Goal: Task Accomplishment & Management: Manage account settings

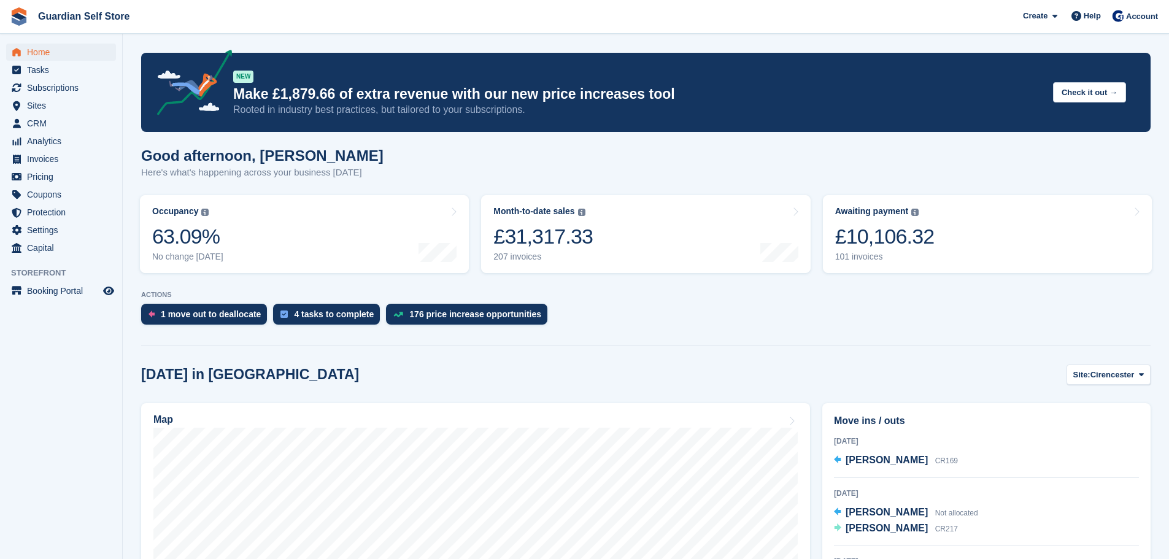
click at [69, 158] on span "Invoices" at bounding box center [64, 158] width 74 height 17
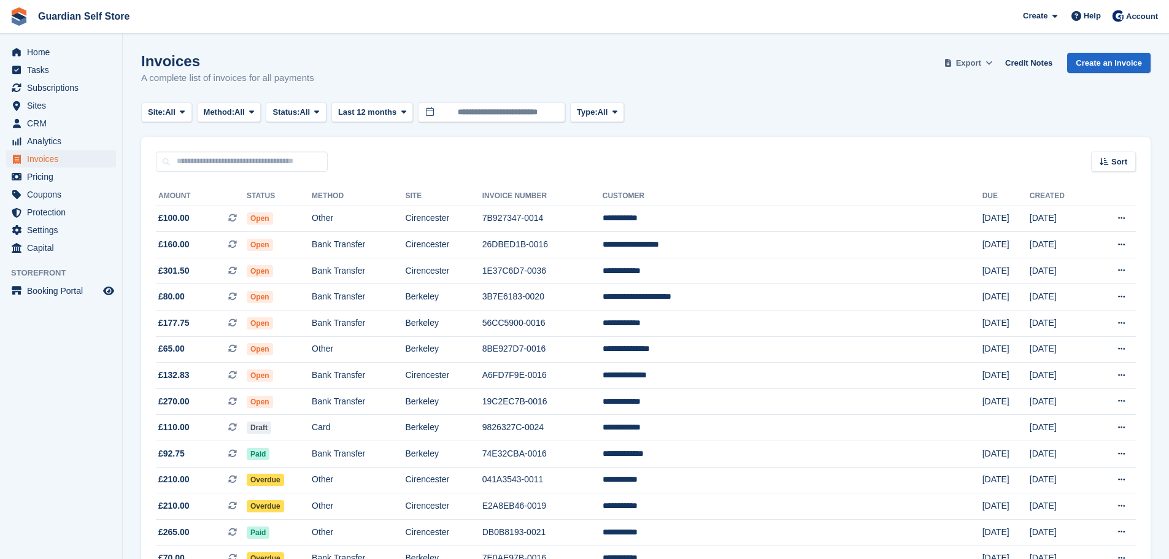
click at [981, 66] on span "Export" at bounding box center [968, 63] width 25 height 12
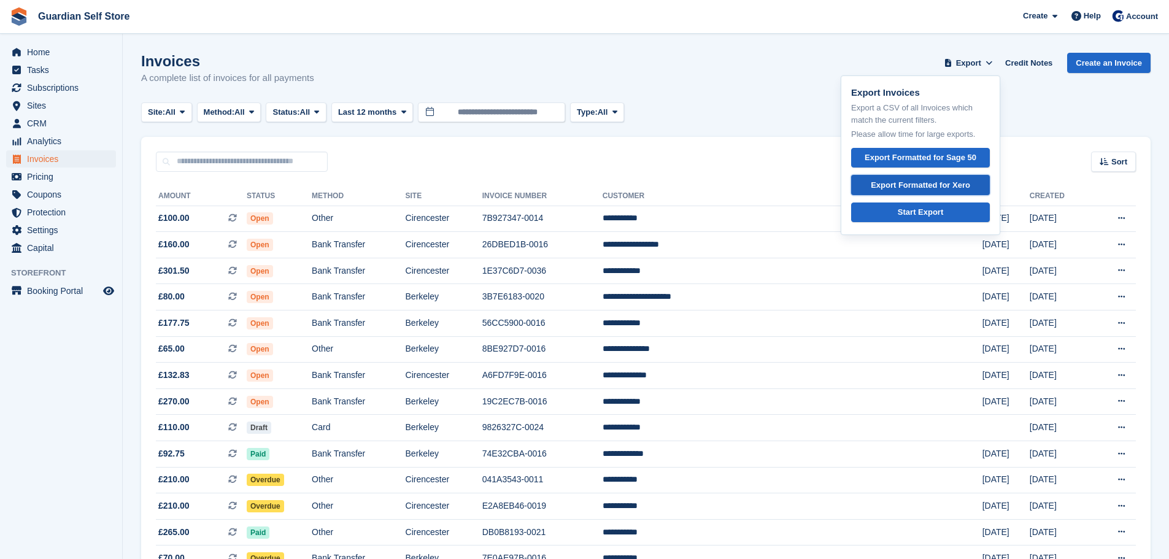
click at [960, 180] on div "Export Formatted for Xero" at bounding box center [920, 185] width 99 height 12
click at [405, 433] on td "Card" at bounding box center [358, 428] width 93 height 26
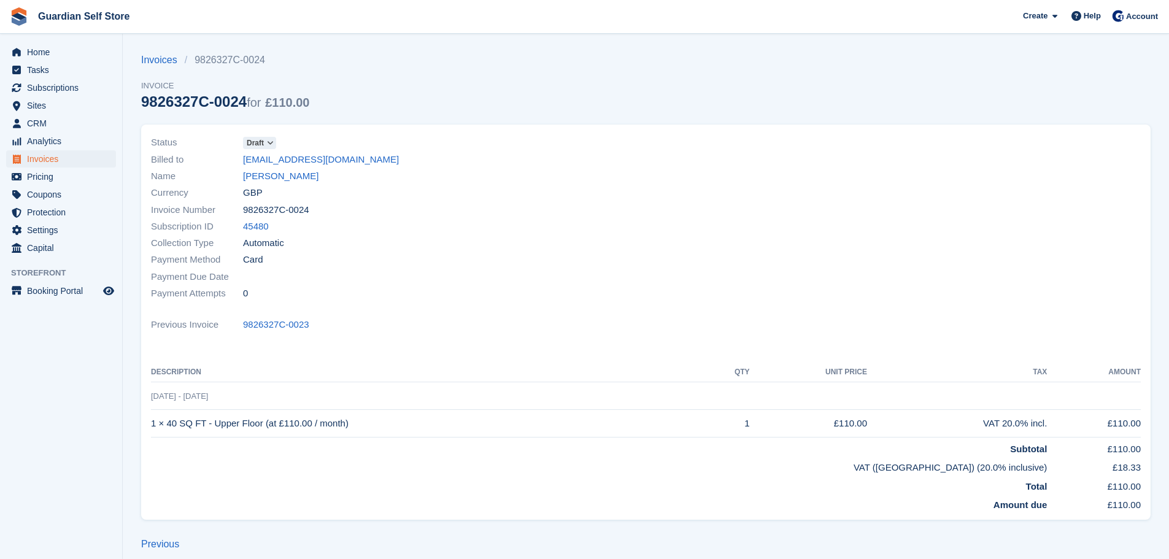
click at [268, 141] on icon at bounding box center [270, 142] width 7 height 7
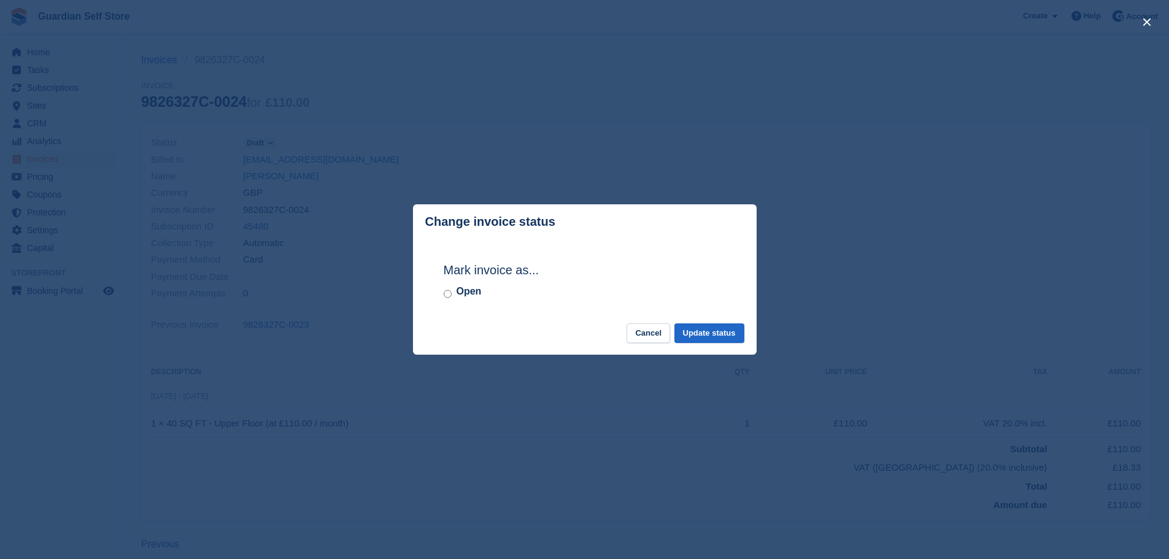
click at [458, 294] on label "Open" at bounding box center [469, 291] width 25 height 15
click at [688, 332] on button "Update status" at bounding box center [709, 333] width 70 height 20
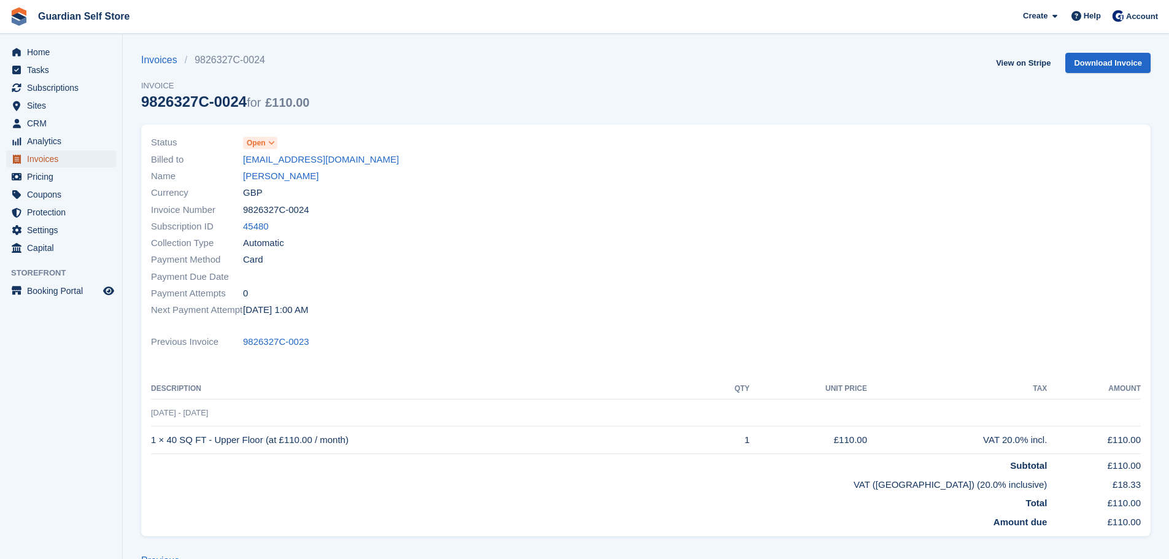
click at [44, 153] on span "Invoices" at bounding box center [64, 158] width 74 height 17
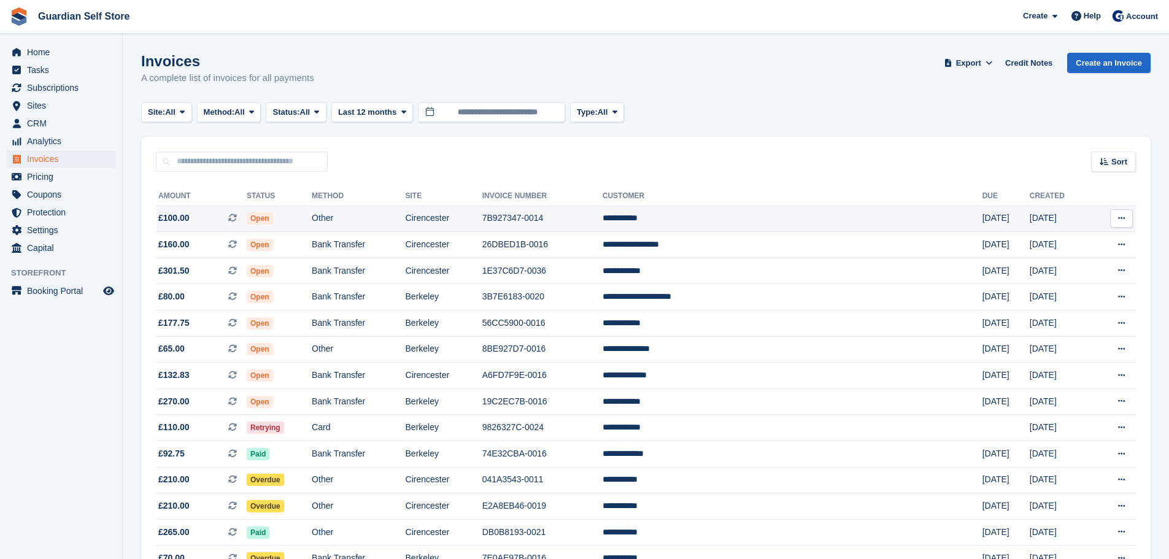
click at [312, 212] on td "Open" at bounding box center [279, 219] width 65 height 26
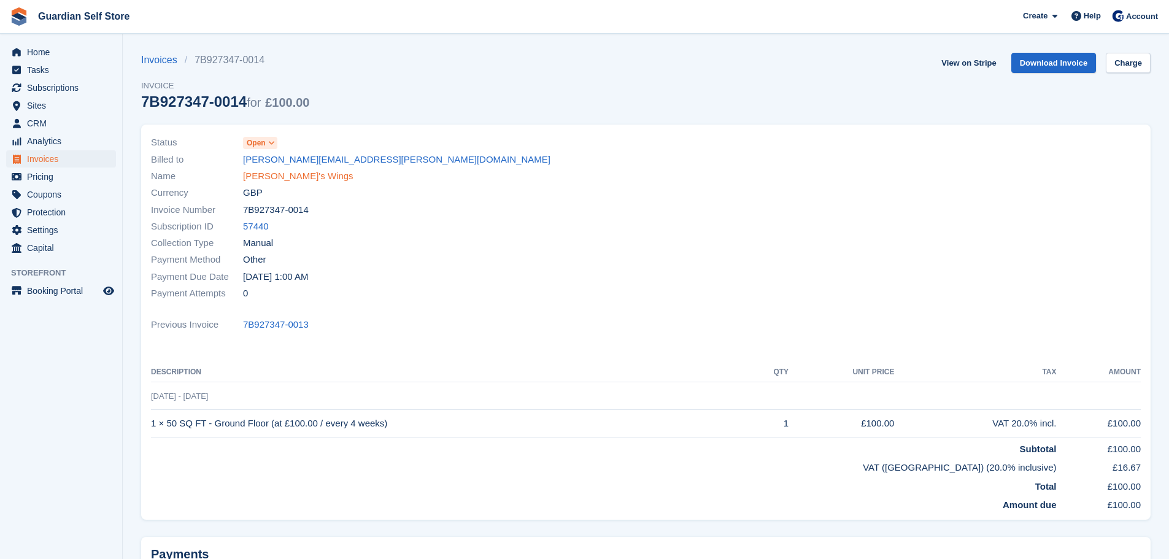
click at [272, 172] on link "Lia's Wings" at bounding box center [298, 176] width 110 height 14
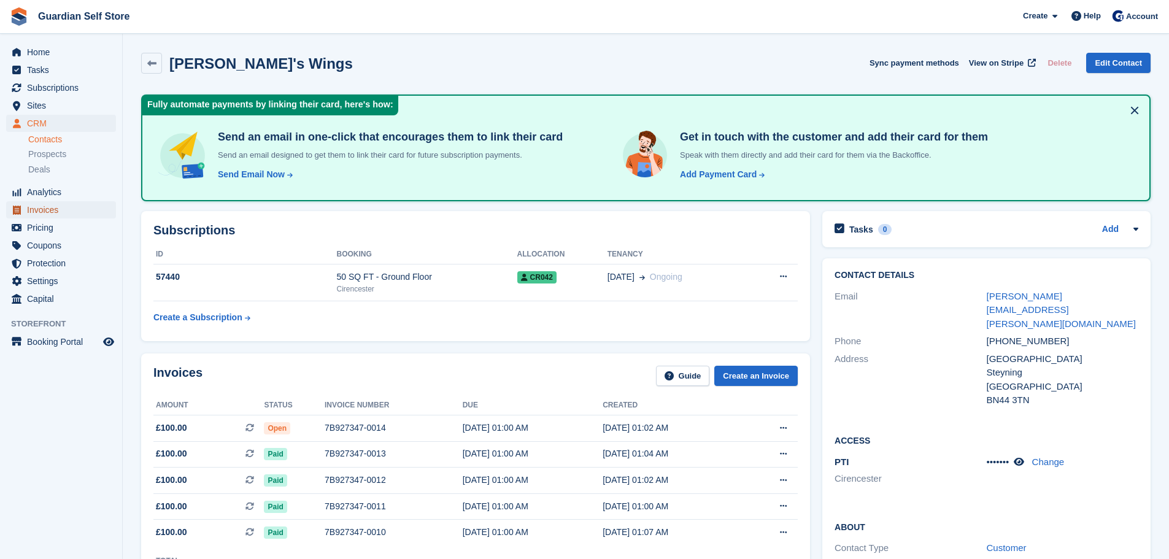
click at [63, 206] on span "Invoices" at bounding box center [64, 209] width 74 height 17
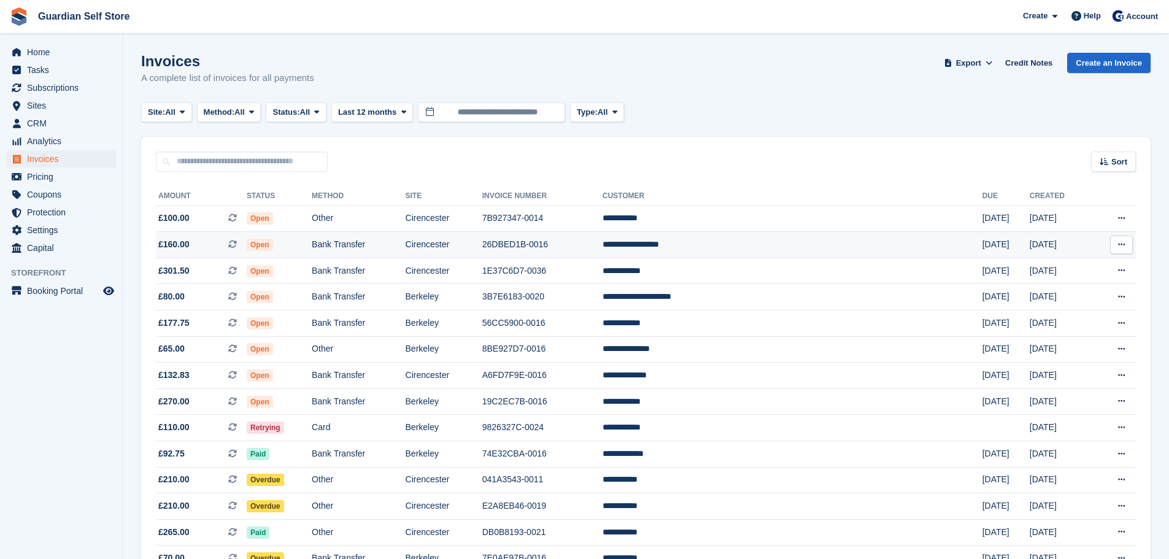
click at [312, 250] on td "Open" at bounding box center [279, 245] width 65 height 26
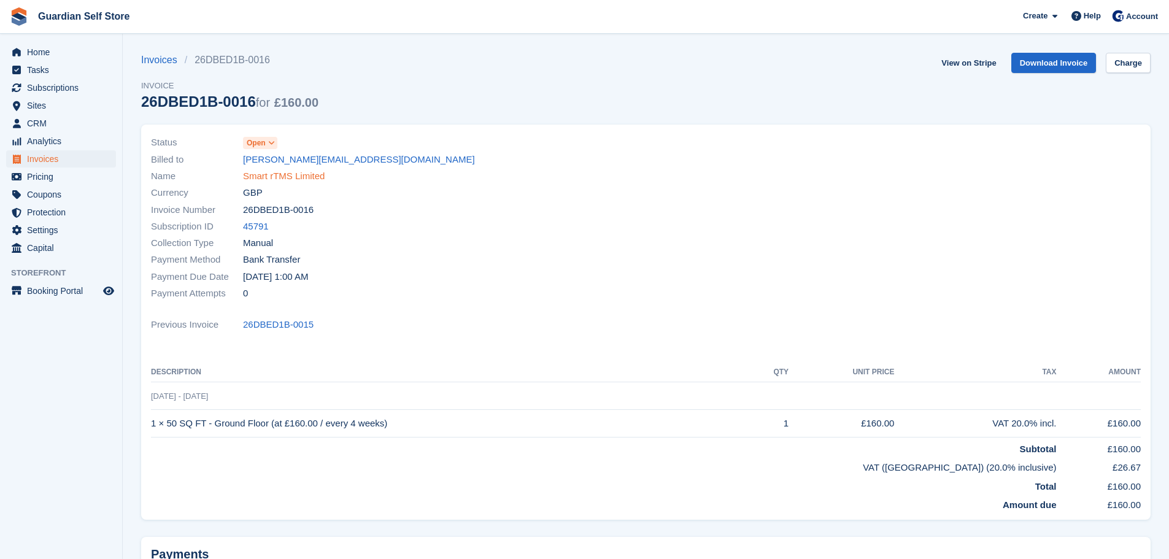
click at [264, 176] on link "Smart rTMS Limited" at bounding box center [284, 176] width 82 height 14
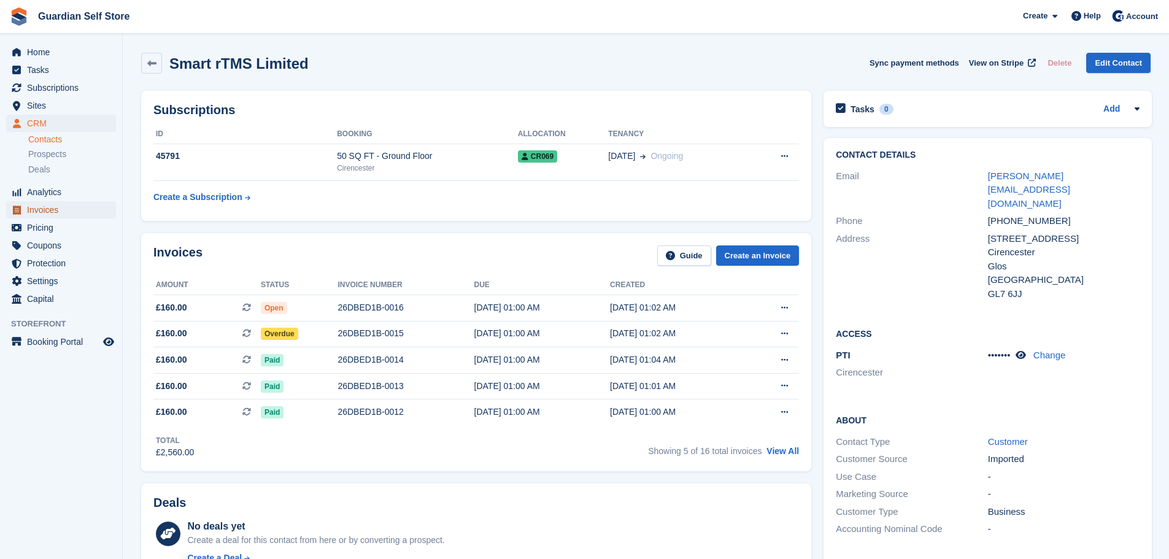
click at [55, 203] on span "Invoices" at bounding box center [64, 209] width 74 height 17
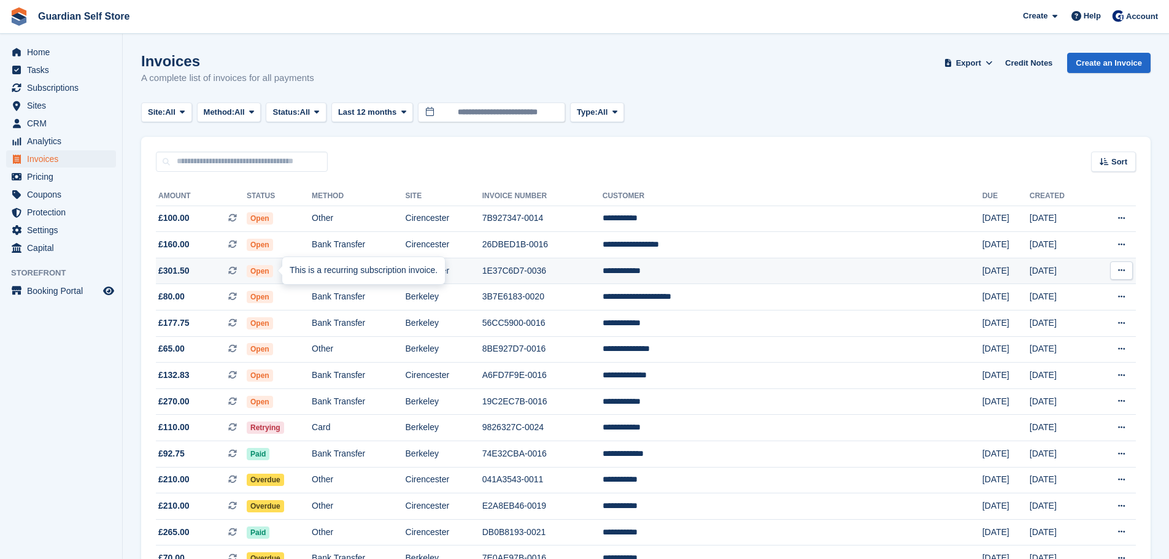
click at [307, 275] on div "This is a recurring subscription invoice." at bounding box center [363, 270] width 163 height 27
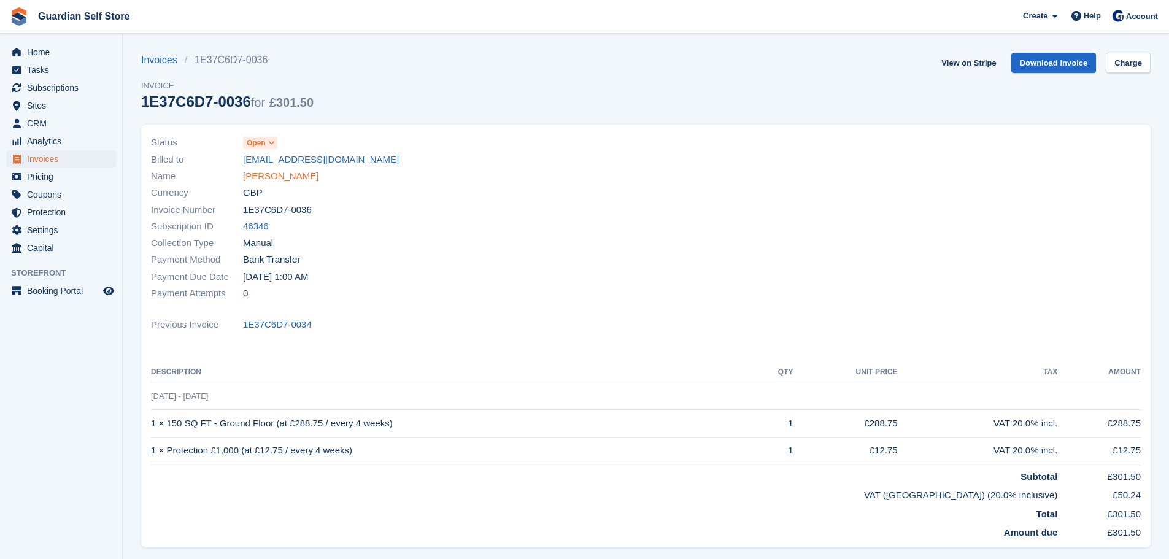
click at [262, 176] on link "[PERSON_NAME]" at bounding box center [280, 176] width 75 height 14
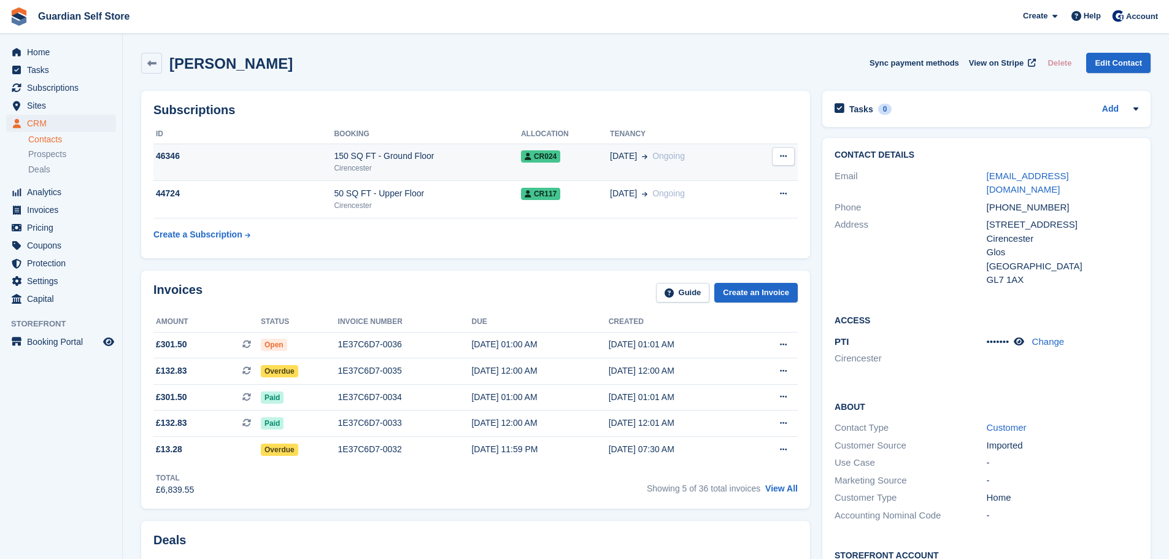
click at [463, 169] on div "Cirencester" at bounding box center [427, 168] width 187 height 11
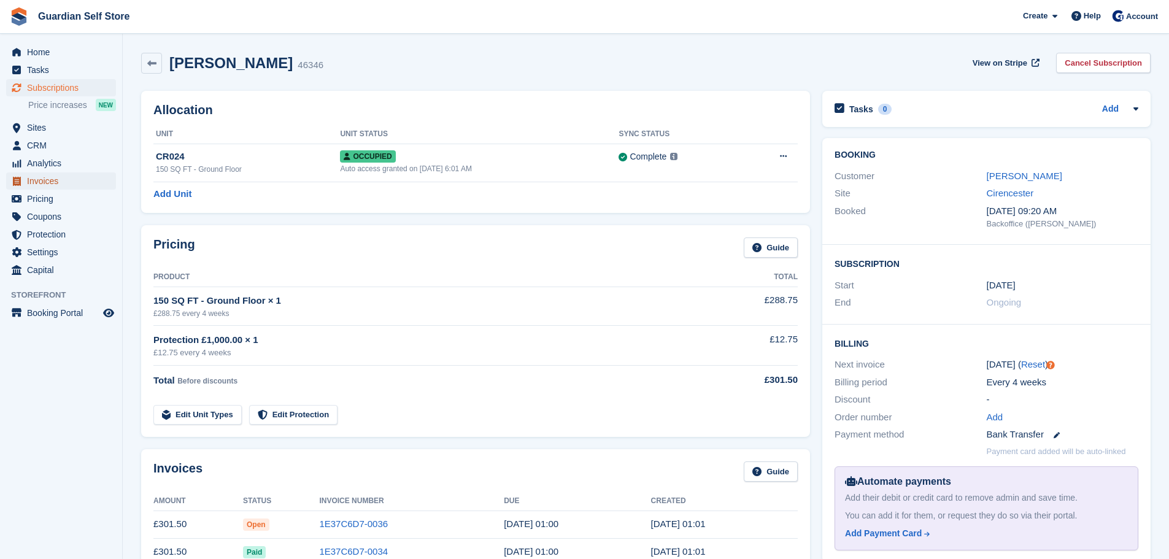
click at [68, 183] on span "Invoices" at bounding box center [64, 180] width 74 height 17
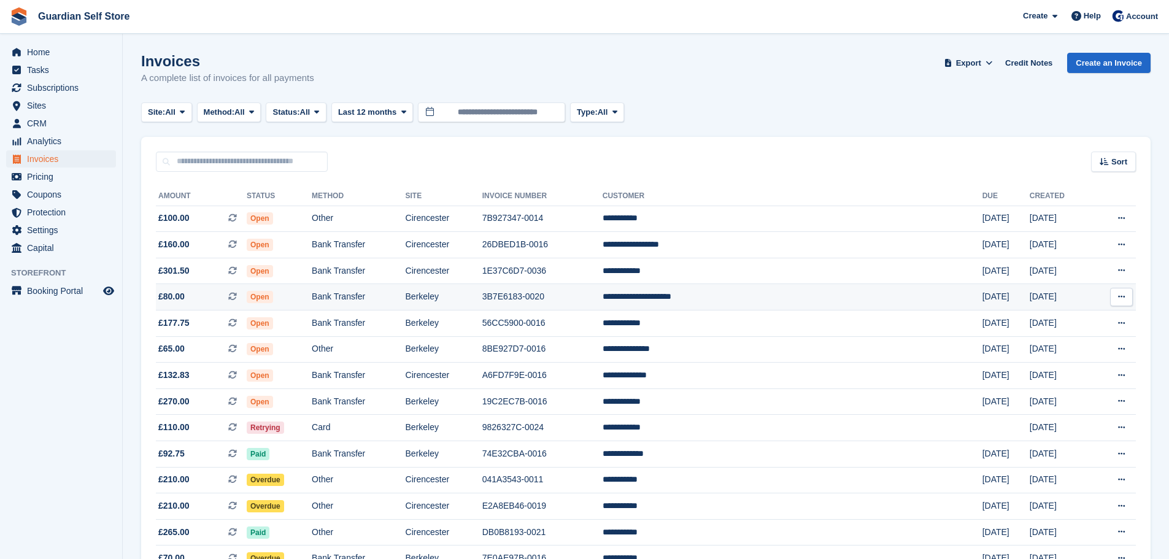
click at [405, 295] on td "Bank Transfer" at bounding box center [358, 297] width 93 height 26
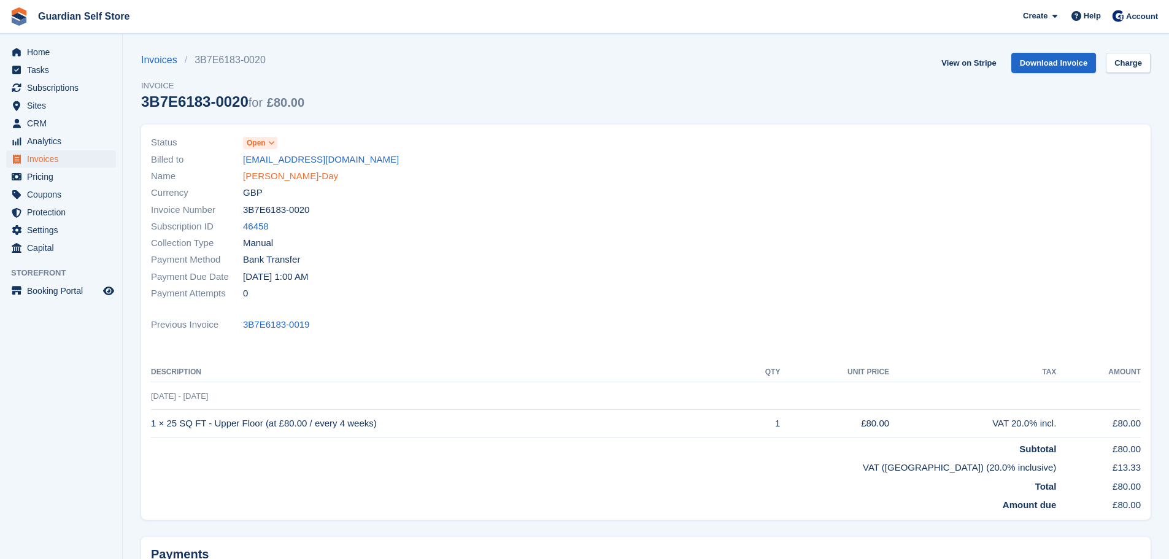
click at [293, 176] on link "[PERSON_NAME]-Day" at bounding box center [290, 176] width 95 height 14
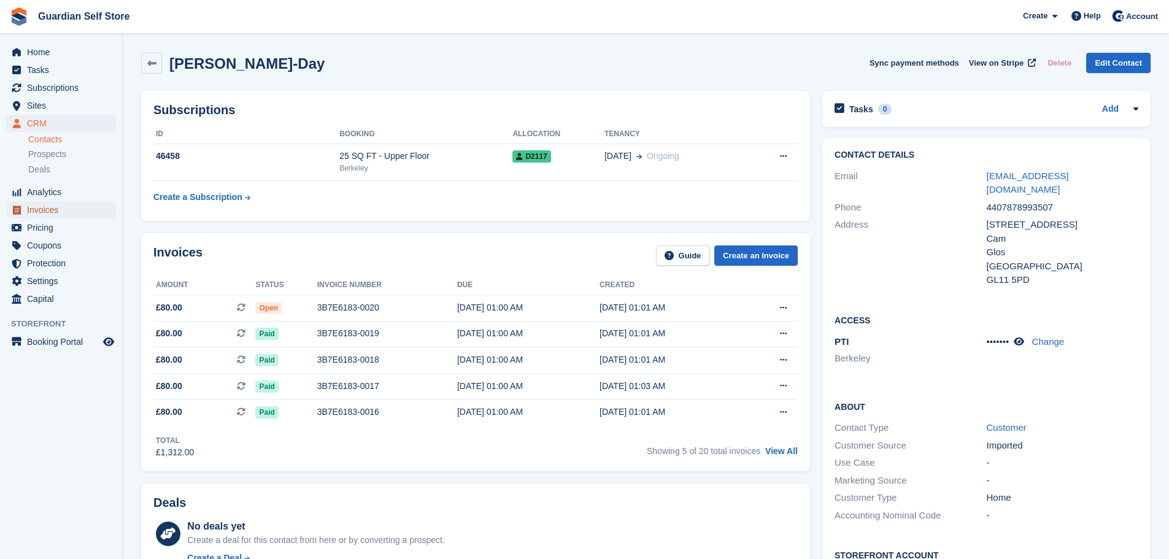
click at [77, 211] on span "Invoices" at bounding box center [64, 209] width 74 height 17
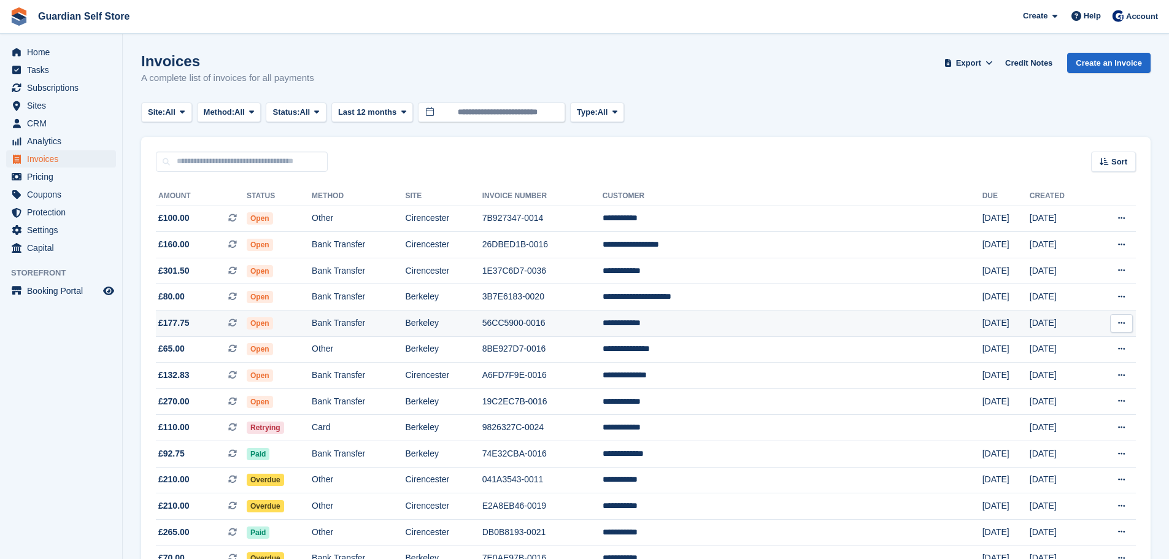
click at [296, 314] on td "Open" at bounding box center [279, 324] width 65 height 26
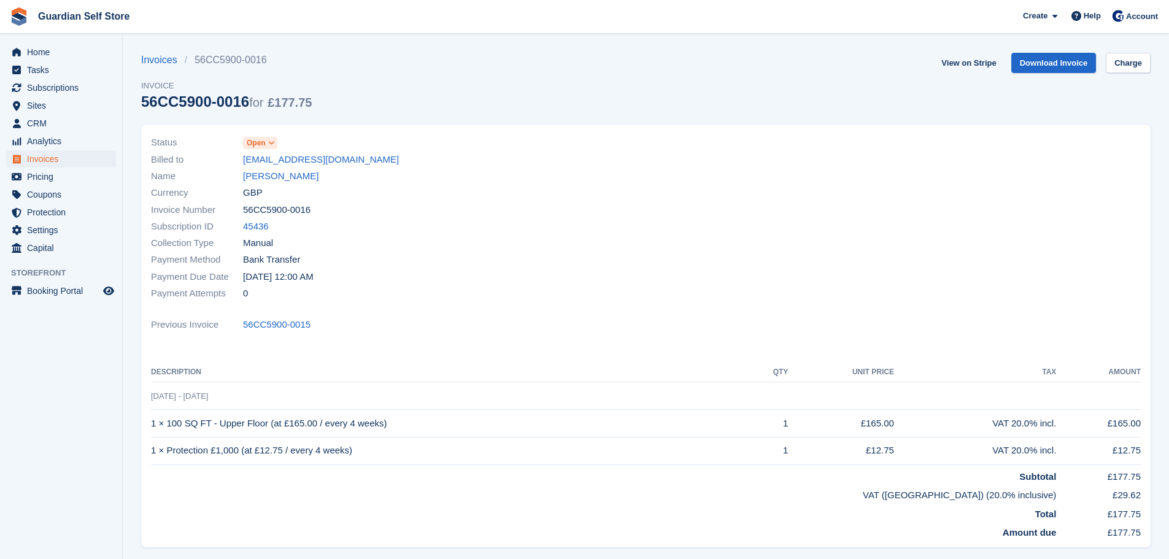
click at [253, 177] on link "[PERSON_NAME]" at bounding box center [280, 176] width 75 height 14
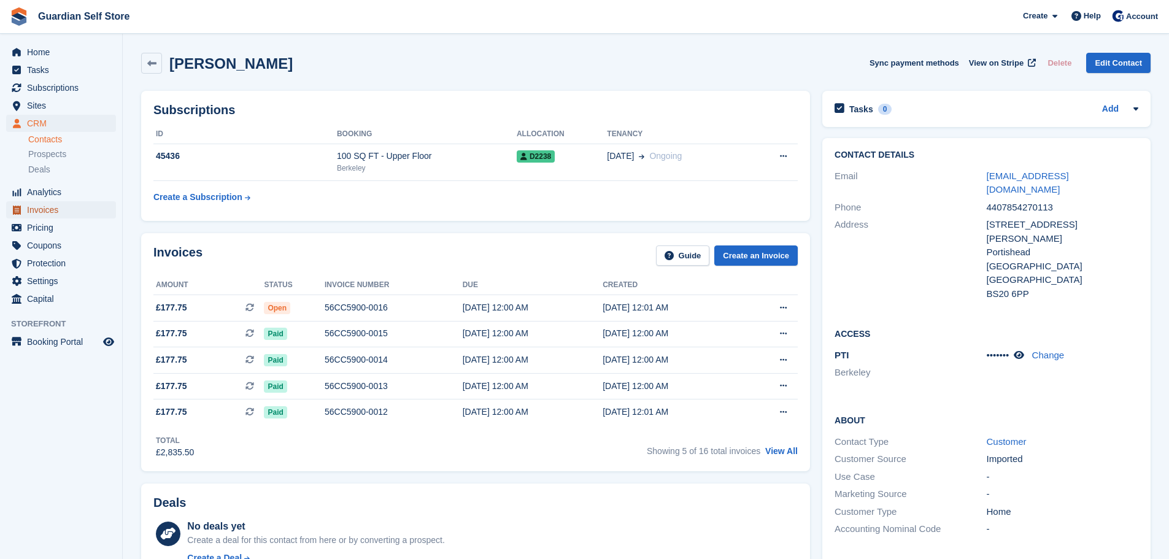
click at [44, 214] on span "Invoices" at bounding box center [64, 209] width 74 height 17
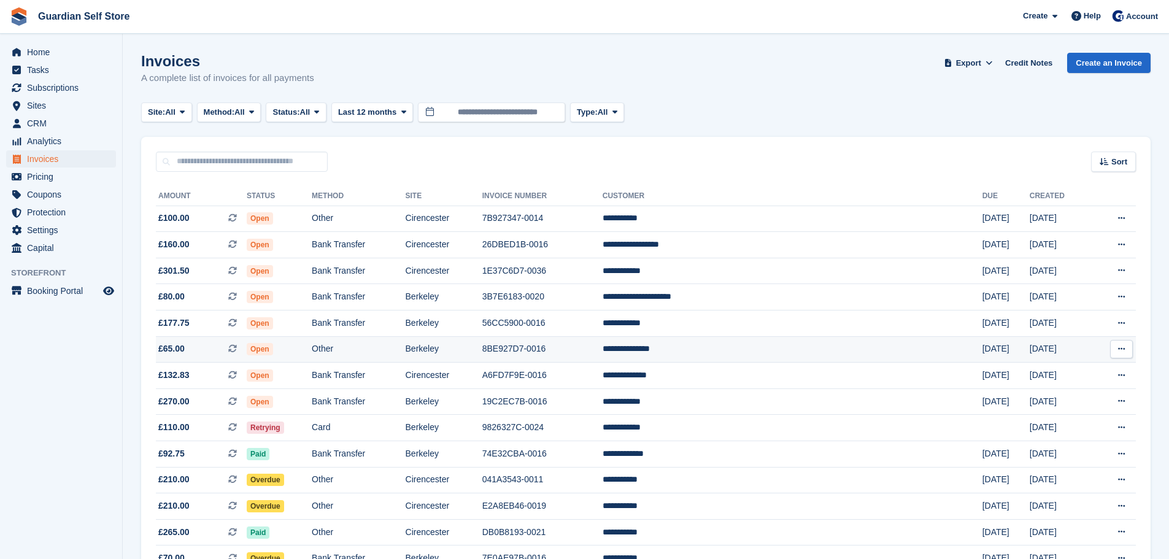
click at [405, 348] on td "Other" at bounding box center [358, 349] width 93 height 26
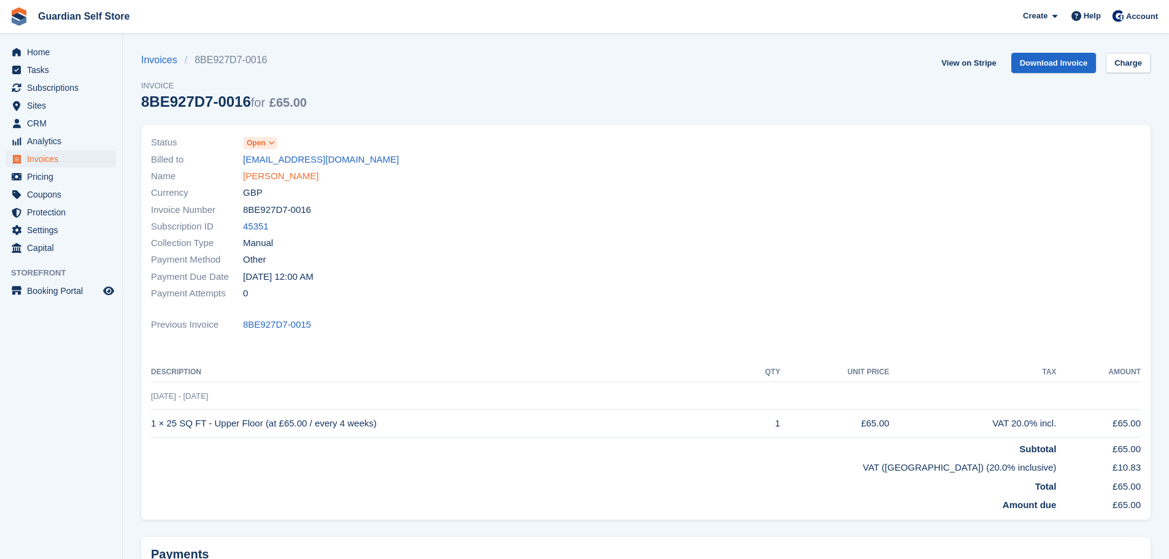
click at [267, 174] on link "Vincent Maloney" at bounding box center [280, 176] width 75 height 14
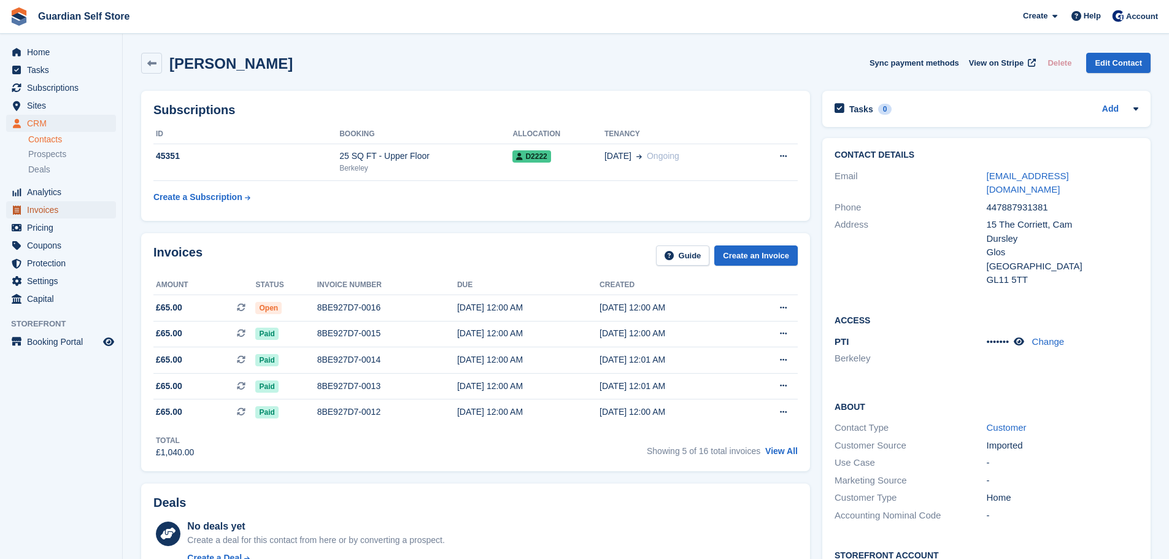
click at [76, 210] on span "Invoices" at bounding box center [64, 209] width 74 height 17
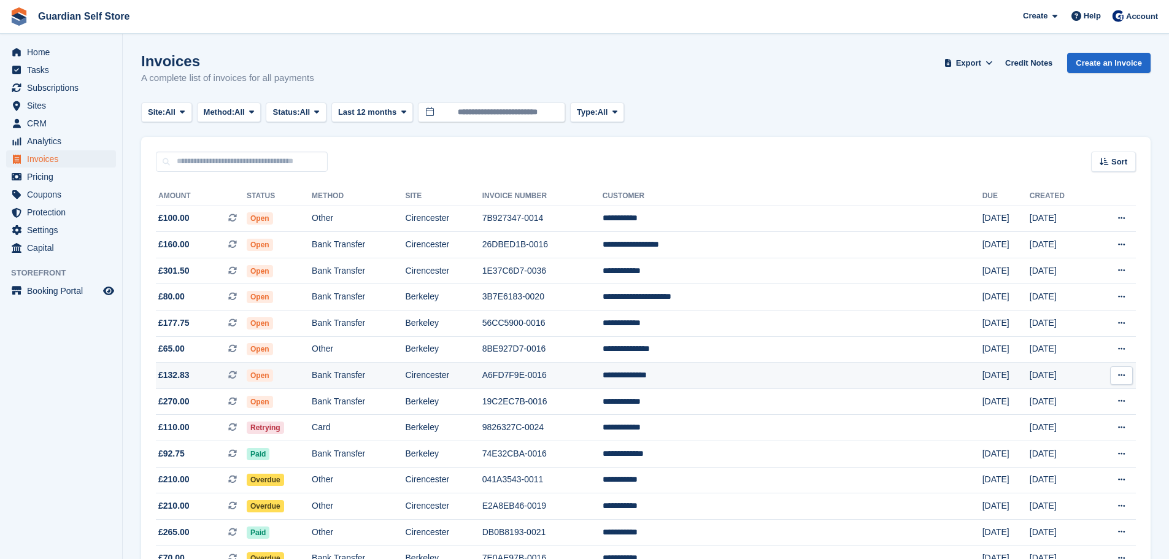
click at [482, 369] on td "Cirencester" at bounding box center [444, 376] width 77 height 26
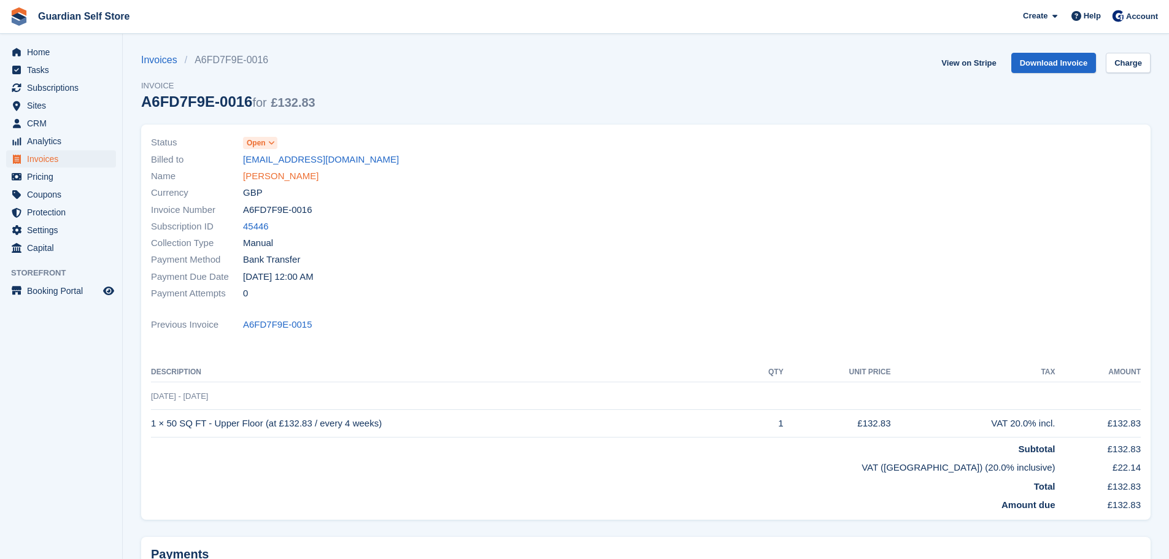
click at [276, 174] on link "Peter Eldridge" at bounding box center [280, 176] width 75 height 14
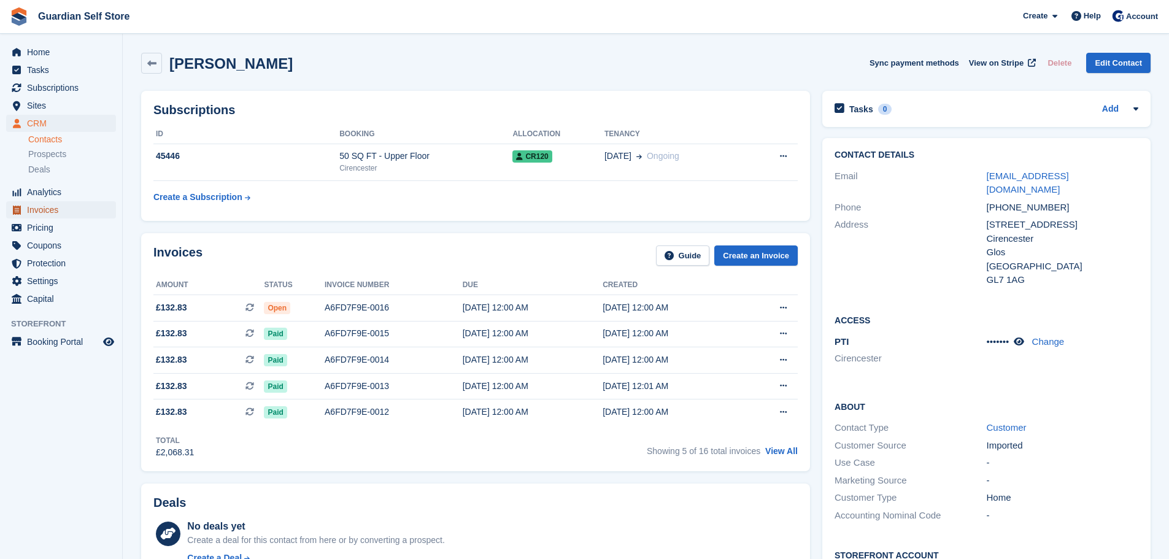
click at [90, 209] on span "Invoices" at bounding box center [64, 209] width 74 height 17
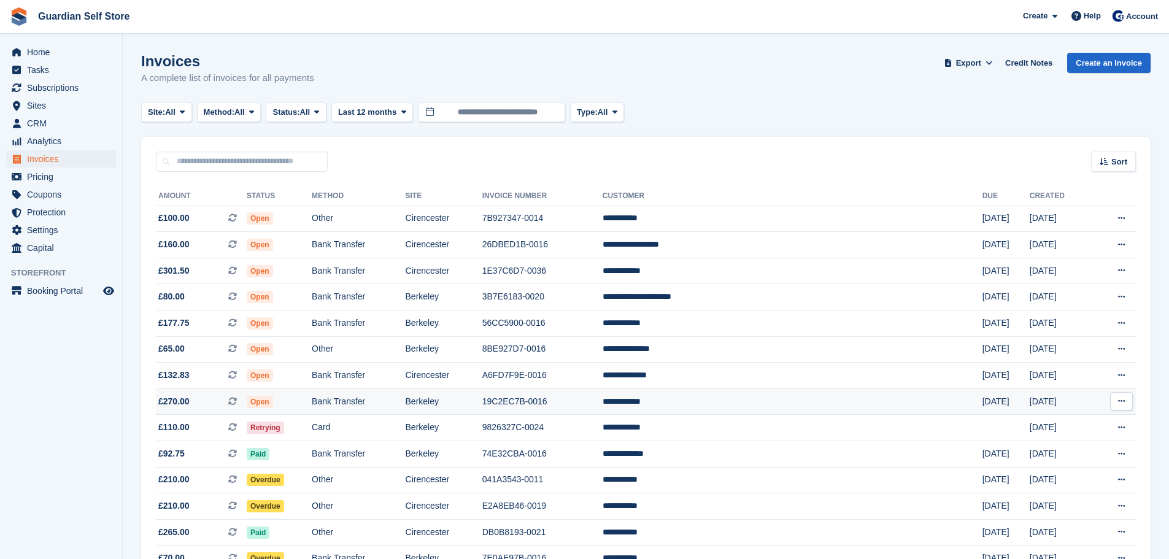
click at [482, 398] on td "Berkeley" at bounding box center [444, 401] width 77 height 26
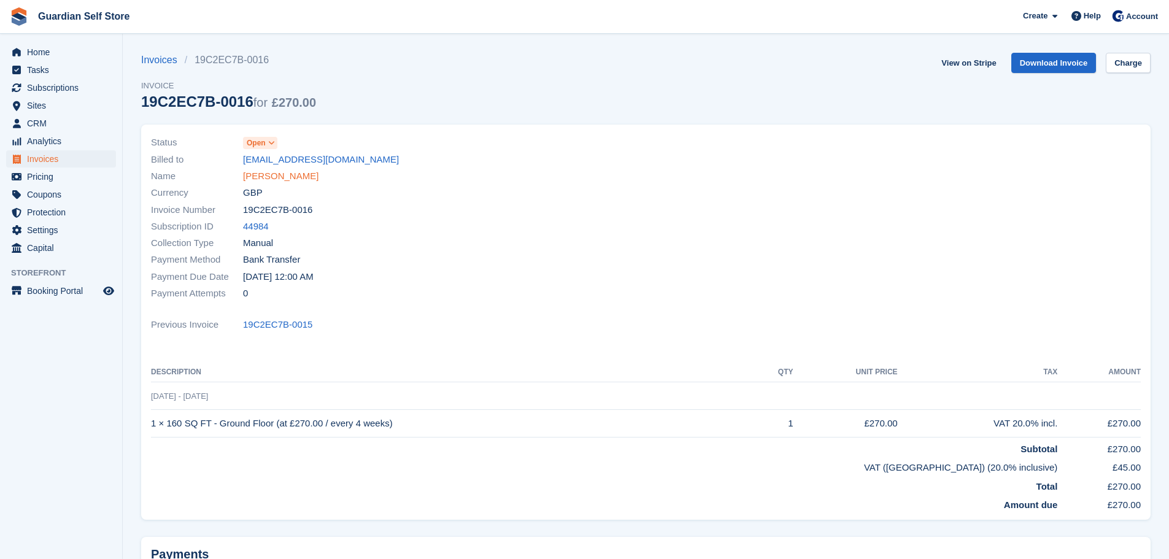
click at [263, 174] on link "[PERSON_NAME]" at bounding box center [280, 176] width 75 height 14
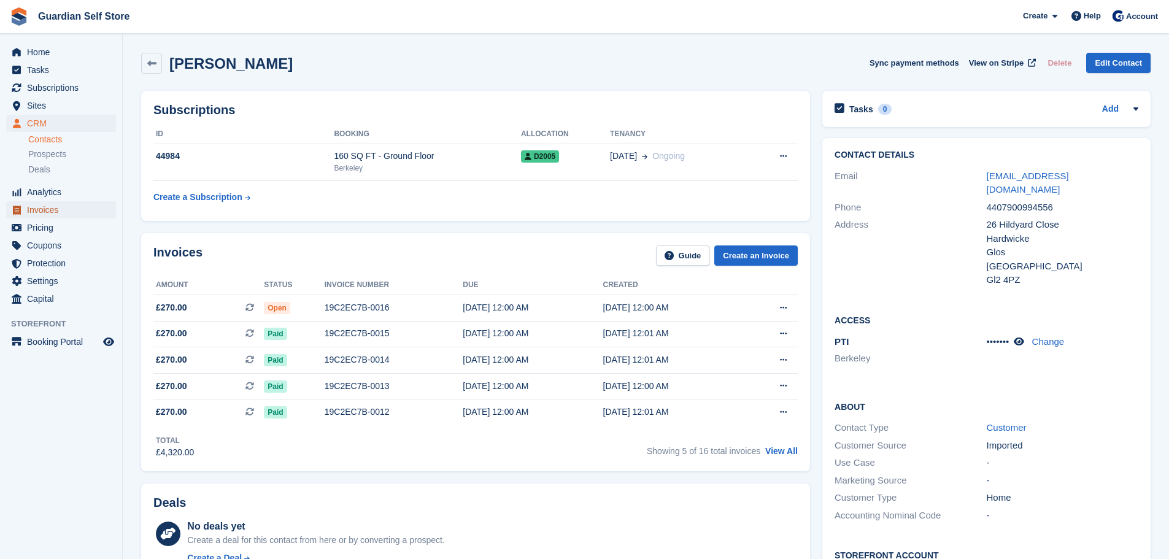
click at [57, 215] on span "Invoices" at bounding box center [64, 209] width 74 height 17
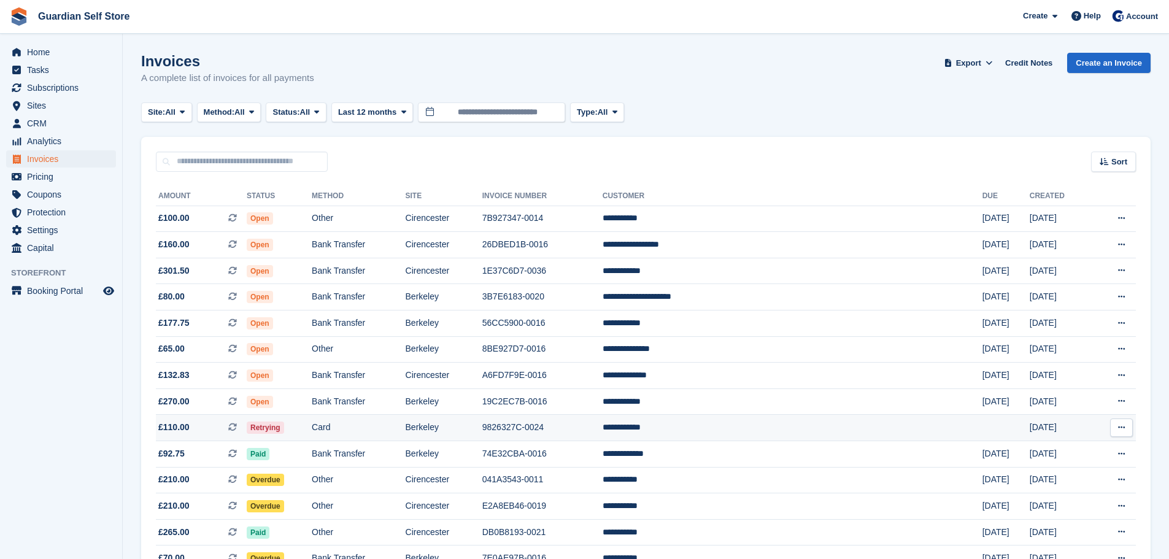
click at [603, 420] on td "9826327C-0024" at bounding box center [542, 428] width 120 height 26
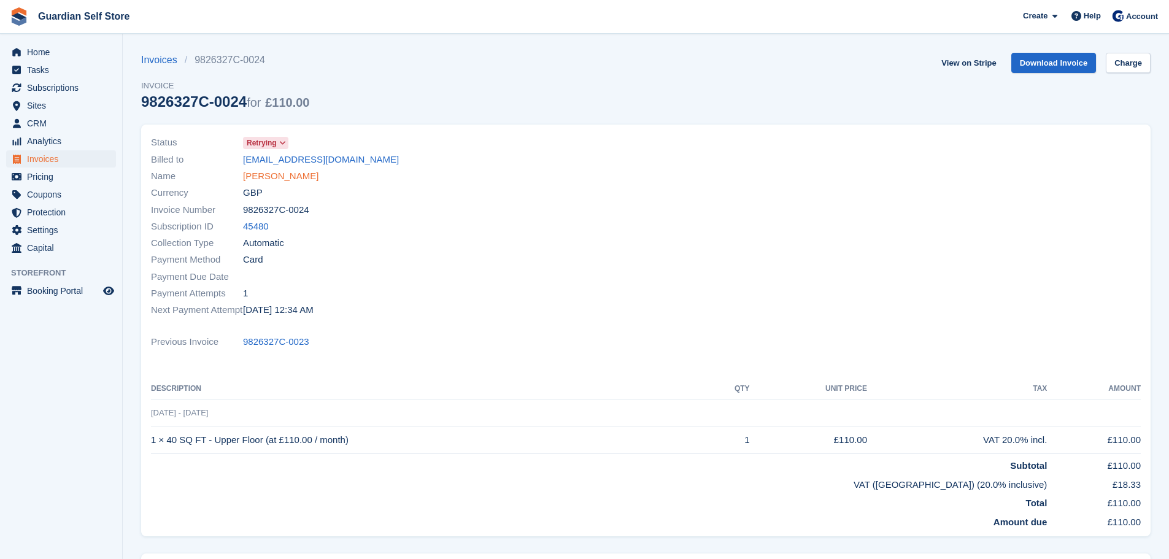
click at [266, 173] on link "[PERSON_NAME]" at bounding box center [280, 176] width 75 height 14
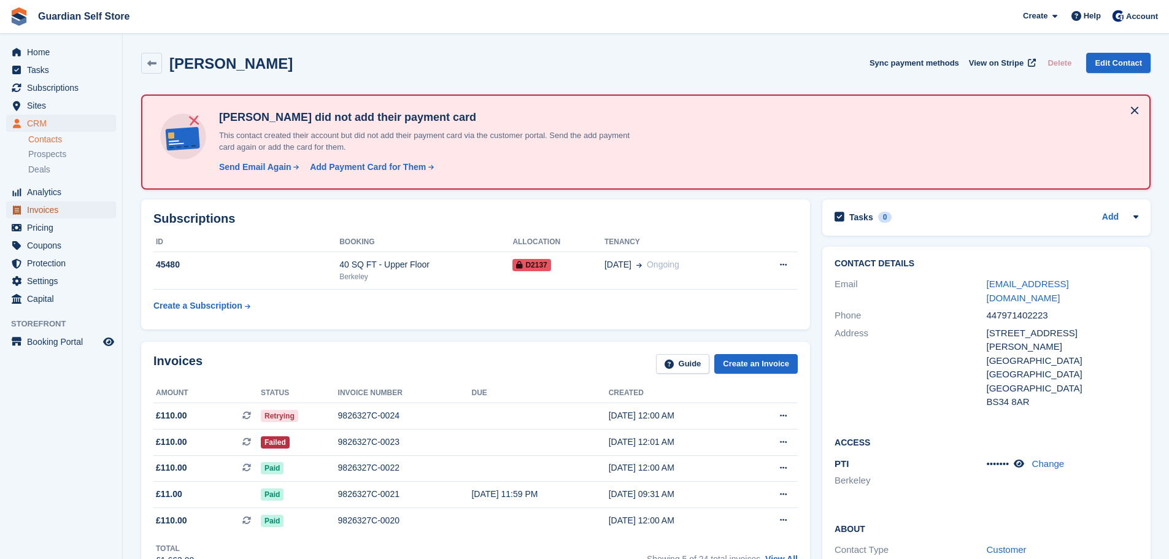
click at [69, 215] on span "Invoices" at bounding box center [64, 209] width 74 height 17
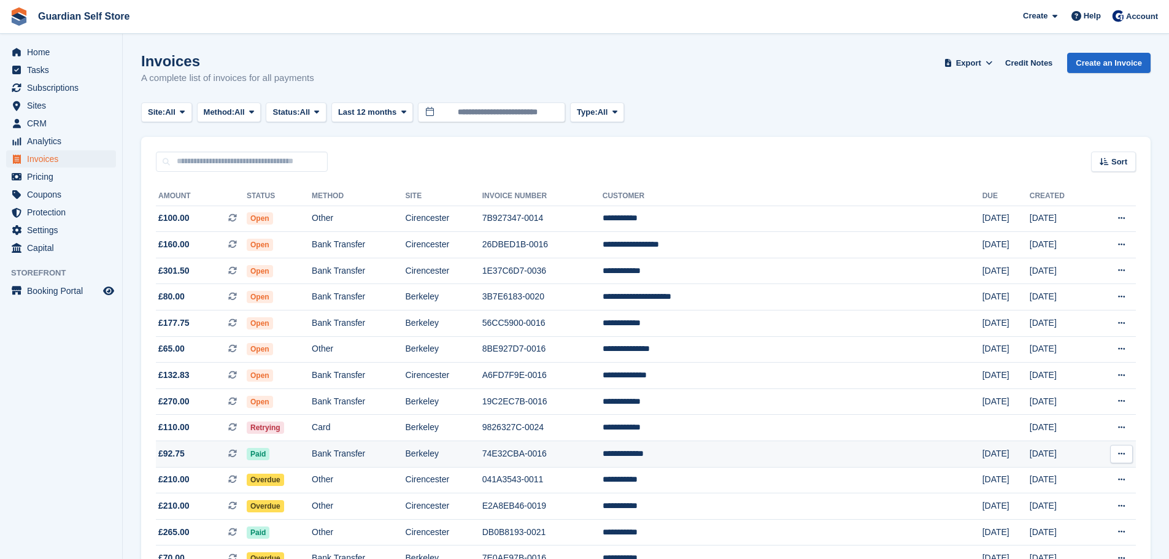
click at [405, 448] on td "Bank Transfer" at bounding box center [358, 454] width 93 height 26
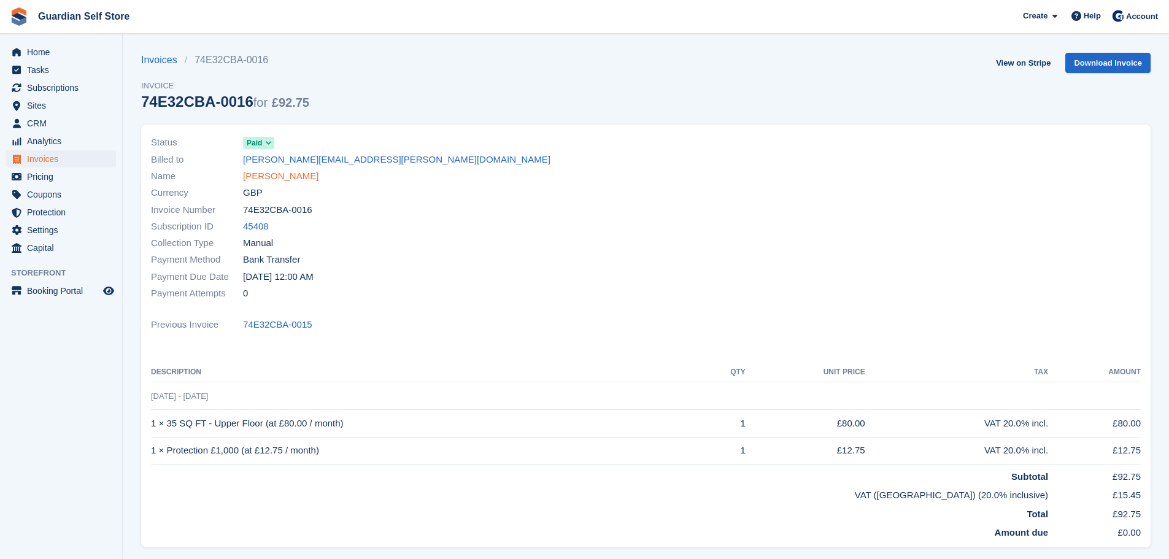
click at [279, 181] on link "Martha Willis" at bounding box center [280, 176] width 75 height 14
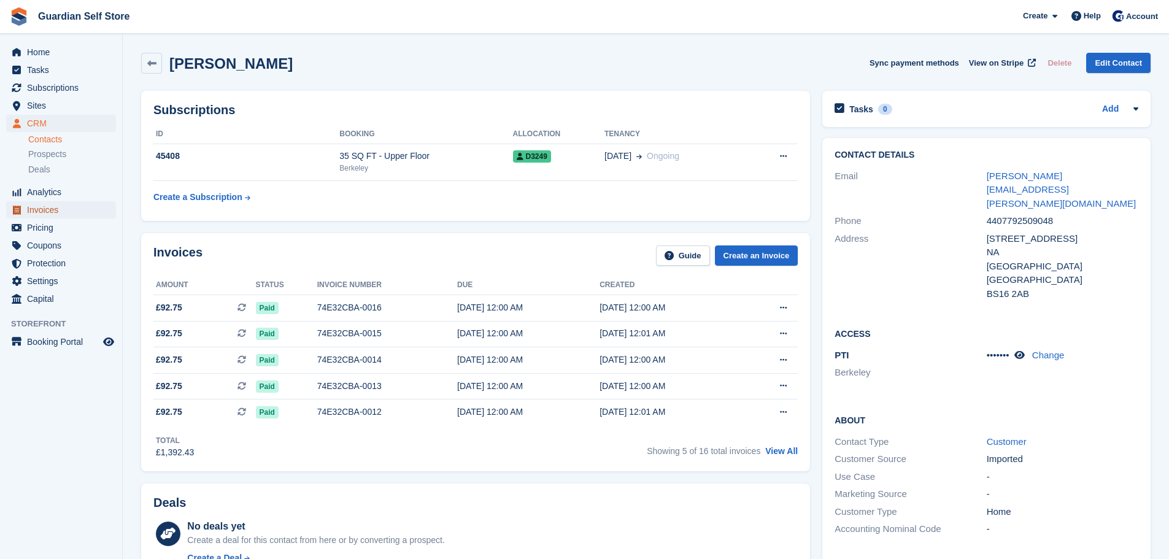
click at [72, 209] on span "Invoices" at bounding box center [64, 209] width 74 height 17
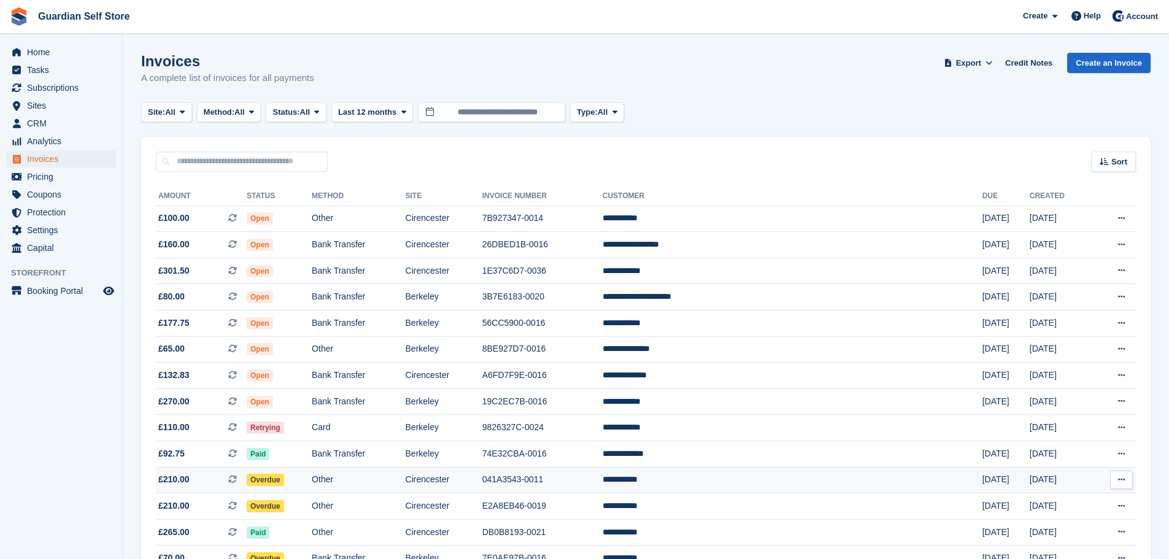
click at [603, 474] on td "041A3543-0011" at bounding box center [542, 480] width 120 height 26
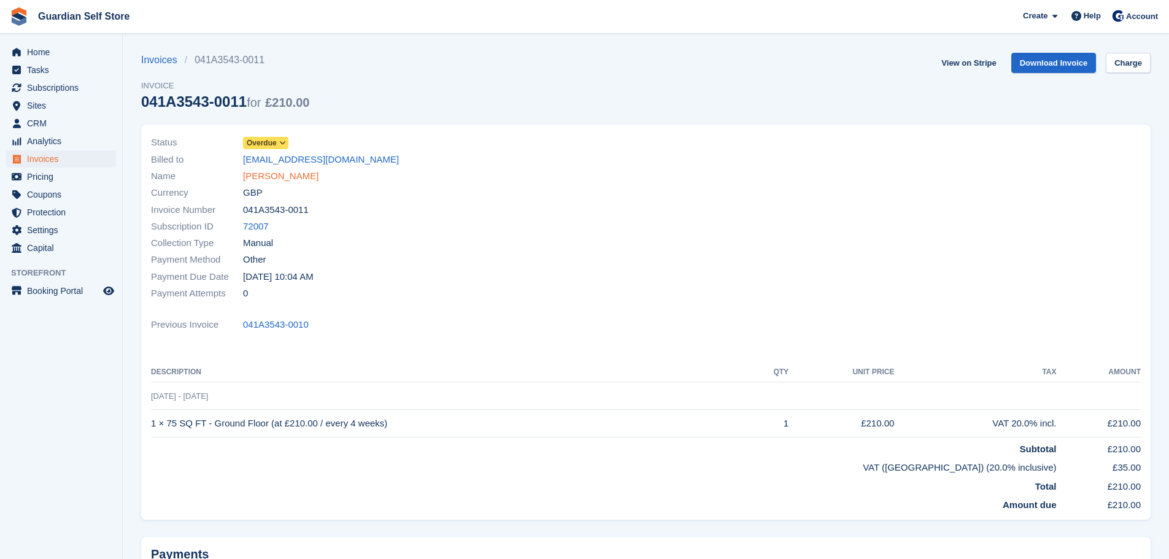
click at [271, 174] on link "[PERSON_NAME]" at bounding box center [280, 176] width 75 height 14
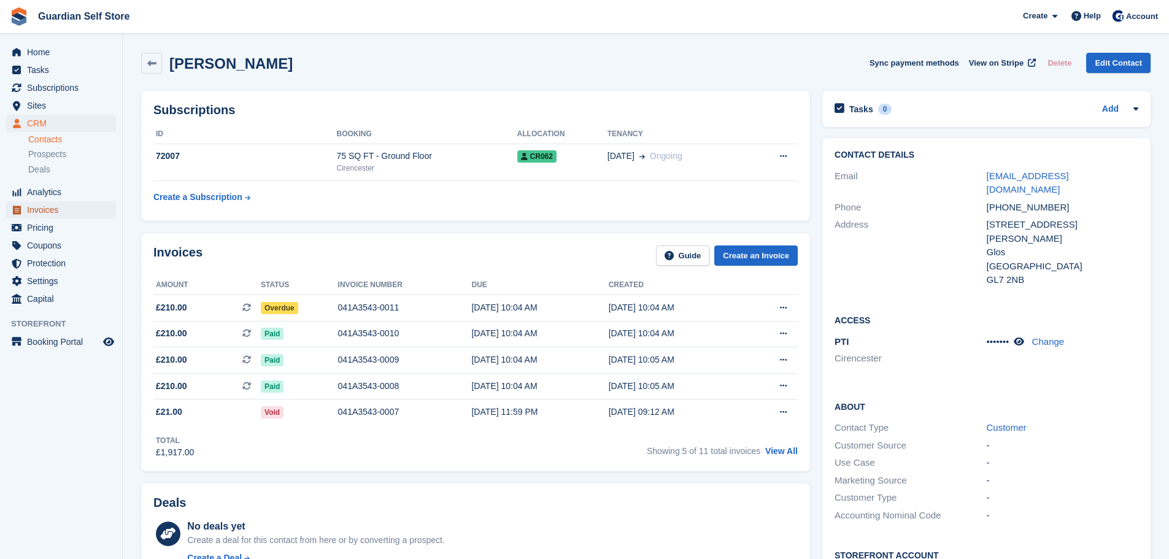
click at [76, 217] on span "Invoices" at bounding box center [64, 209] width 74 height 17
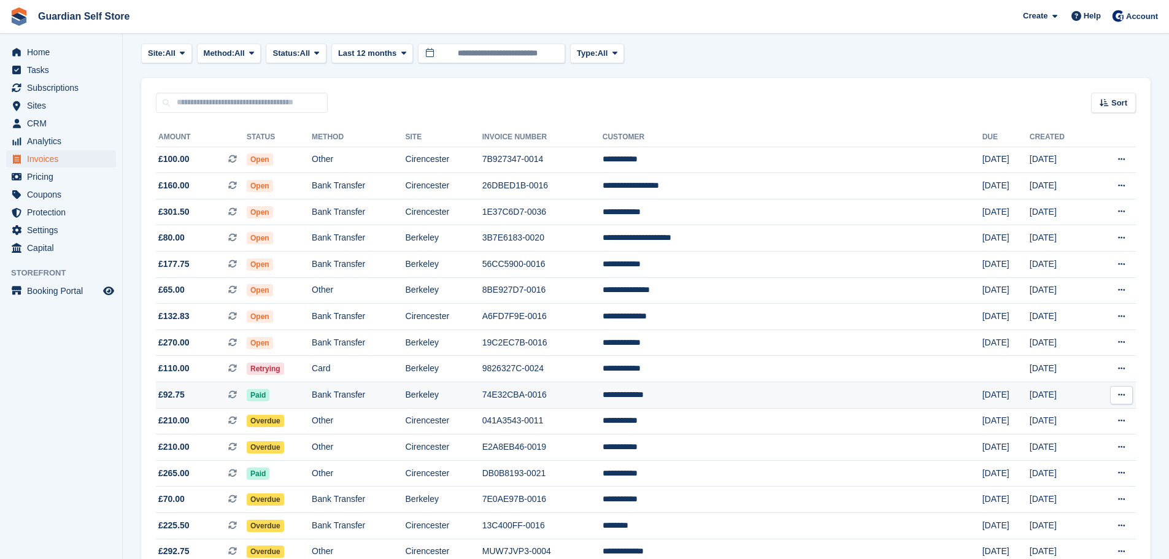
scroll to position [102, 0]
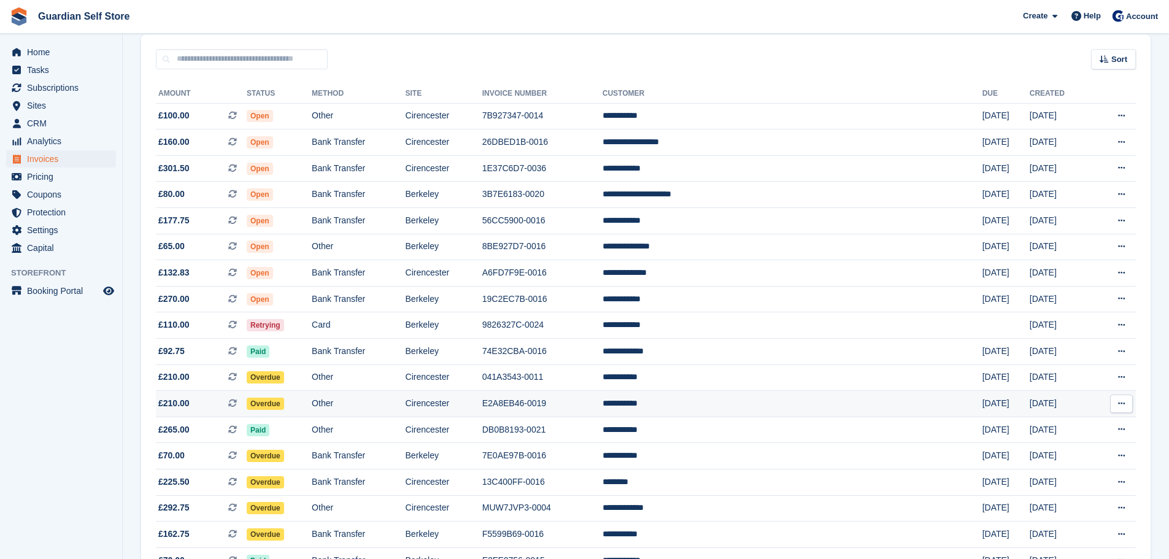
click at [405, 408] on td "Other" at bounding box center [358, 404] width 93 height 26
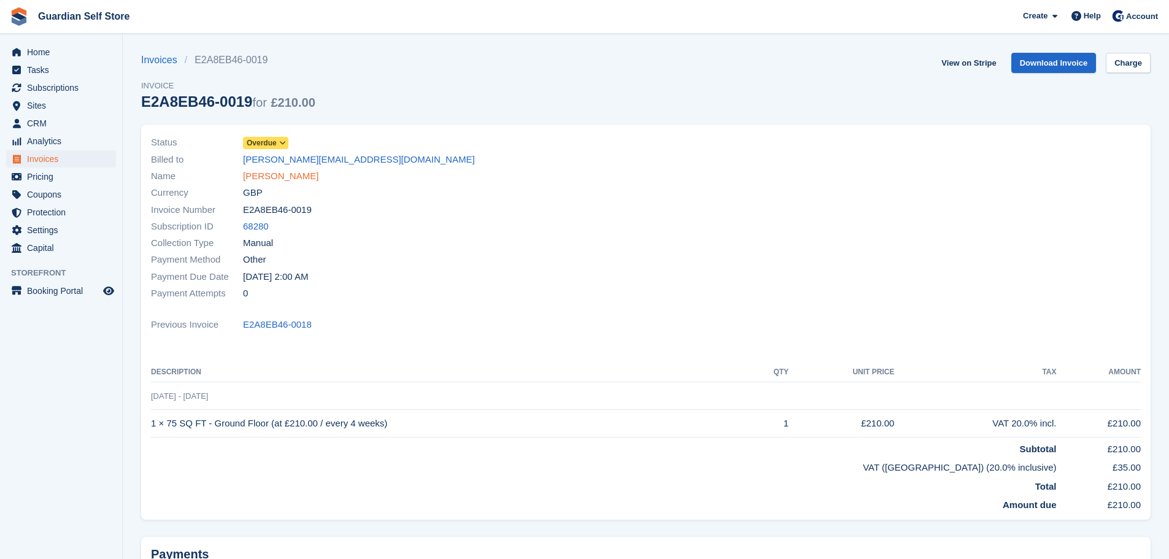
click at [278, 175] on link "Phil Cottey" at bounding box center [280, 176] width 75 height 14
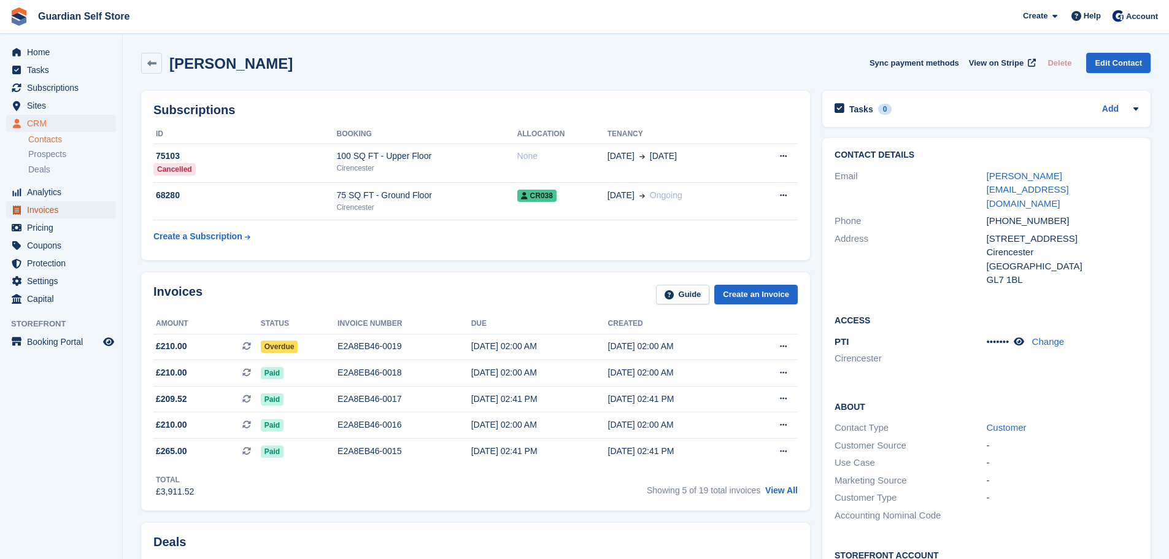
click at [63, 210] on span "Invoices" at bounding box center [64, 209] width 74 height 17
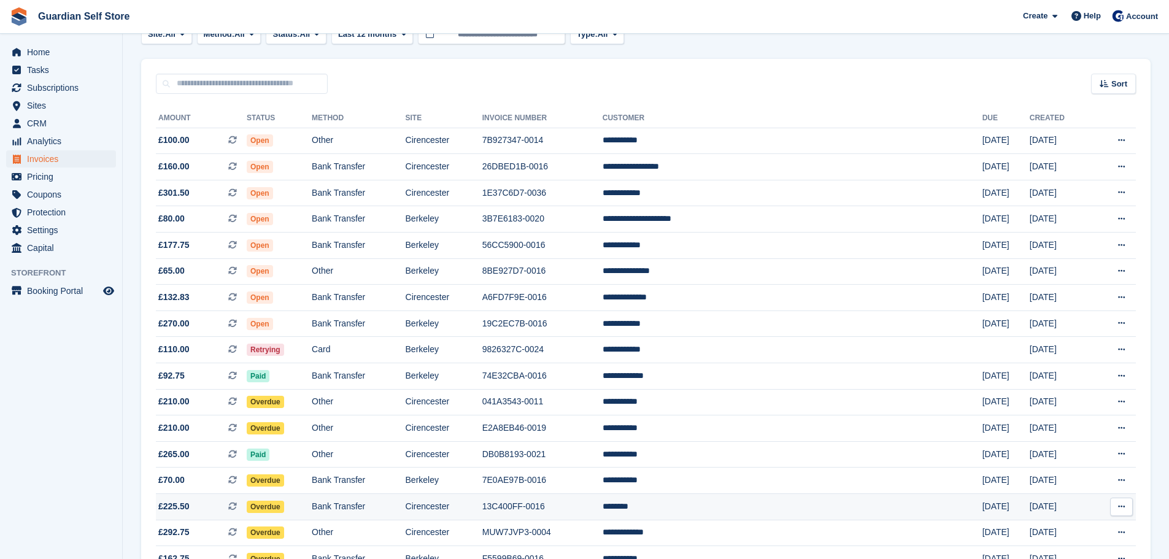
scroll to position [102, 0]
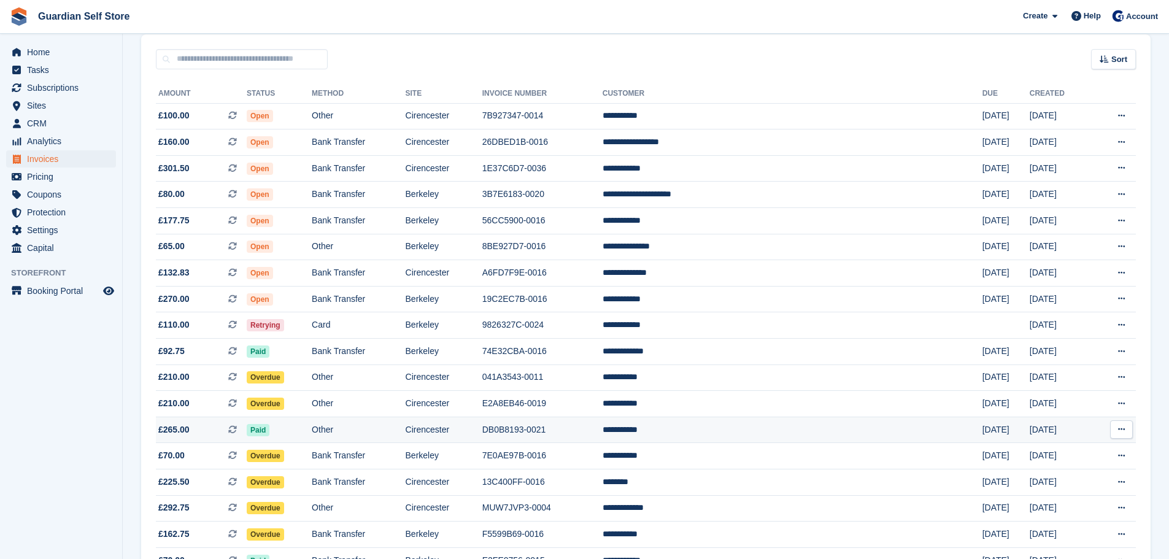
click at [603, 437] on td "DB0B8193-0021" at bounding box center [542, 430] width 120 height 26
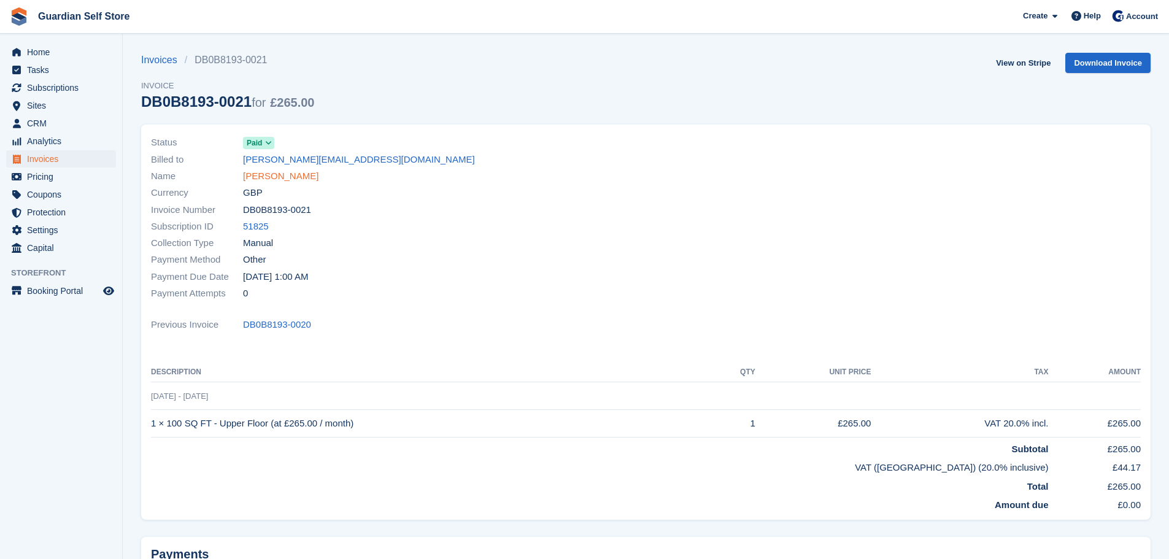
click at [276, 180] on link "[PERSON_NAME]" at bounding box center [280, 176] width 75 height 14
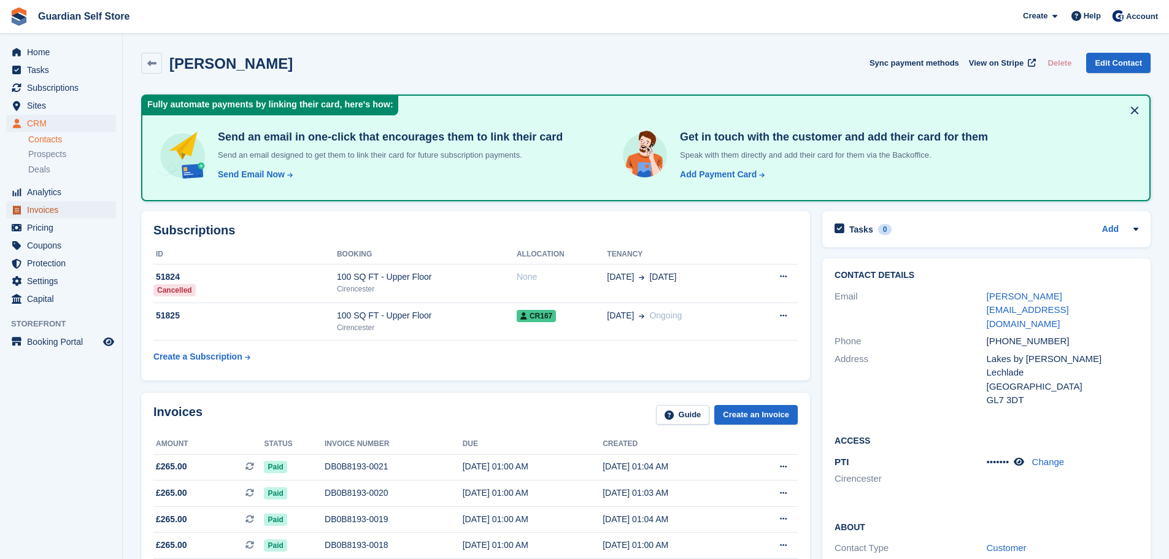
click at [34, 205] on span "Invoices" at bounding box center [64, 209] width 74 height 17
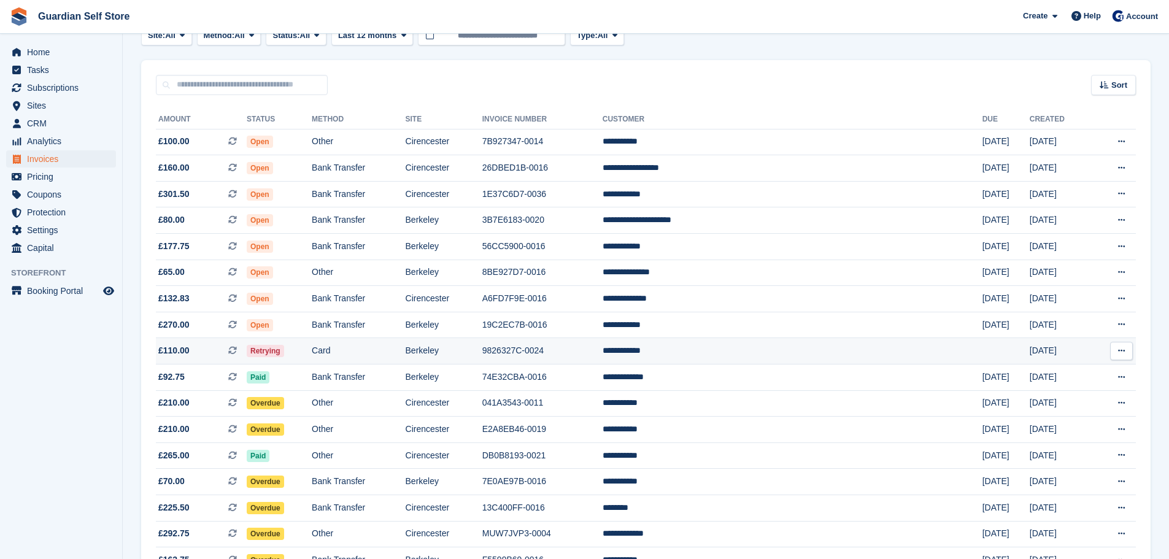
scroll to position [102, 0]
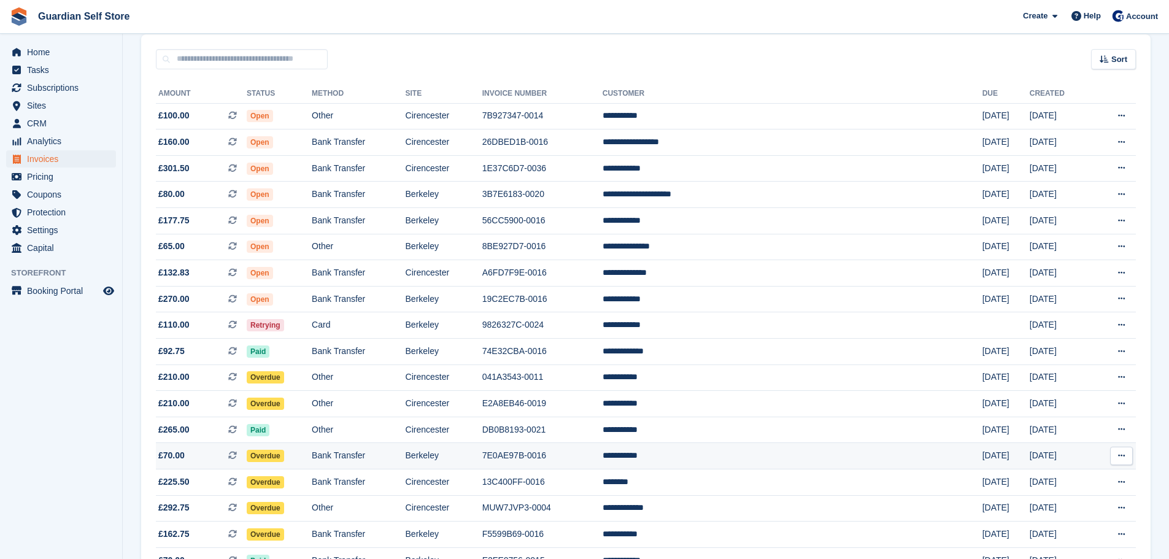
click at [482, 446] on td "Berkeley" at bounding box center [444, 456] width 77 height 26
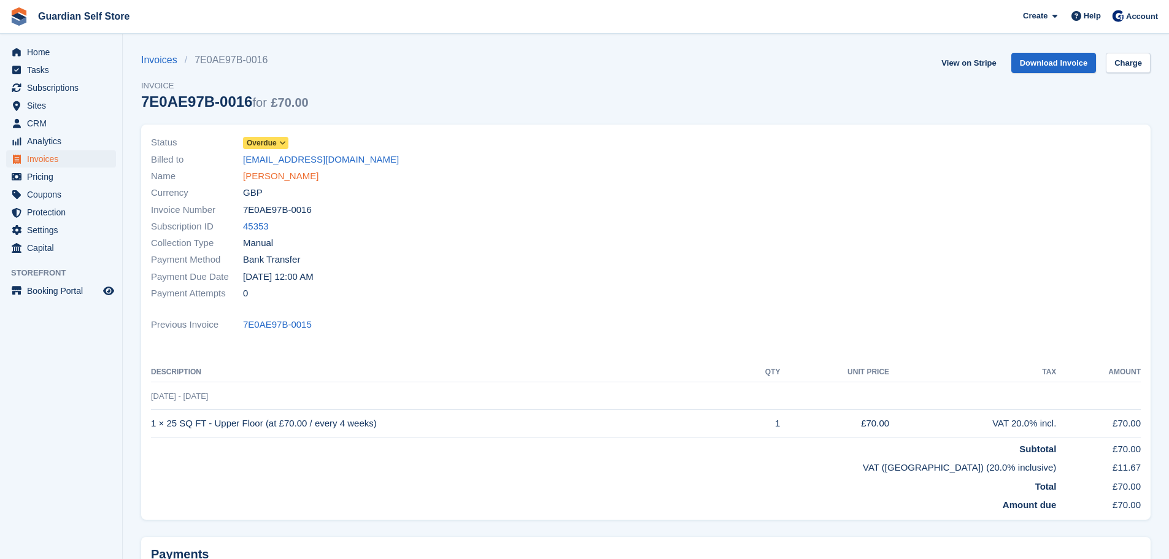
click at [279, 174] on link "Liam Watson" at bounding box center [280, 176] width 75 height 14
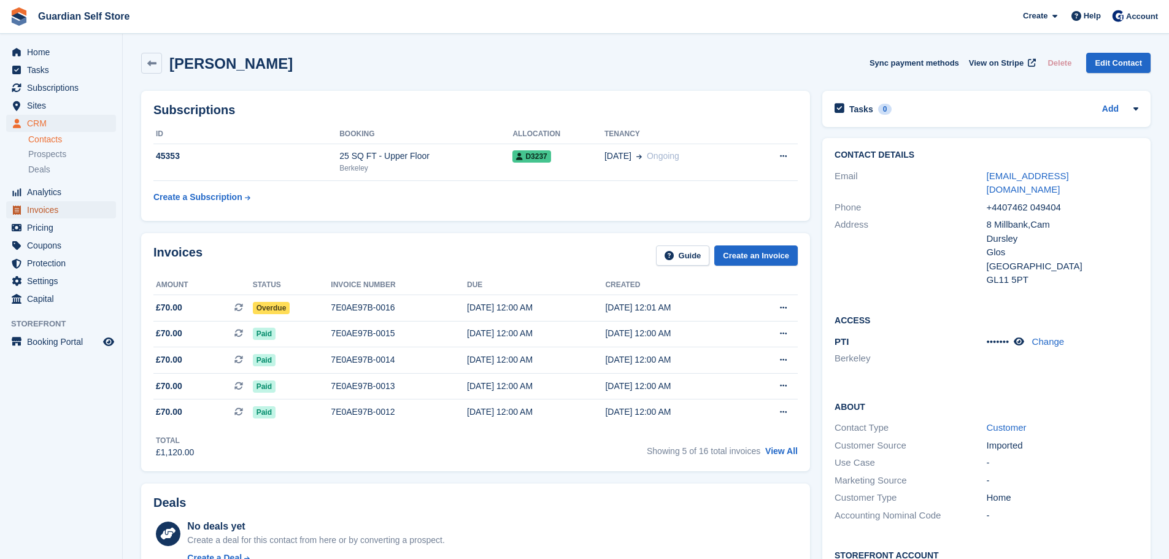
click at [58, 213] on span "Invoices" at bounding box center [64, 209] width 74 height 17
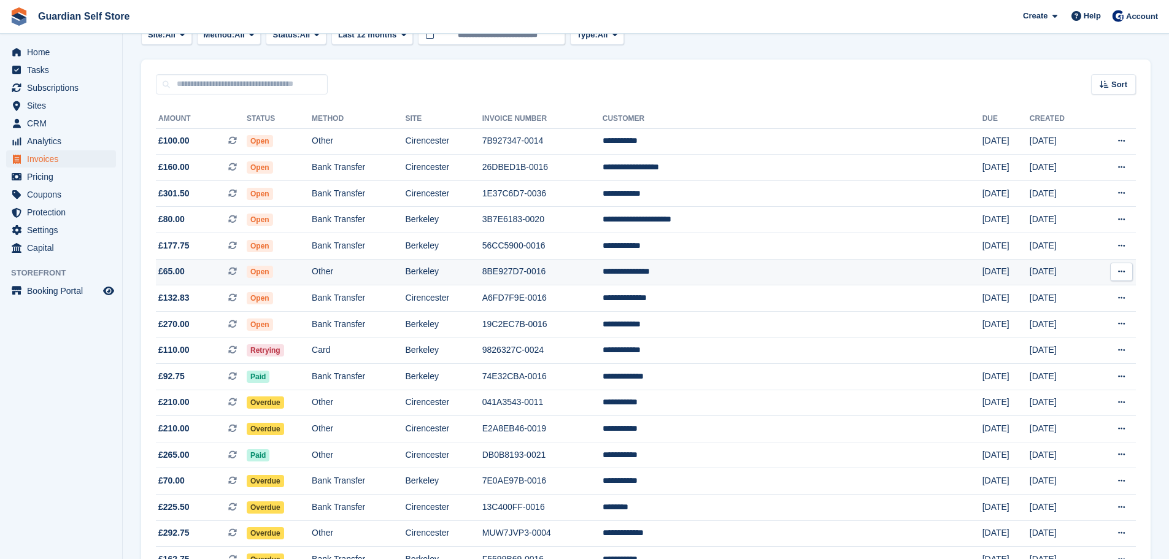
scroll to position [102, 0]
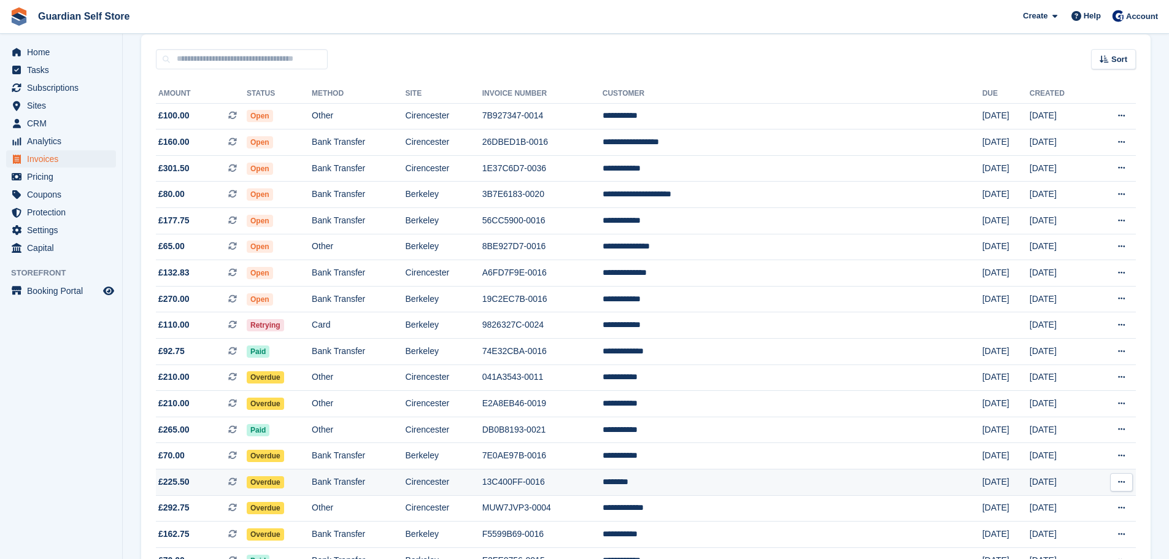
click at [312, 478] on td "Overdue" at bounding box center [279, 482] width 65 height 26
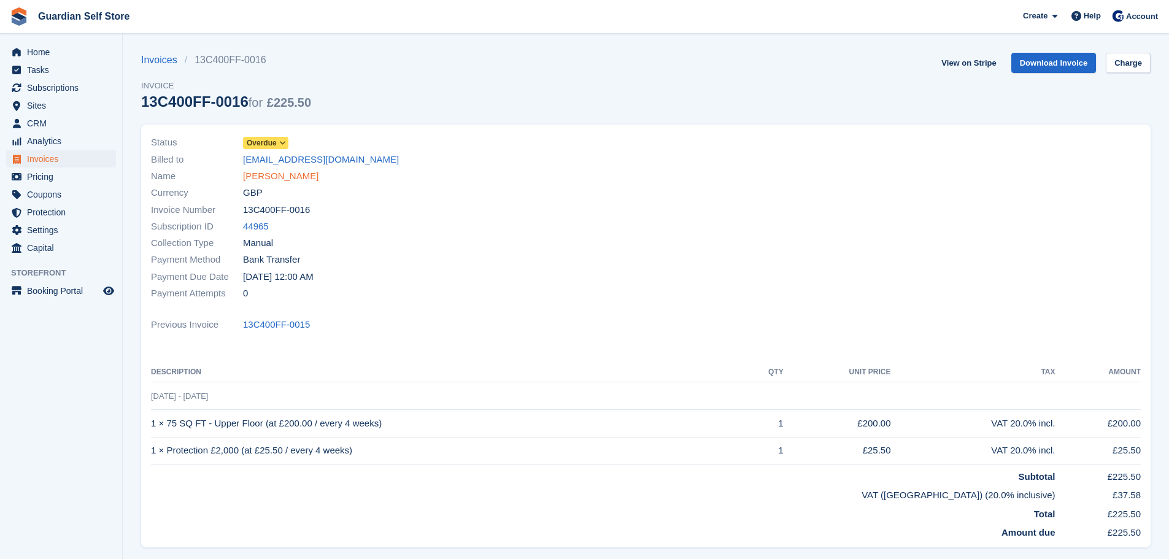
click at [267, 177] on link "[PERSON_NAME]" at bounding box center [280, 176] width 75 height 14
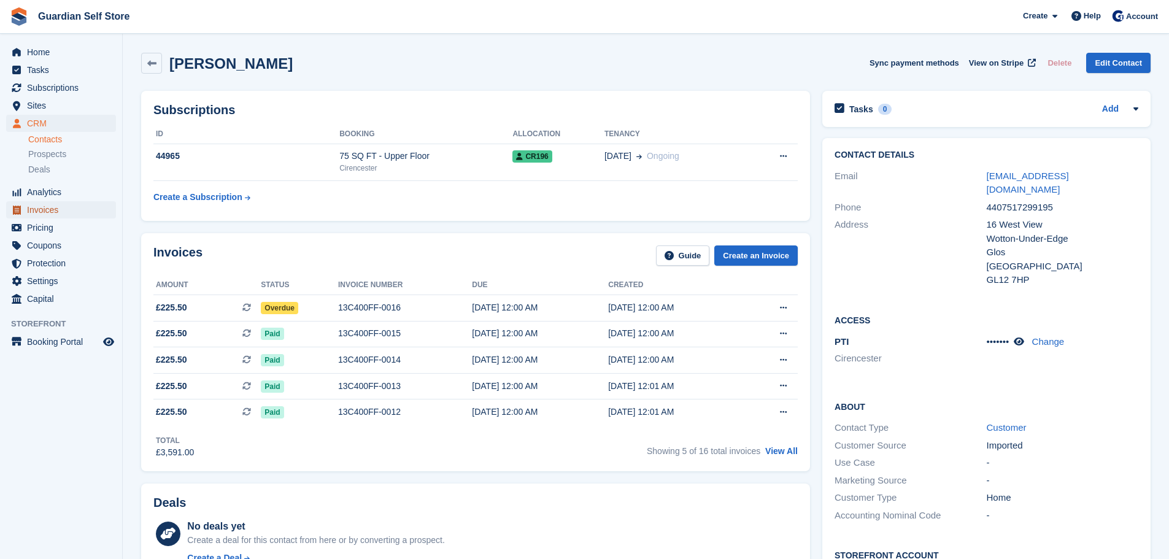
click at [47, 207] on span "Invoices" at bounding box center [64, 209] width 74 height 17
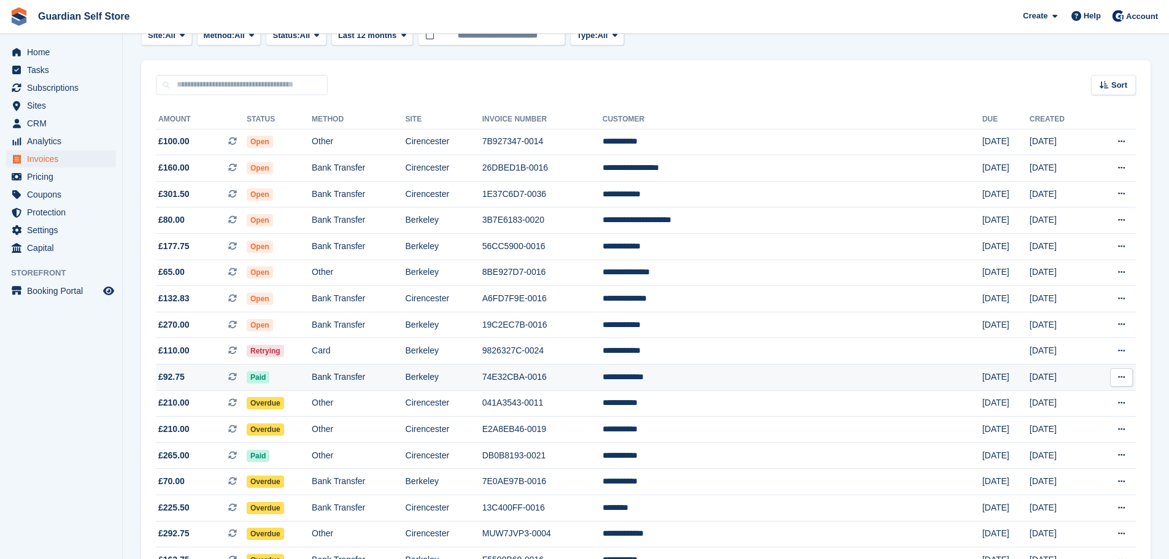
scroll to position [204, 0]
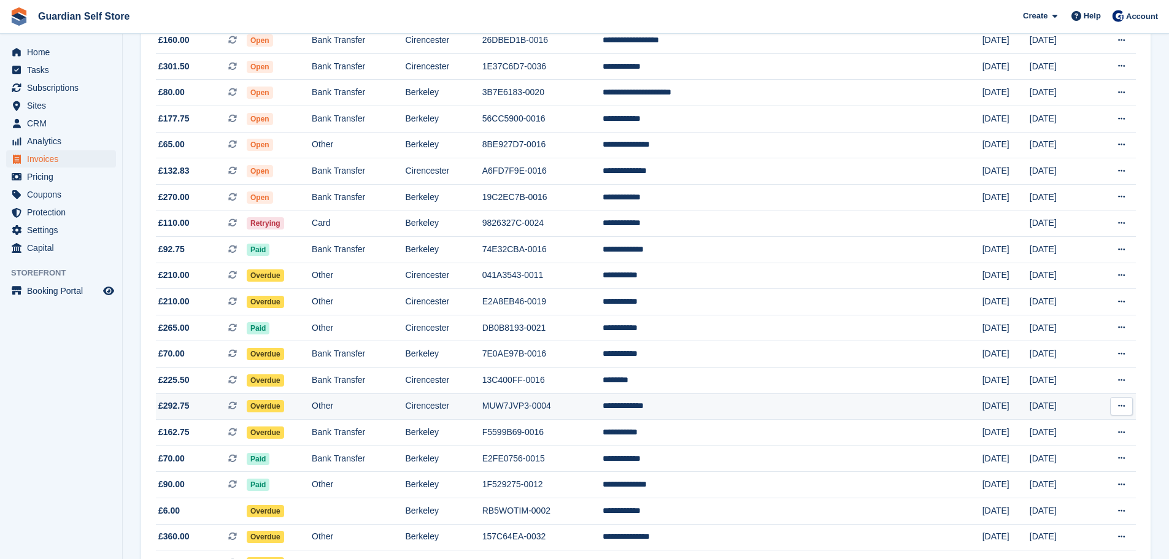
click at [482, 409] on td "Cirencester" at bounding box center [444, 406] width 77 height 26
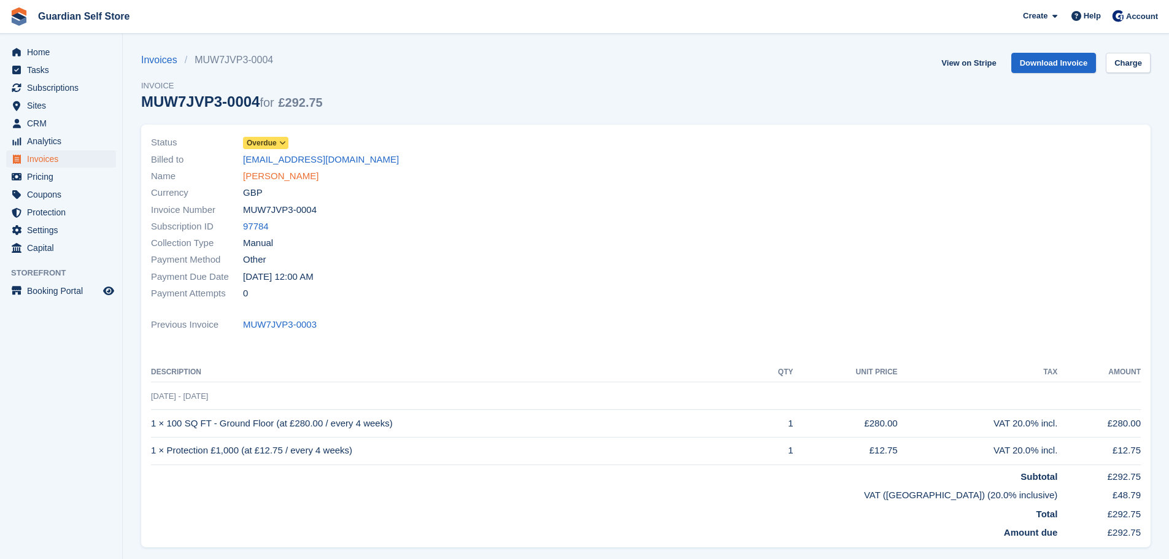
click at [261, 174] on link "Glasyn Gibson" at bounding box center [280, 176] width 75 height 14
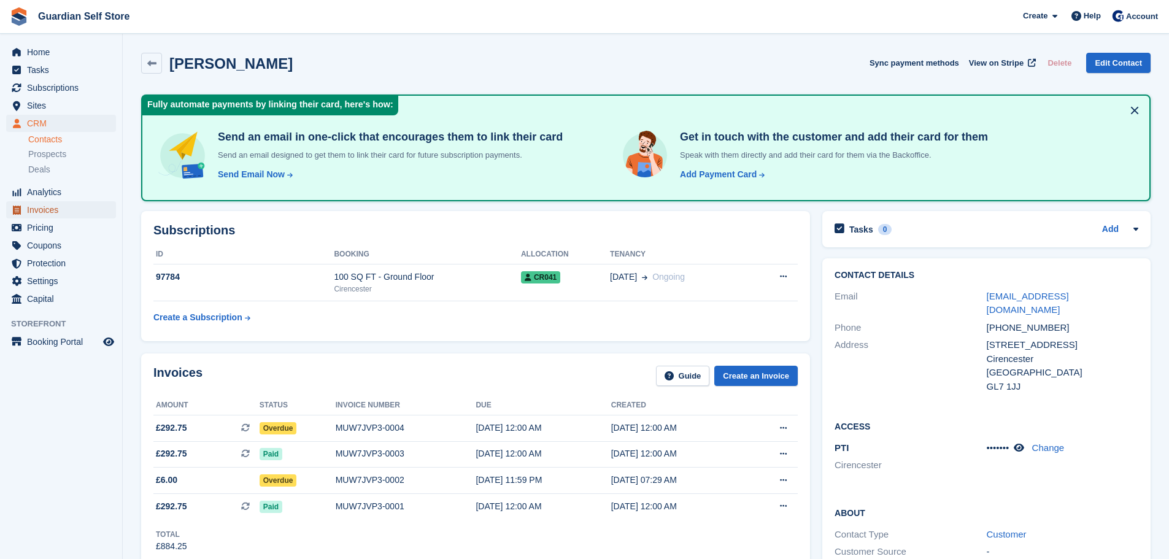
click at [60, 213] on span "Invoices" at bounding box center [64, 209] width 74 height 17
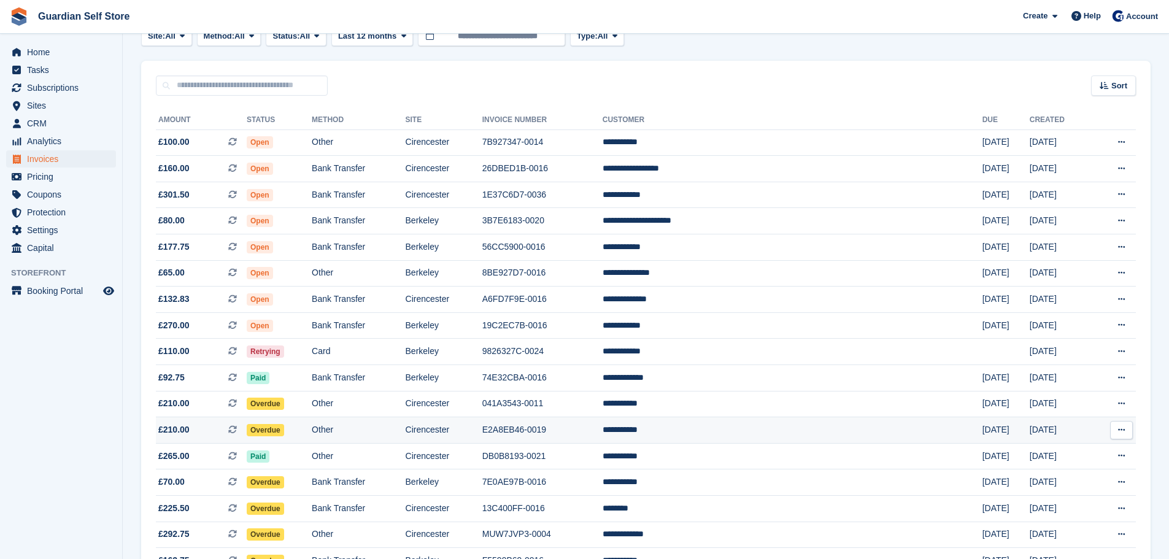
scroll to position [204, 0]
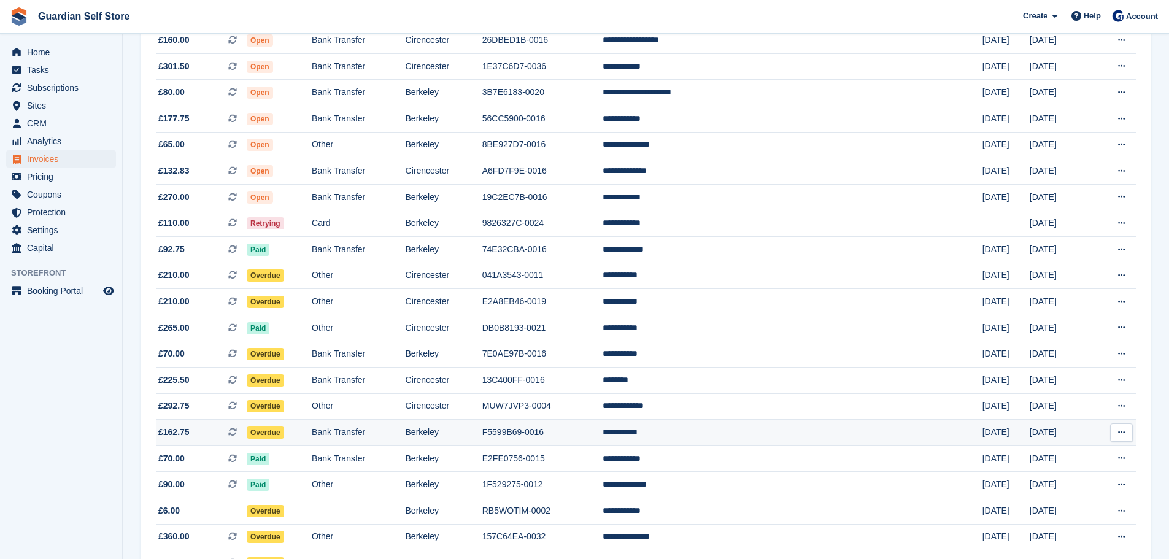
click at [482, 428] on td "Berkeley" at bounding box center [444, 433] width 77 height 26
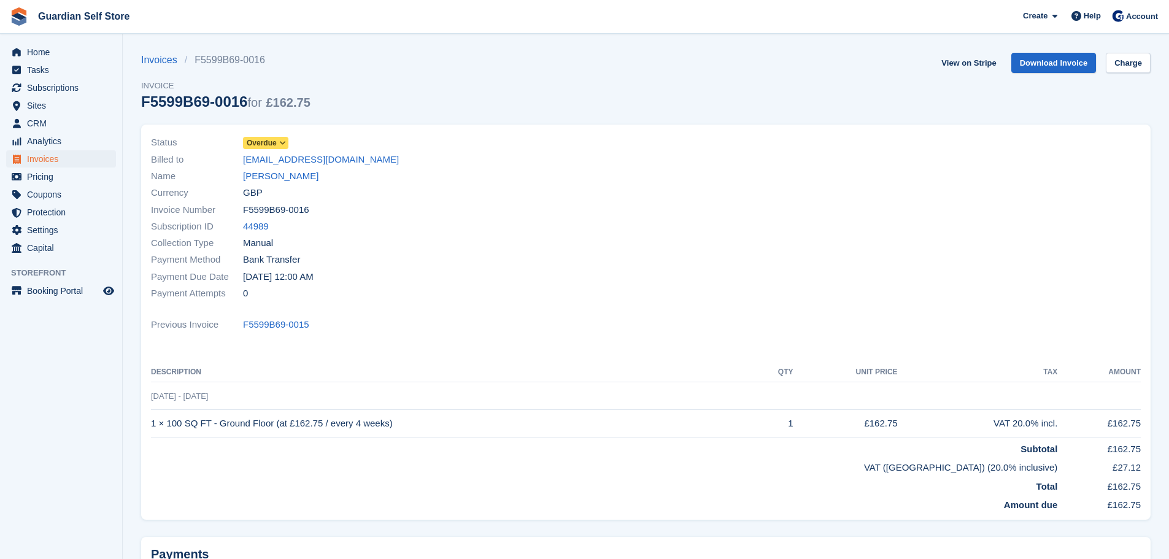
click at [241, 169] on div "Name [PERSON_NAME][GEOGRAPHIC_DATA]" at bounding box center [395, 176] width 488 height 17
click at [251, 172] on link "[PERSON_NAME]" at bounding box center [280, 176] width 75 height 14
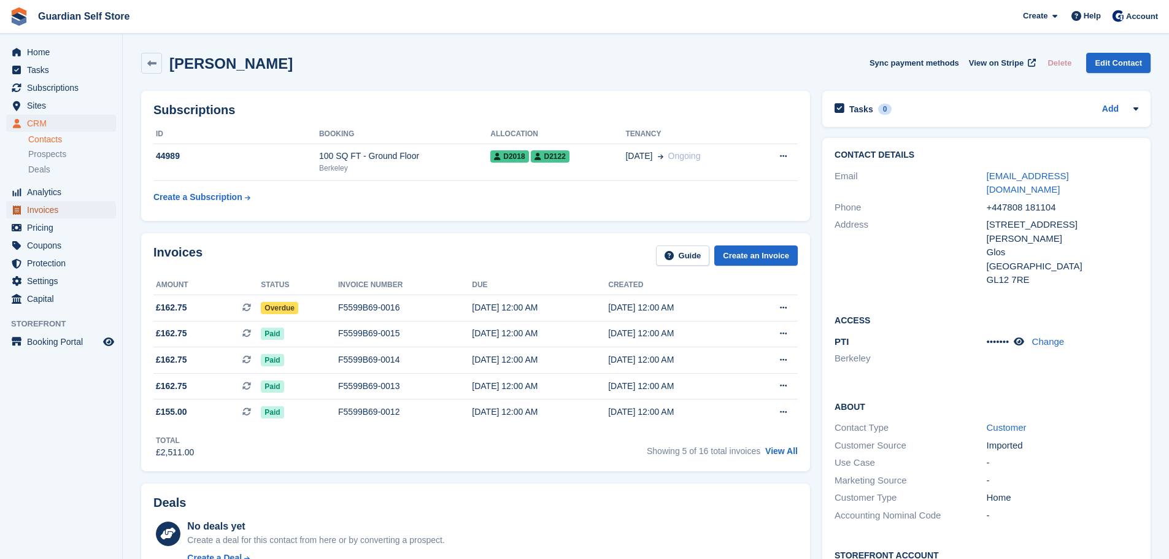
click at [55, 212] on span "Invoices" at bounding box center [64, 209] width 74 height 17
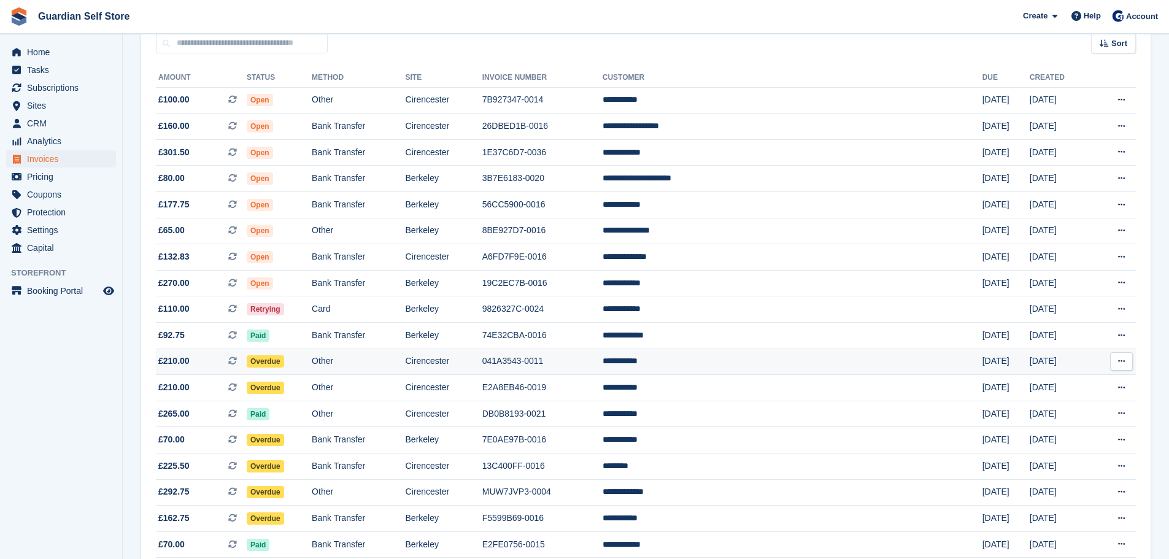
scroll to position [204, 0]
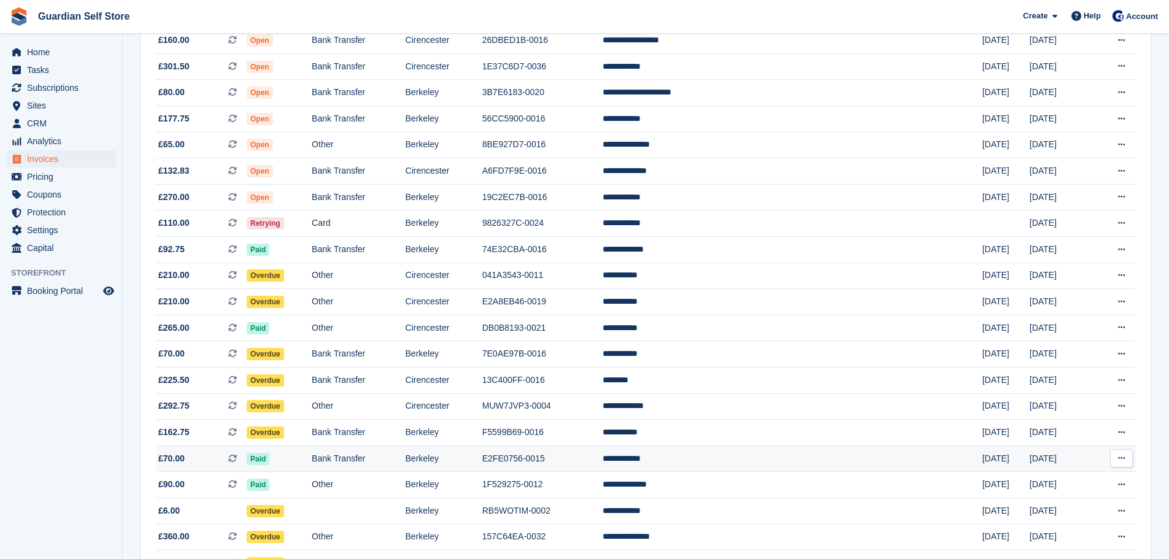
click at [388, 453] on td "Bank Transfer" at bounding box center [358, 459] width 93 height 26
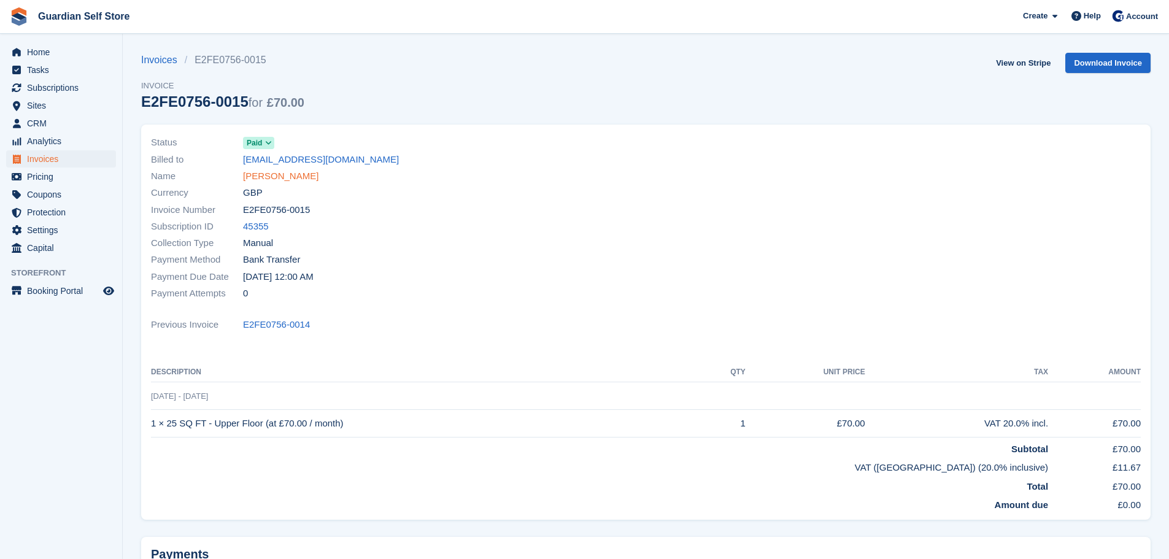
click at [269, 181] on link "[PERSON_NAME]" at bounding box center [280, 176] width 75 height 14
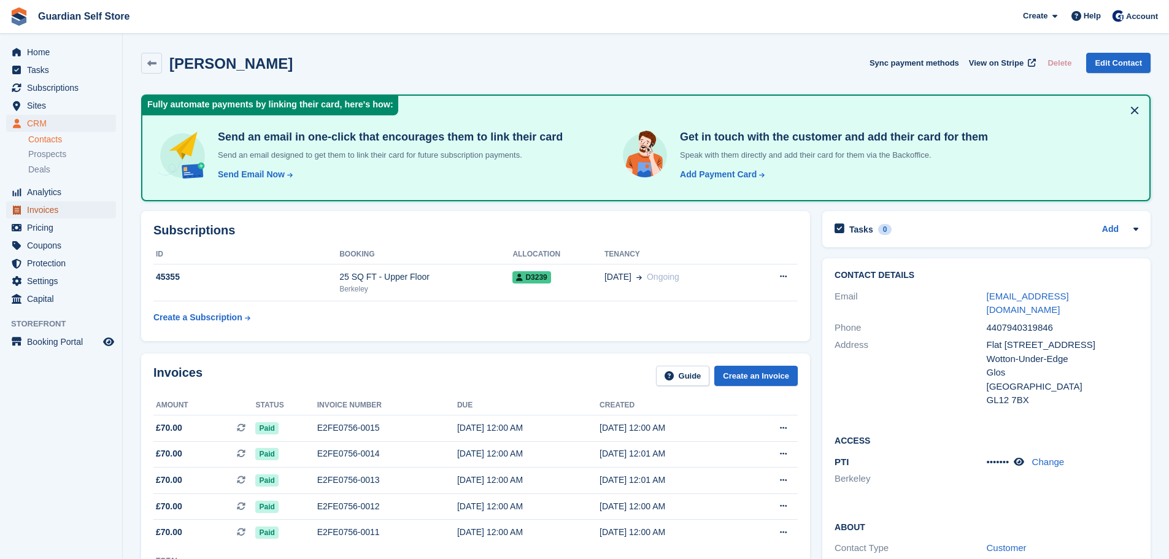
click at [52, 215] on span "Invoices" at bounding box center [64, 209] width 74 height 17
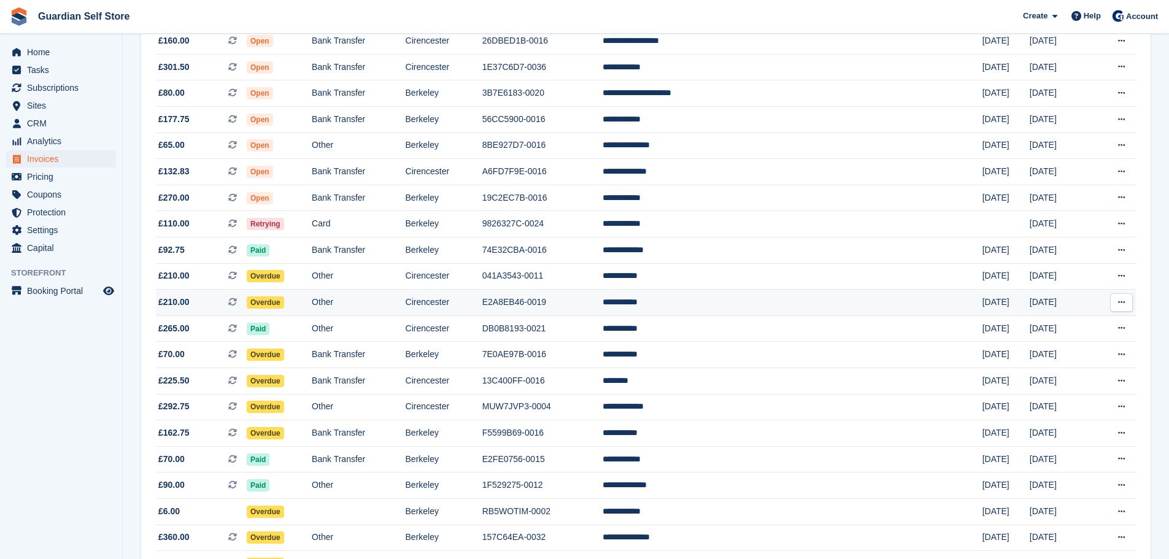
scroll to position [307, 0]
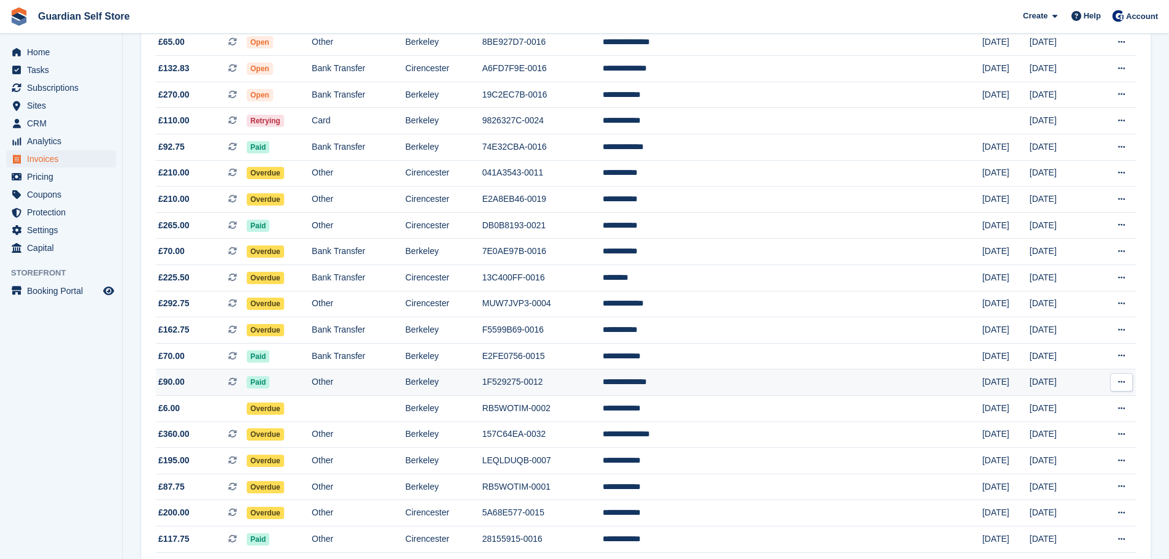
click at [405, 369] on td "Other" at bounding box center [358, 382] width 93 height 26
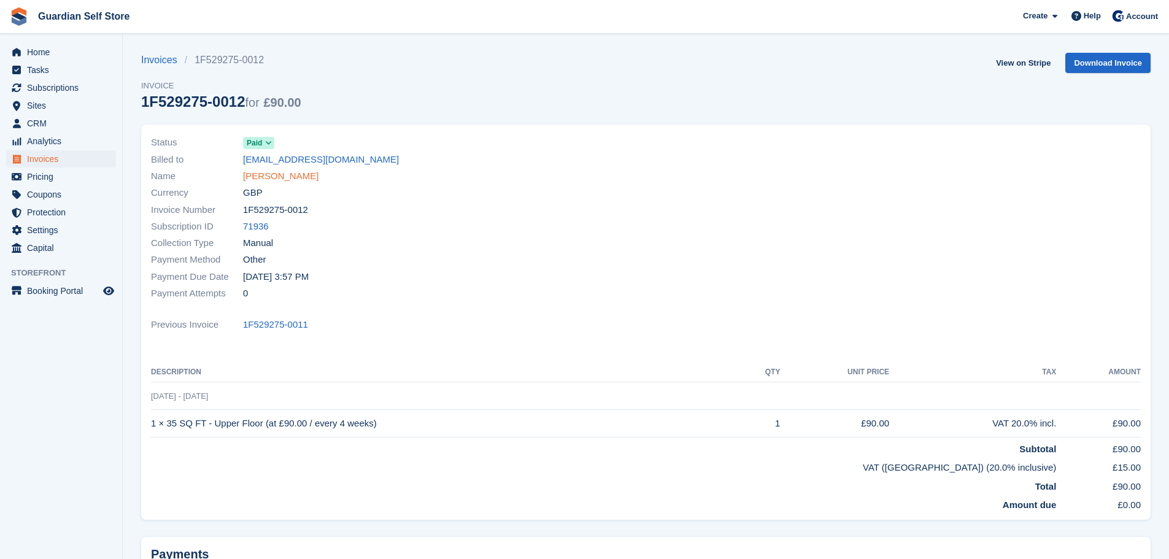
click at [268, 177] on link "Darryl Goringe" at bounding box center [280, 176] width 75 height 14
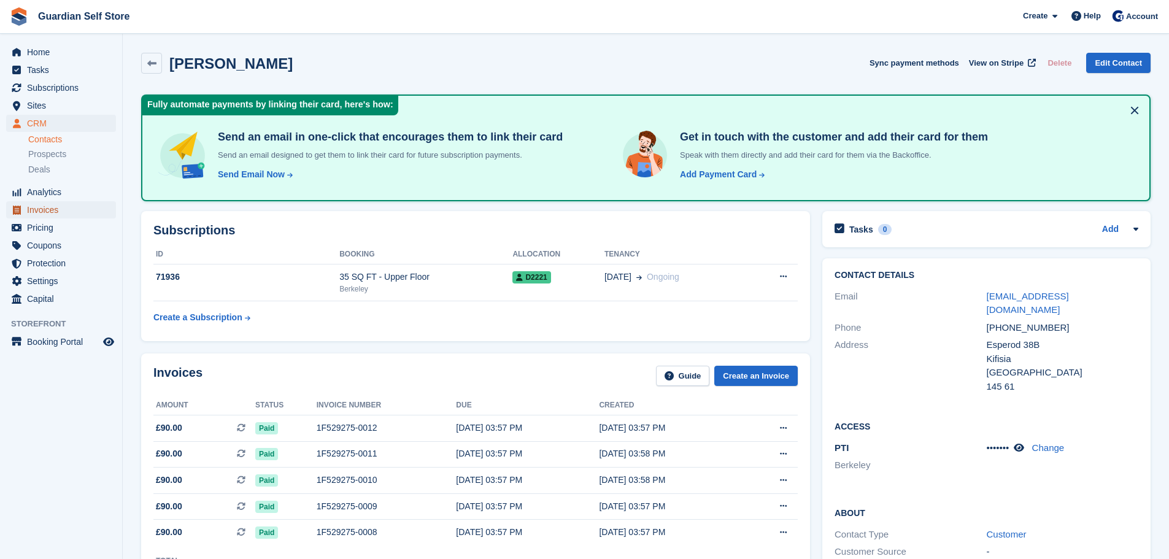
click at [89, 213] on span "Invoices" at bounding box center [64, 209] width 74 height 17
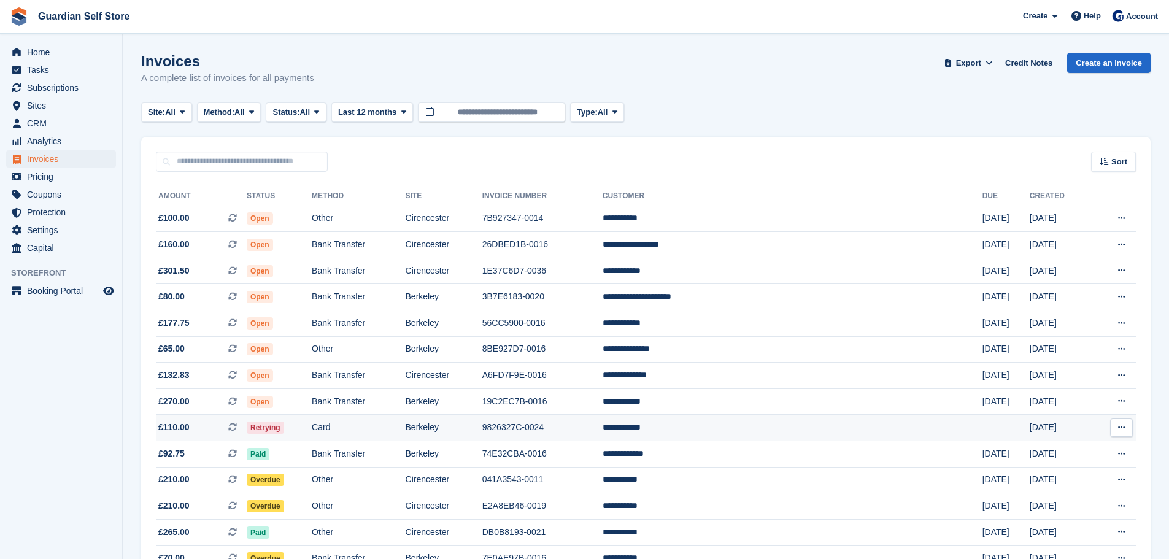
scroll to position [102, 0]
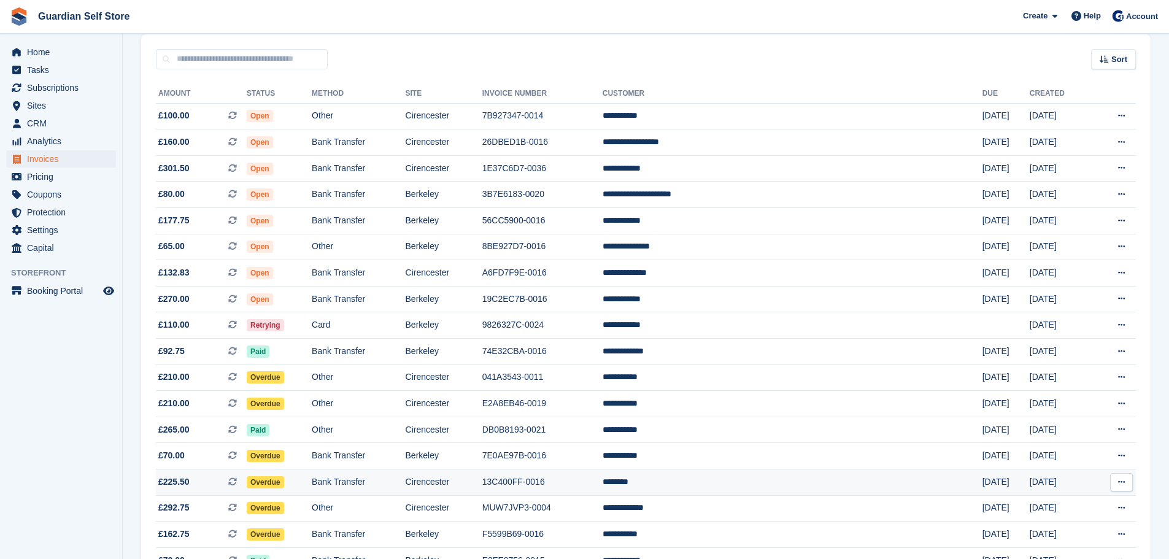
click at [603, 480] on td "13C400FF-0016" at bounding box center [542, 482] width 120 height 26
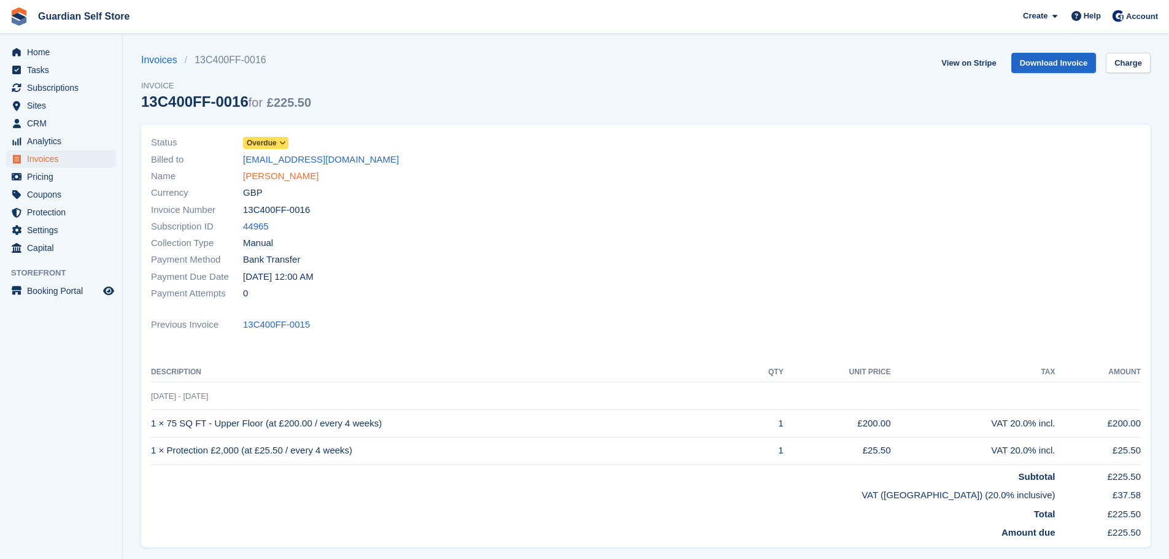
click at [269, 182] on link "[PERSON_NAME]" at bounding box center [280, 176] width 75 height 14
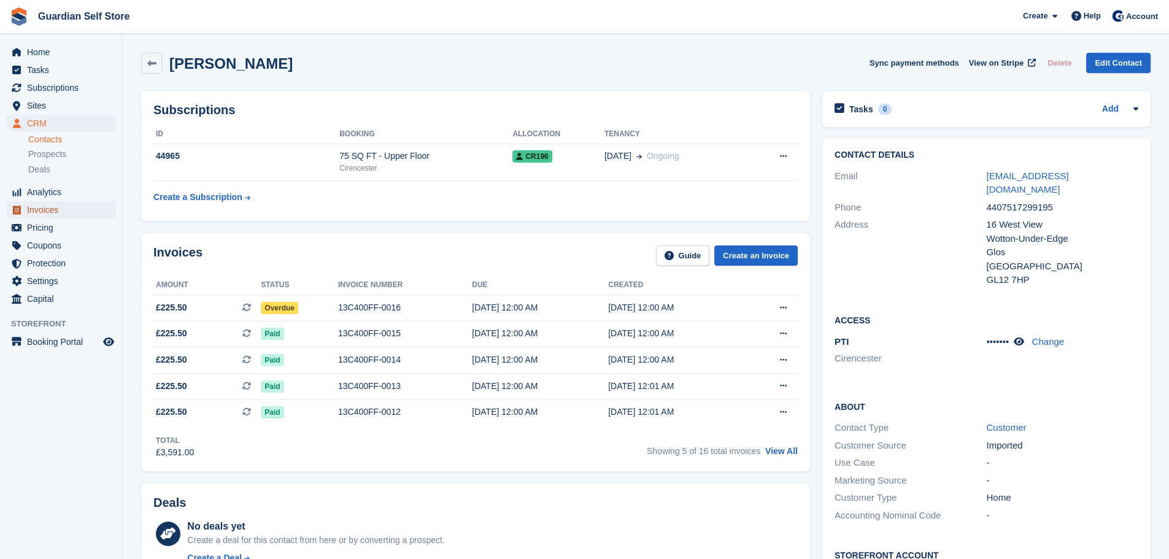
click at [64, 212] on span "Invoices" at bounding box center [64, 209] width 74 height 17
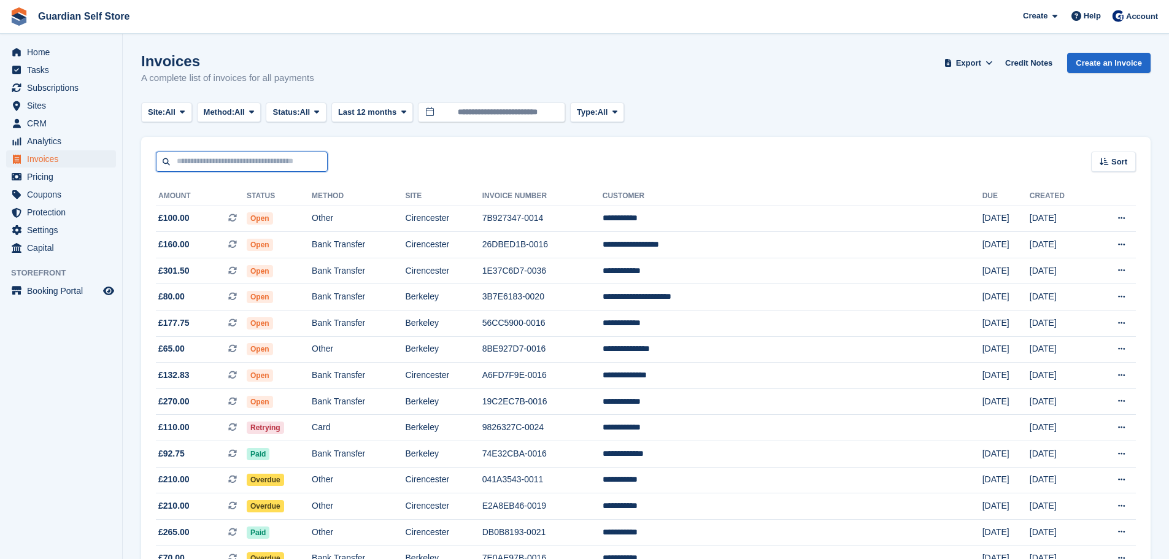
click at [197, 161] on input "text" at bounding box center [242, 162] width 172 height 20
type input "****"
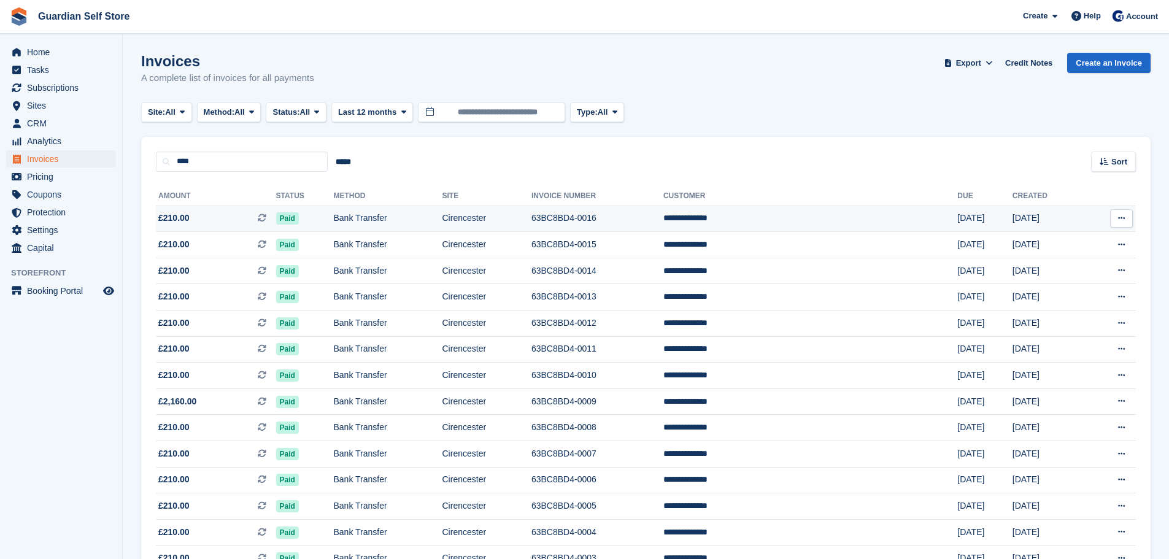
click at [193, 214] on span "£210.00 This is a recurring subscription invoice." at bounding box center [216, 218] width 120 height 13
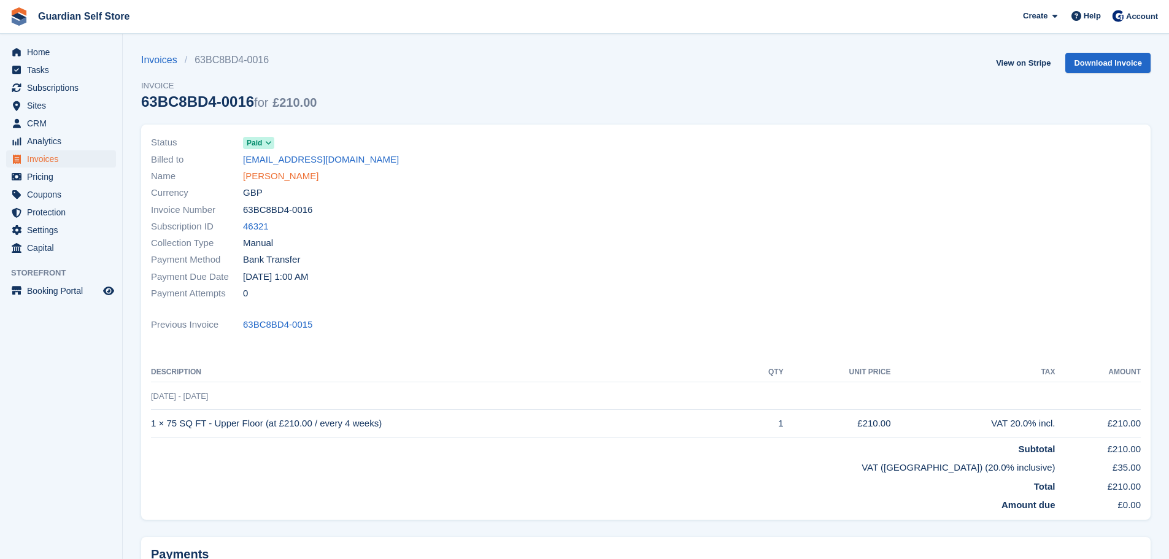
click at [248, 174] on link "[PERSON_NAME]" at bounding box center [280, 176] width 75 height 14
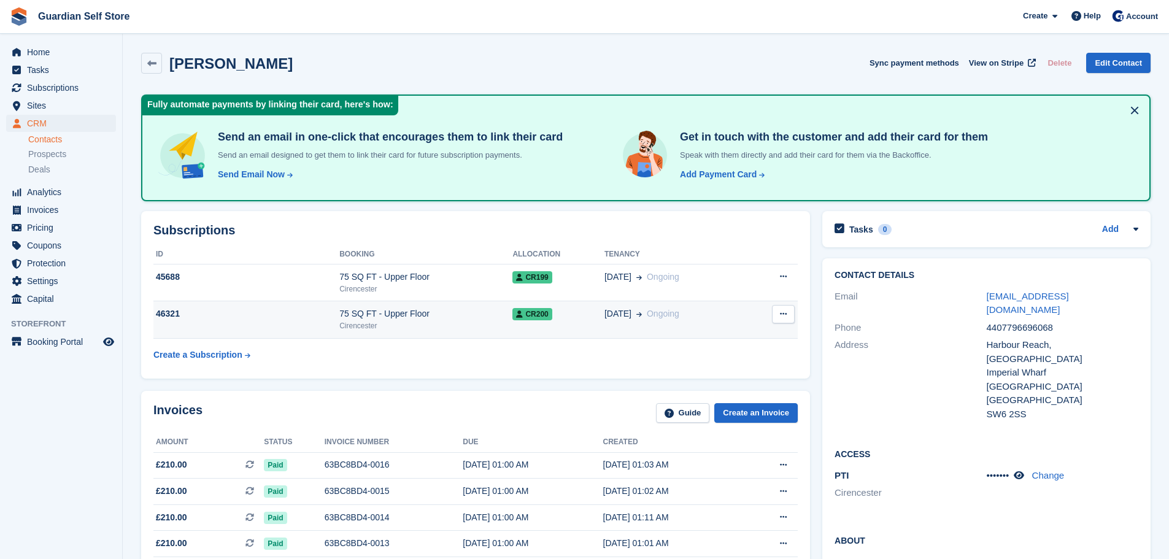
click at [389, 311] on div "75 SQ FT - Upper Floor" at bounding box center [425, 313] width 173 height 13
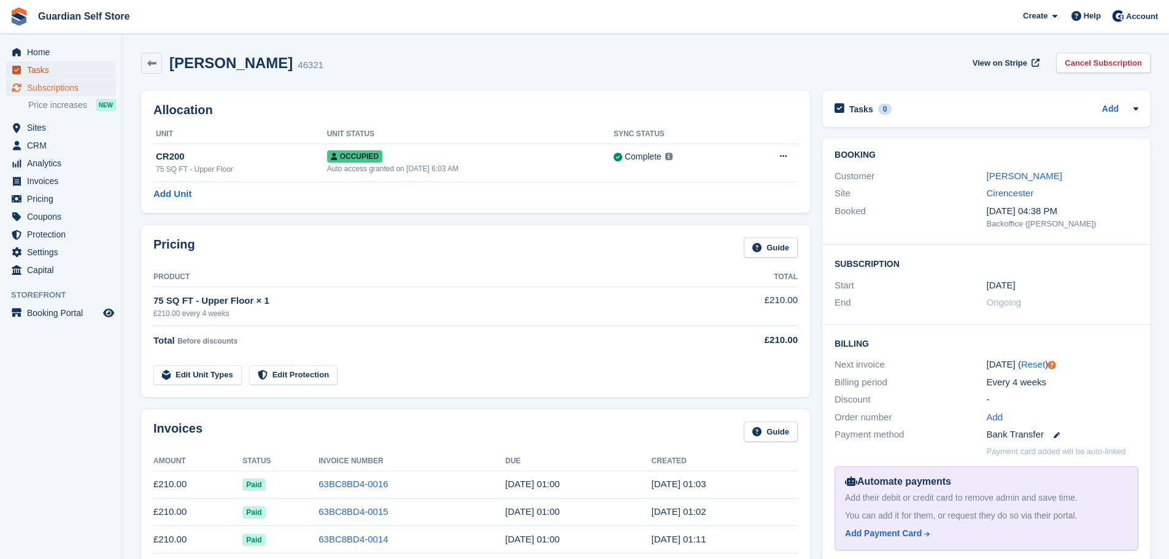
click at [34, 68] on span "Tasks" at bounding box center [64, 69] width 74 height 17
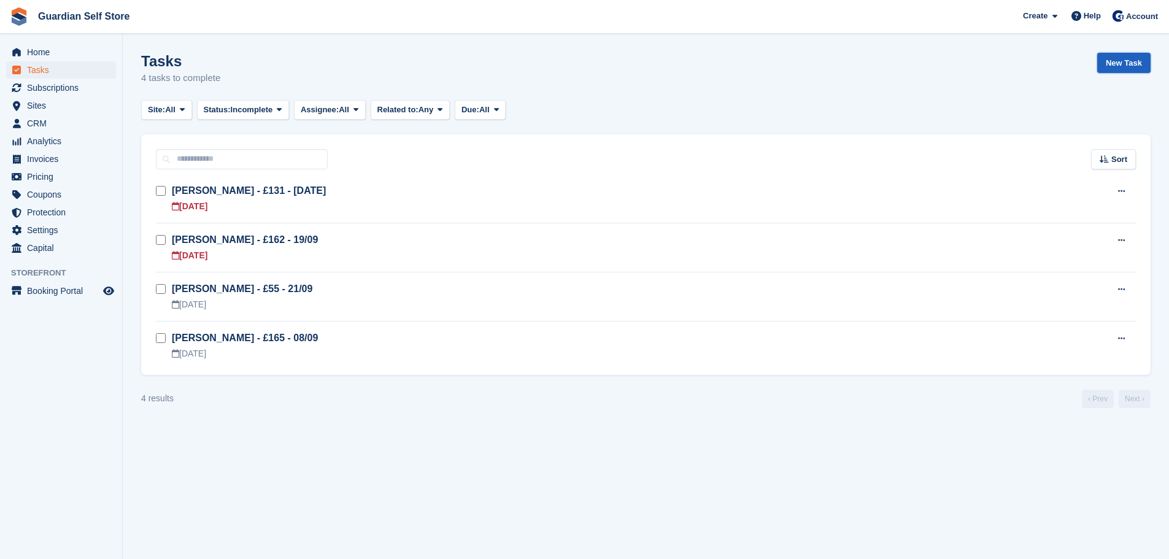
click at [1119, 70] on link "New Task" at bounding box center [1123, 63] width 53 height 20
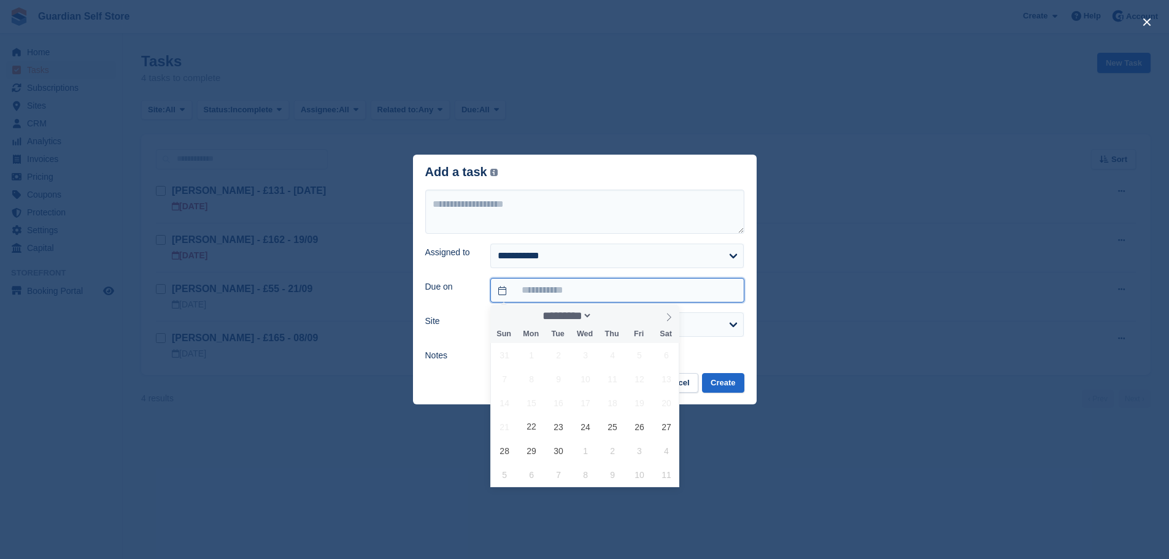
click at [552, 298] on input "text" at bounding box center [616, 290] width 253 height 25
click at [593, 431] on span "24" at bounding box center [586, 427] width 24 height 24
type input "**********"
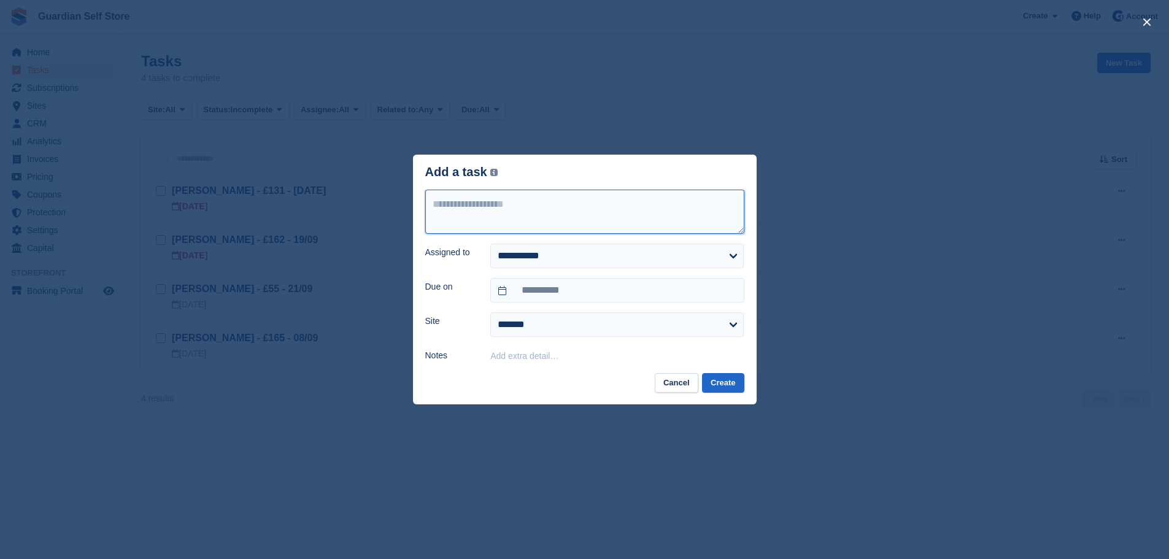
click at [521, 228] on textarea at bounding box center [584, 212] width 319 height 44
type textarea "**********"
click at [716, 386] on button "Create" at bounding box center [723, 383] width 42 height 20
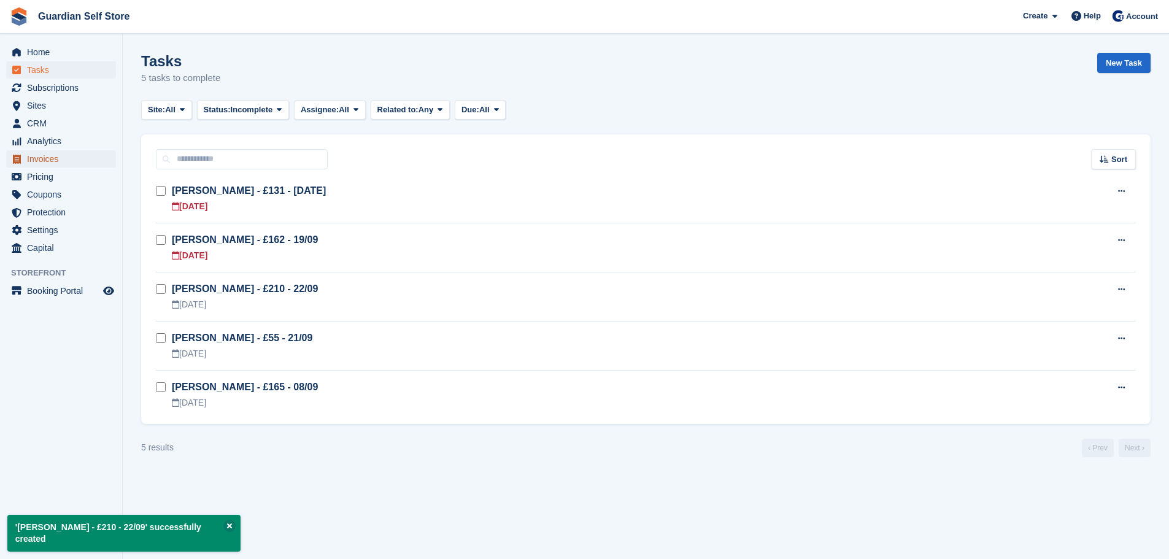
click at [60, 157] on span "Invoices" at bounding box center [64, 158] width 74 height 17
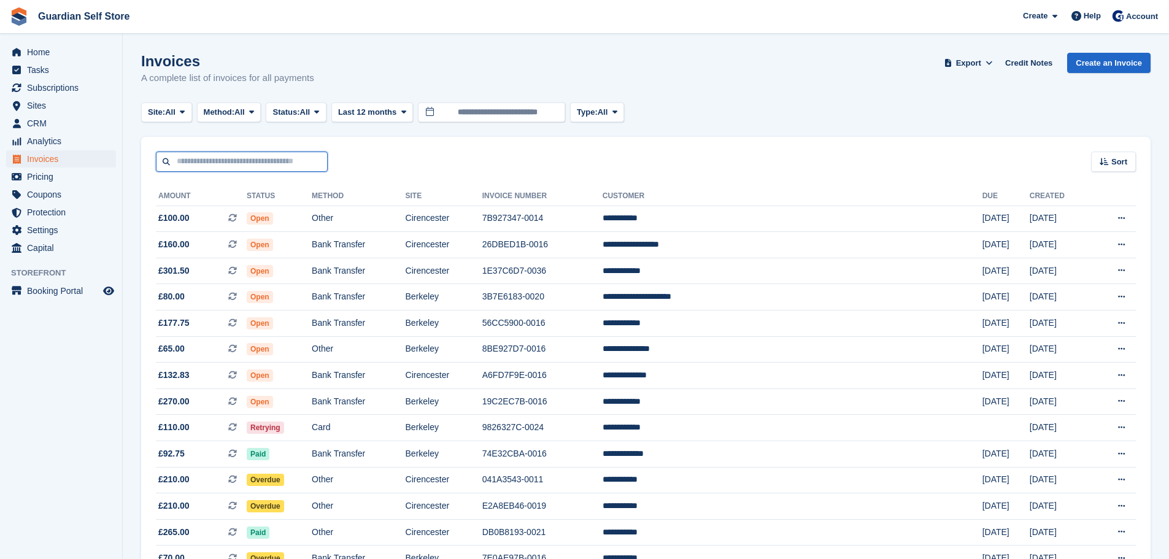
click at [227, 167] on input "text" at bounding box center [242, 162] width 172 height 20
type input "*****"
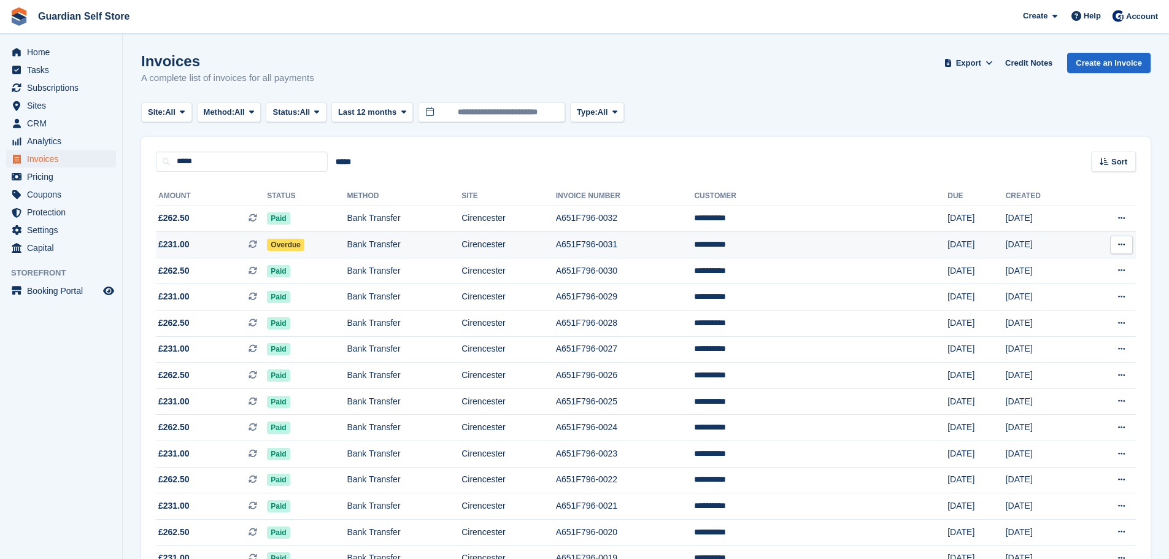
click at [182, 245] on span "£231.00" at bounding box center [173, 244] width 31 height 13
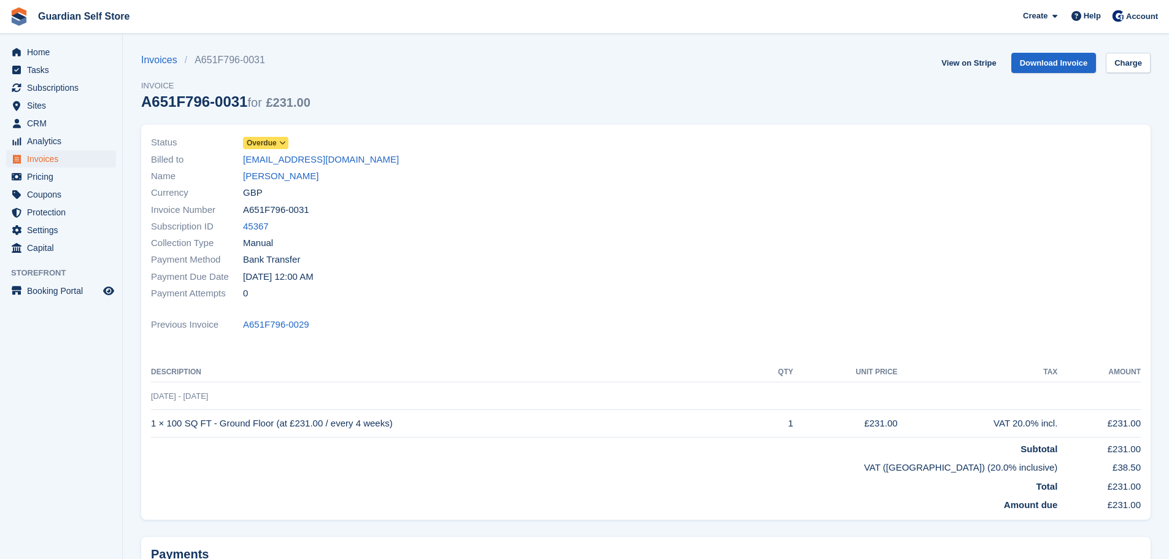
click at [262, 142] on span "Overdue" at bounding box center [262, 142] width 30 height 11
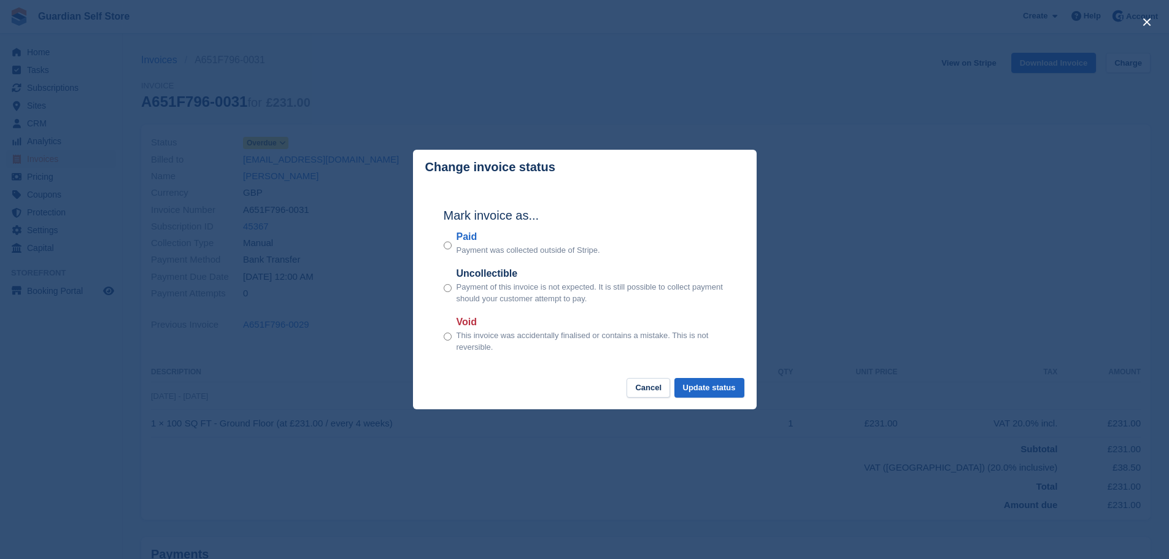
click at [458, 234] on label "Paid" at bounding box center [529, 237] width 144 height 15
click at [720, 382] on button "Update status" at bounding box center [709, 388] width 70 height 20
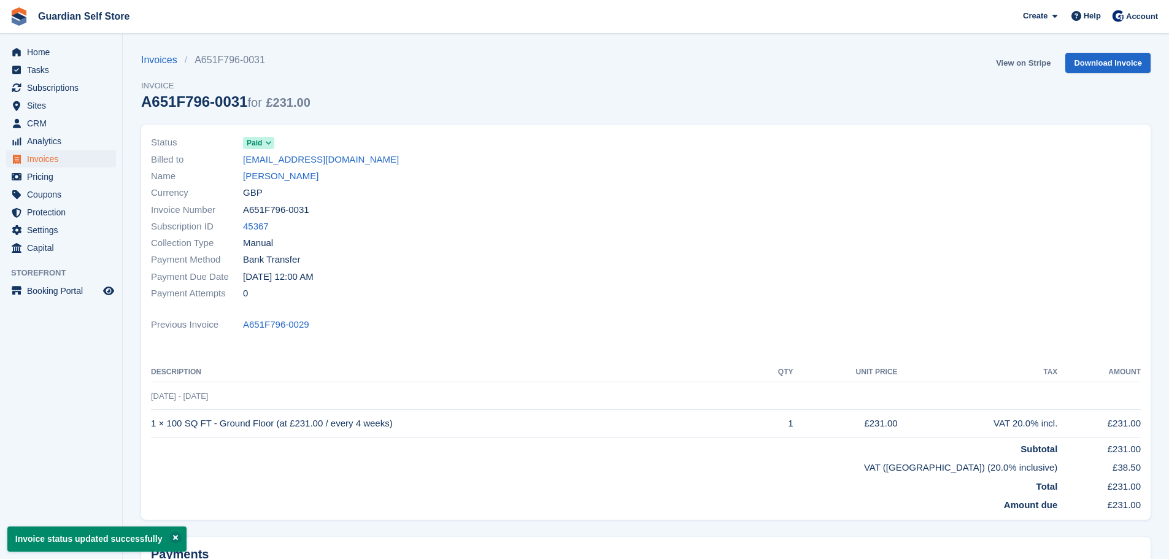
click at [1006, 68] on link "View on Stripe" at bounding box center [1023, 63] width 64 height 20
click at [74, 152] on span "Invoices" at bounding box center [64, 158] width 74 height 17
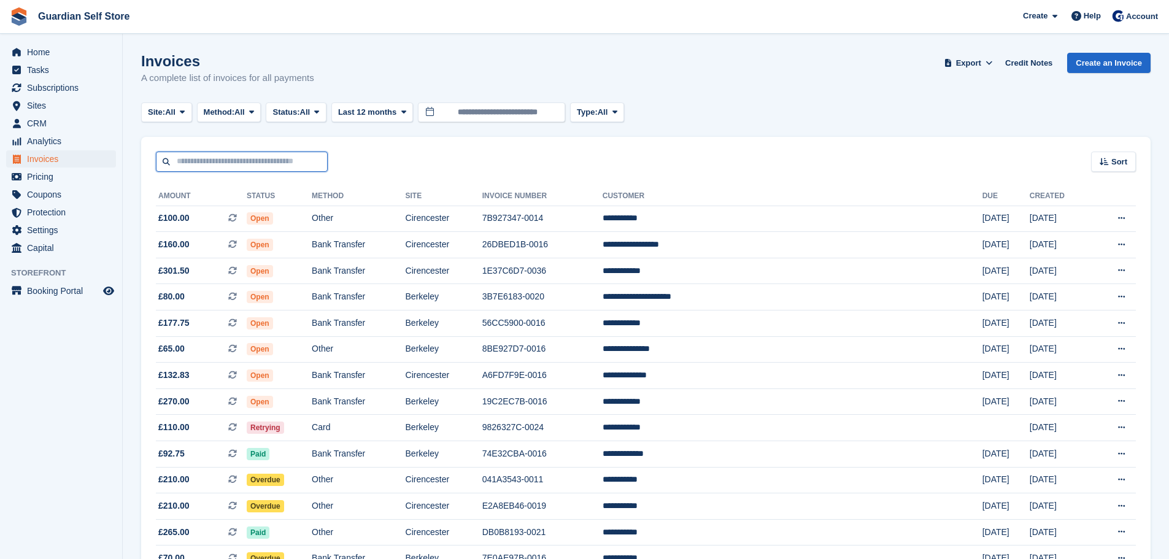
click at [244, 166] on input "text" at bounding box center [242, 162] width 172 height 20
type input "****"
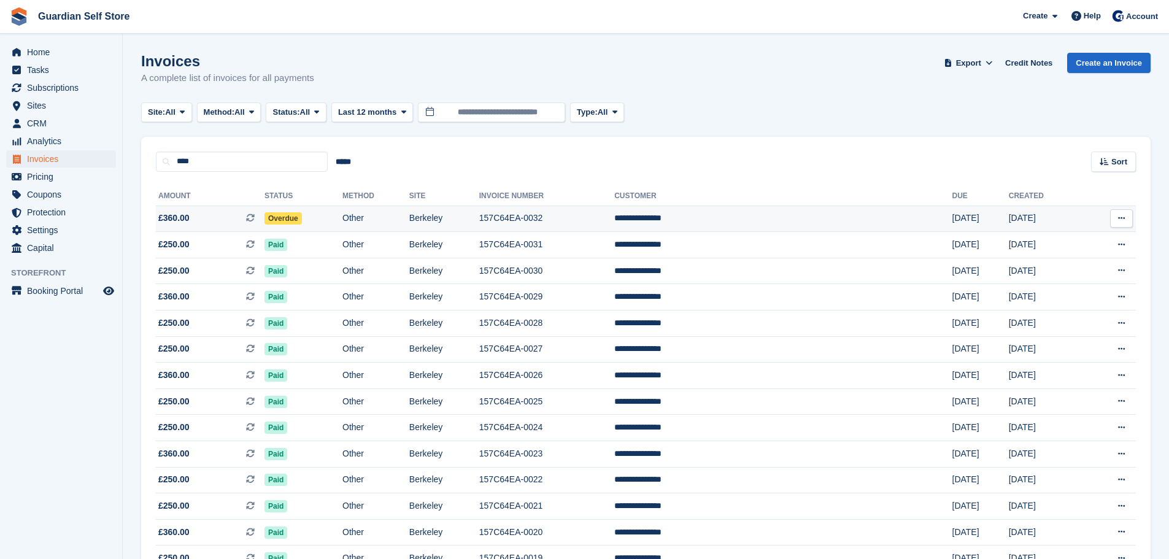
click at [217, 216] on span "£360.00 This is a recurring subscription invoice." at bounding box center [210, 218] width 109 height 13
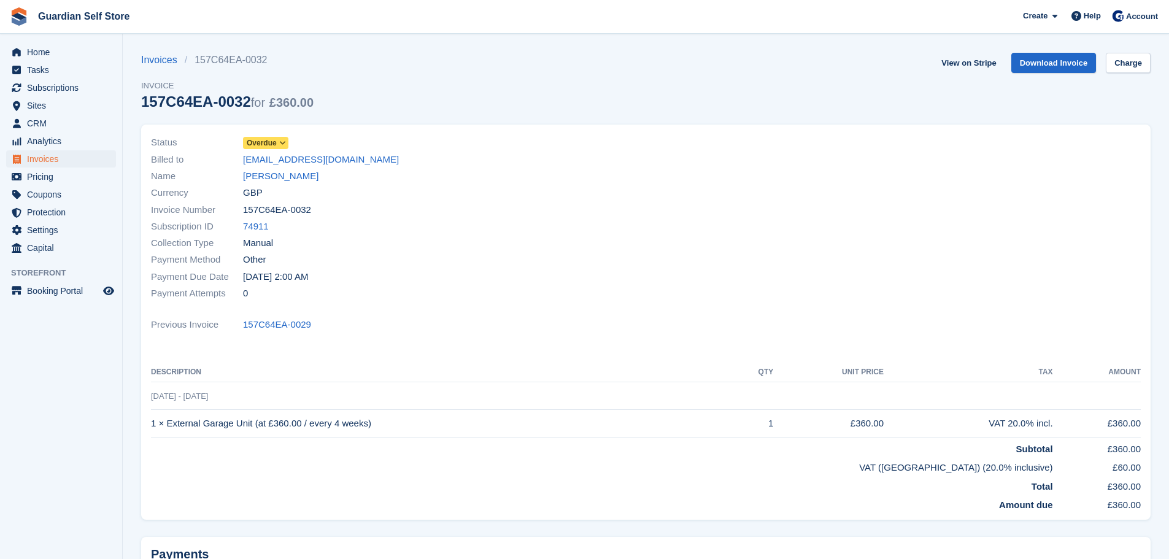
click at [264, 146] on span "Overdue" at bounding box center [262, 142] width 30 height 11
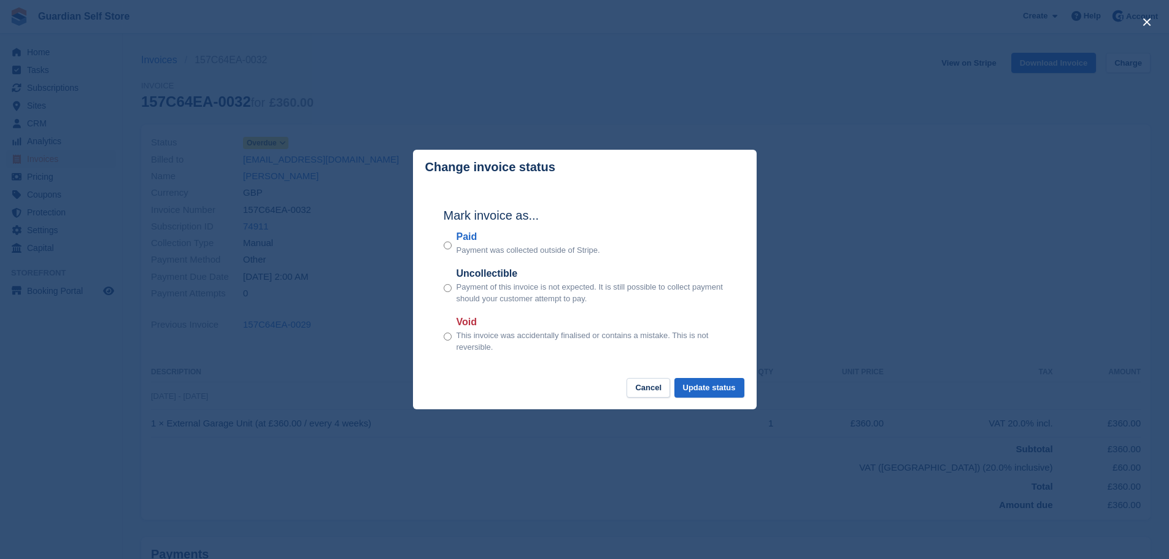
click at [473, 233] on label "Paid" at bounding box center [529, 237] width 144 height 15
click at [724, 385] on button "Update status" at bounding box center [709, 388] width 70 height 20
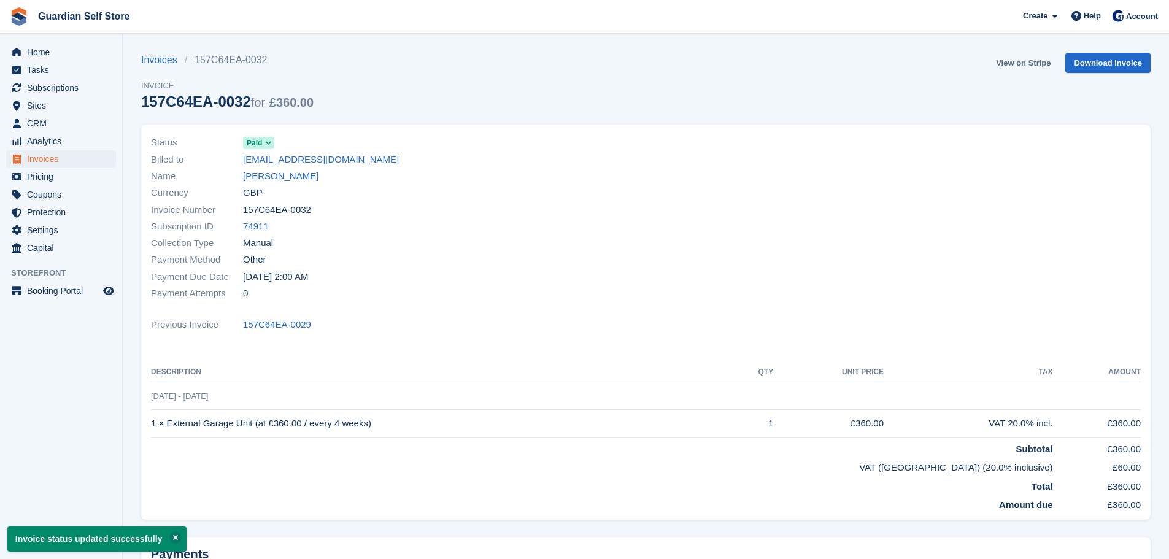
click at [1014, 63] on link "View on Stripe" at bounding box center [1023, 63] width 64 height 20
click at [50, 155] on span "Invoices" at bounding box center [64, 158] width 74 height 17
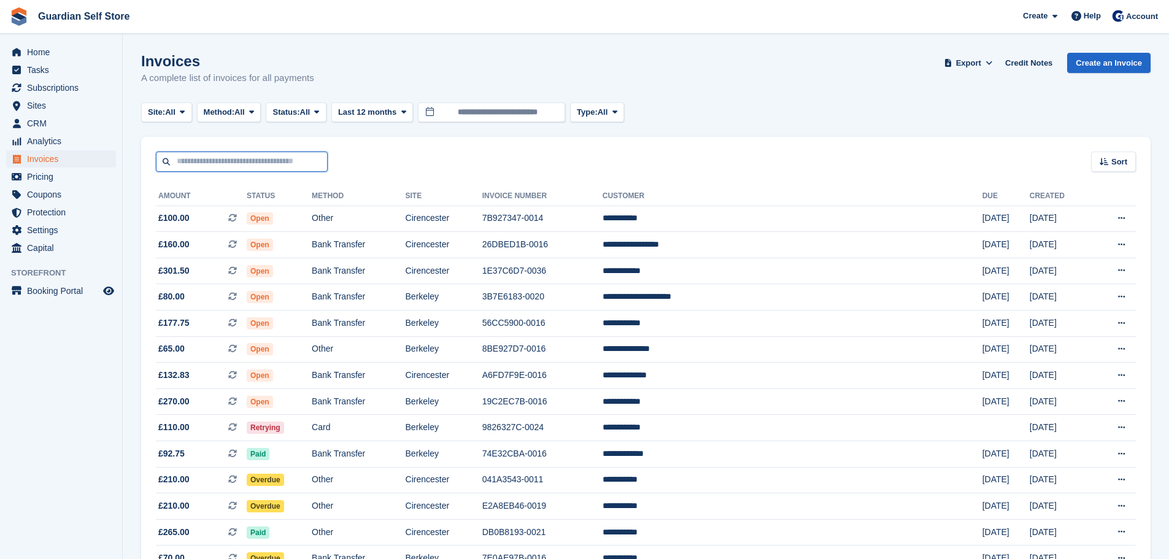
click at [202, 157] on input "text" at bounding box center [242, 162] width 172 height 20
type input "****"
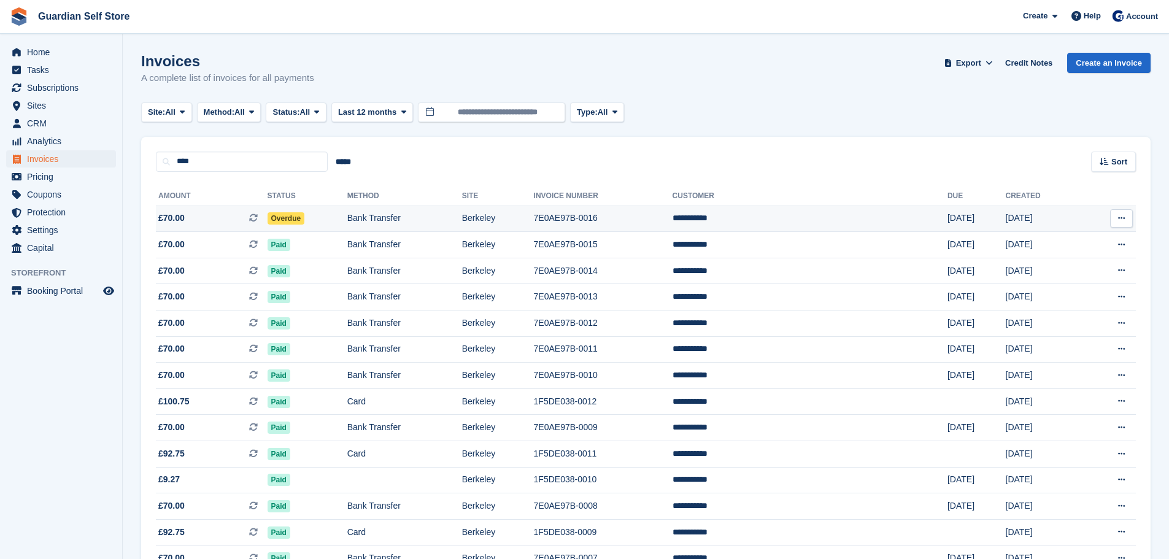
click at [225, 223] on span "£70.00 This is a recurring subscription invoice." at bounding box center [212, 218] width 112 height 13
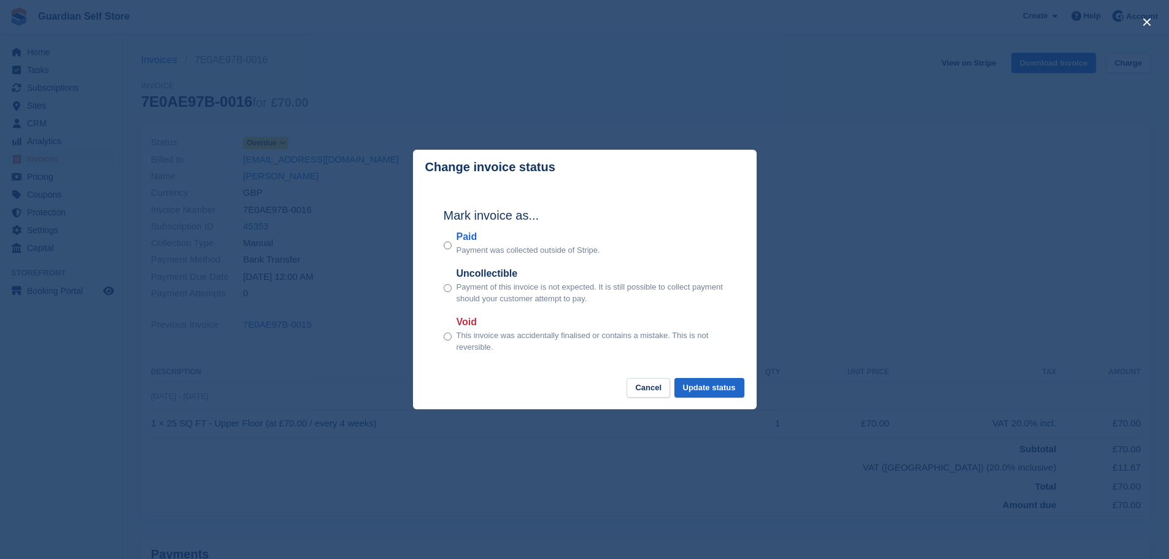
click at [463, 238] on label "Paid" at bounding box center [529, 237] width 144 height 15
click at [704, 386] on button "Update status" at bounding box center [709, 388] width 70 height 20
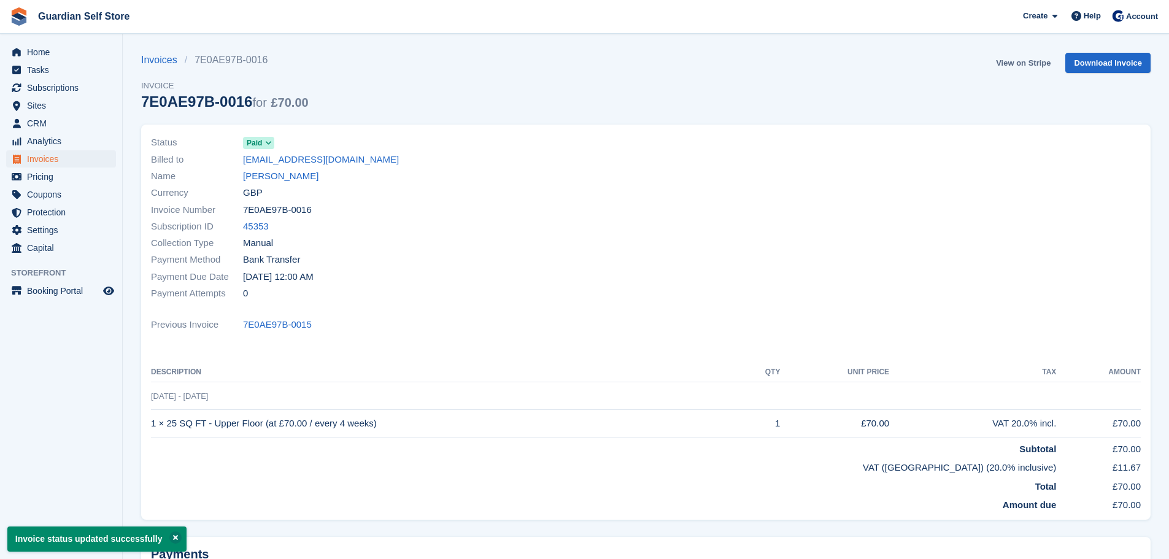
click at [1009, 61] on link "View on Stripe" at bounding box center [1023, 63] width 64 height 20
click at [72, 160] on span "Invoices" at bounding box center [64, 158] width 74 height 17
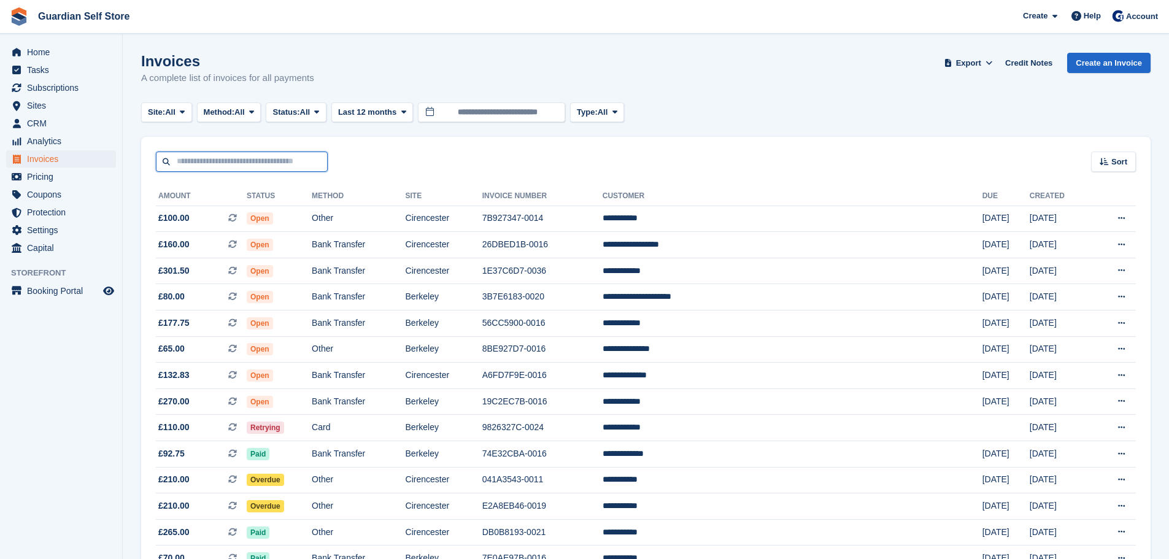
click at [206, 161] on input "text" at bounding box center [242, 162] width 172 height 20
type input "******"
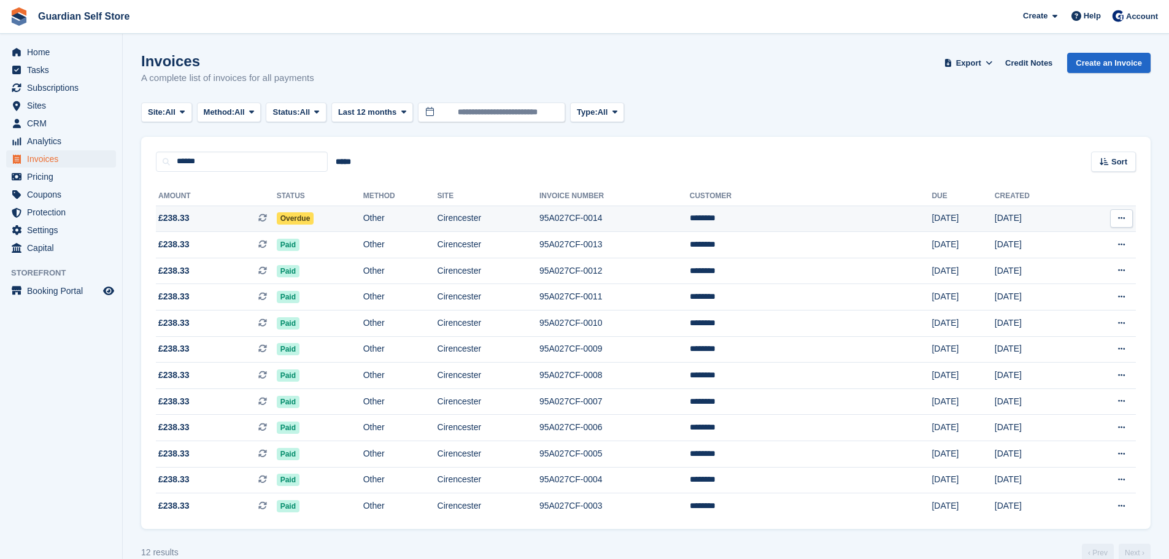
click at [206, 212] on span "£238.33 This is a recurring subscription invoice." at bounding box center [216, 218] width 121 height 13
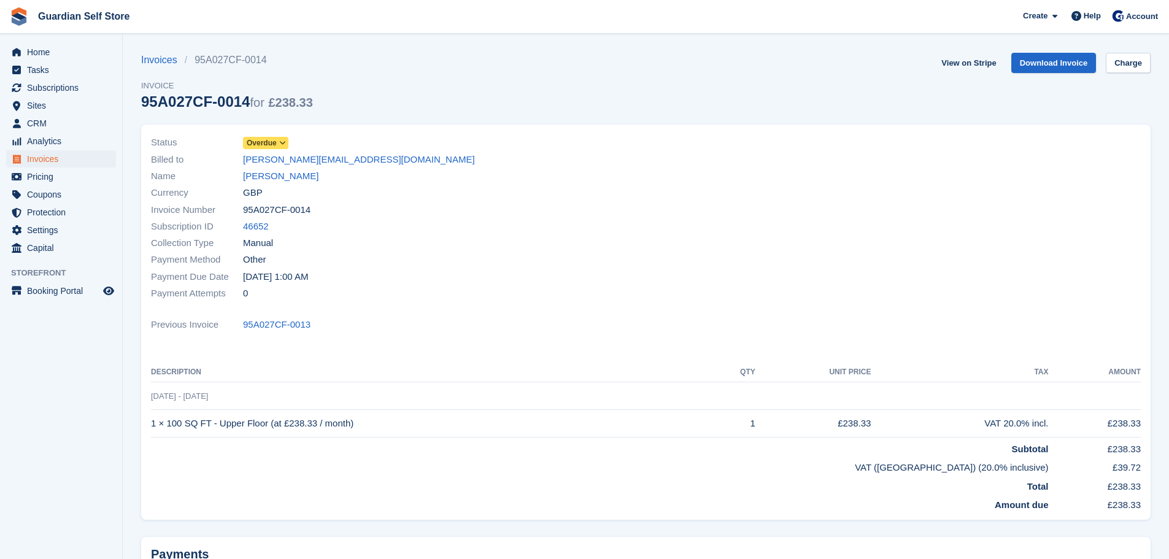
click at [255, 145] on span "Overdue" at bounding box center [262, 142] width 30 height 11
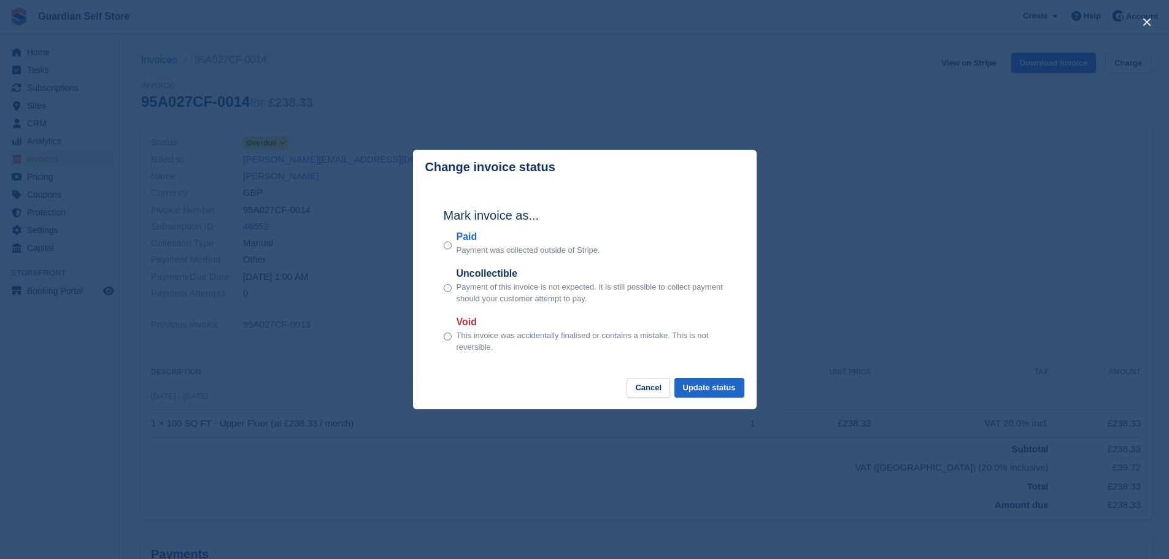
click at [465, 241] on label "Paid" at bounding box center [529, 237] width 144 height 15
click at [698, 384] on button "Update status" at bounding box center [709, 388] width 70 height 20
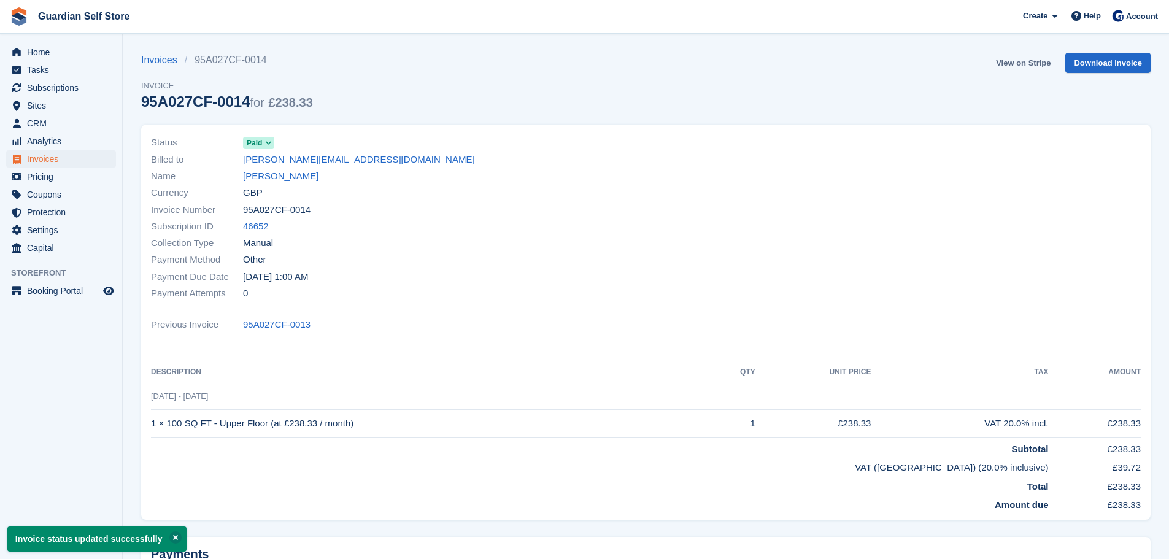
click at [1015, 58] on link "View on Stripe" at bounding box center [1023, 63] width 64 height 20
click at [74, 155] on span "Invoices" at bounding box center [64, 158] width 74 height 17
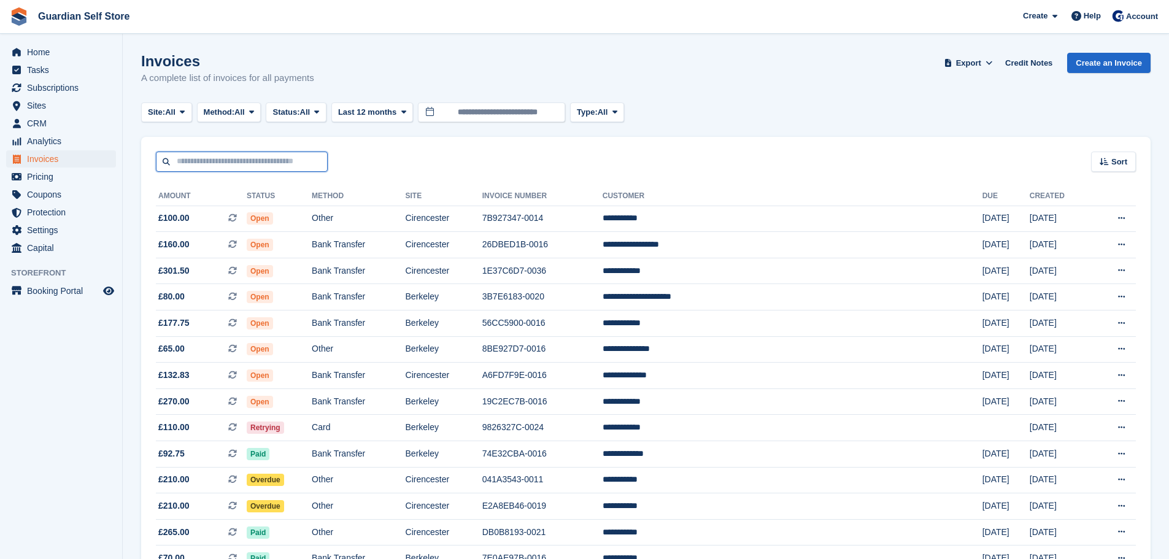
click at [276, 166] on input "text" at bounding box center [242, 162] width 172 height 20
type input "****"
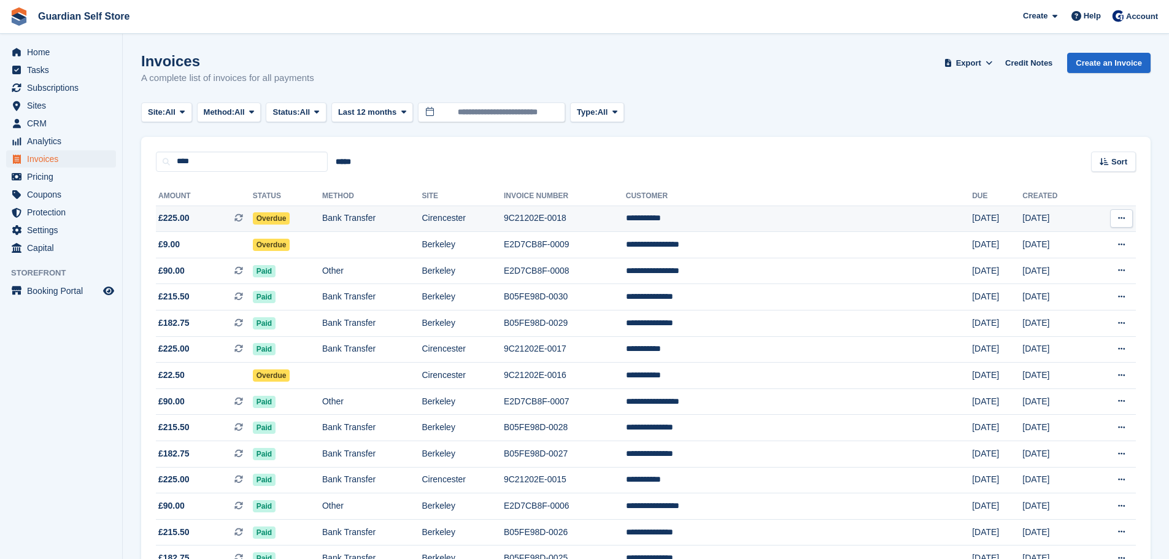
click at [199, 215] on span "£225.00 This is a recurring subscription invoice." at bounding box center [204, 218] width 97 height 13
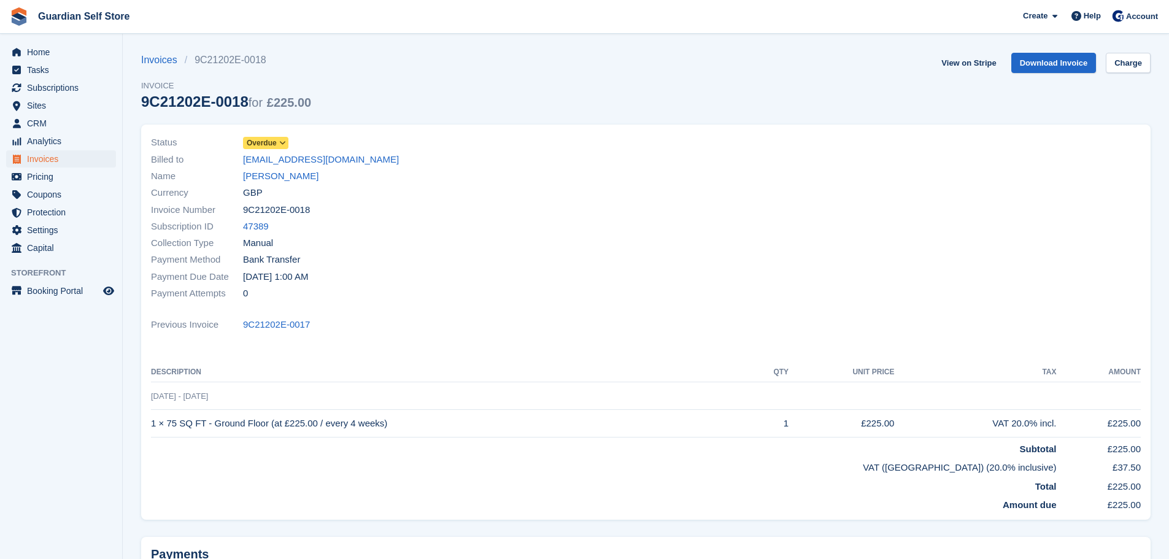
click at [254, 142] on span "Overdue" at bounding box center [262, 142] width 30 height 11
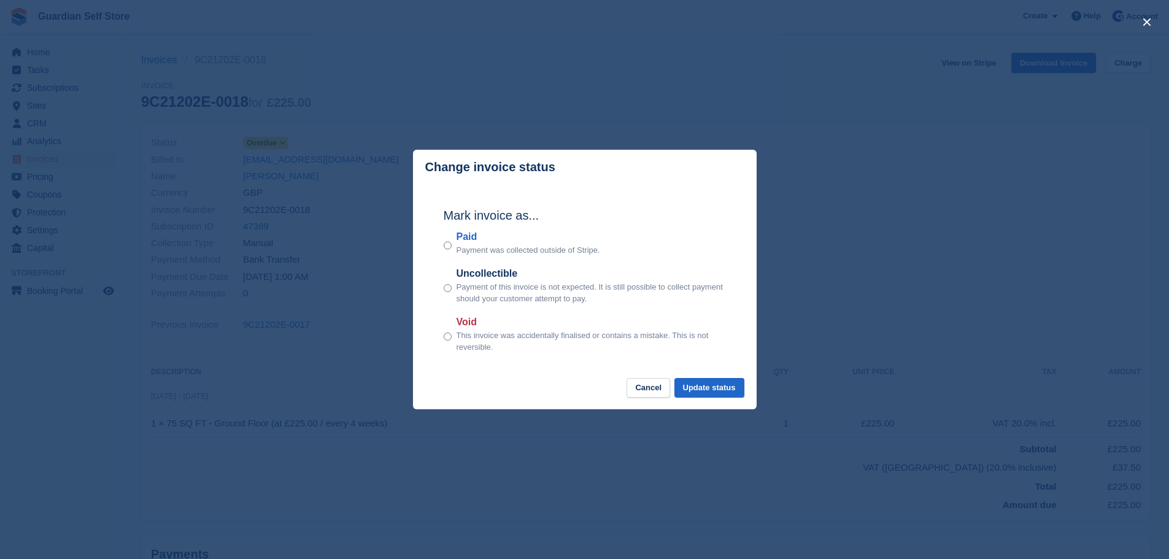
click at [461, 238] on label "Paid" at bounding box center [529, 237] width 144 height 15
click at [712, 384] on button "Update status" at bounding box center [709, 388] width 70 height 20
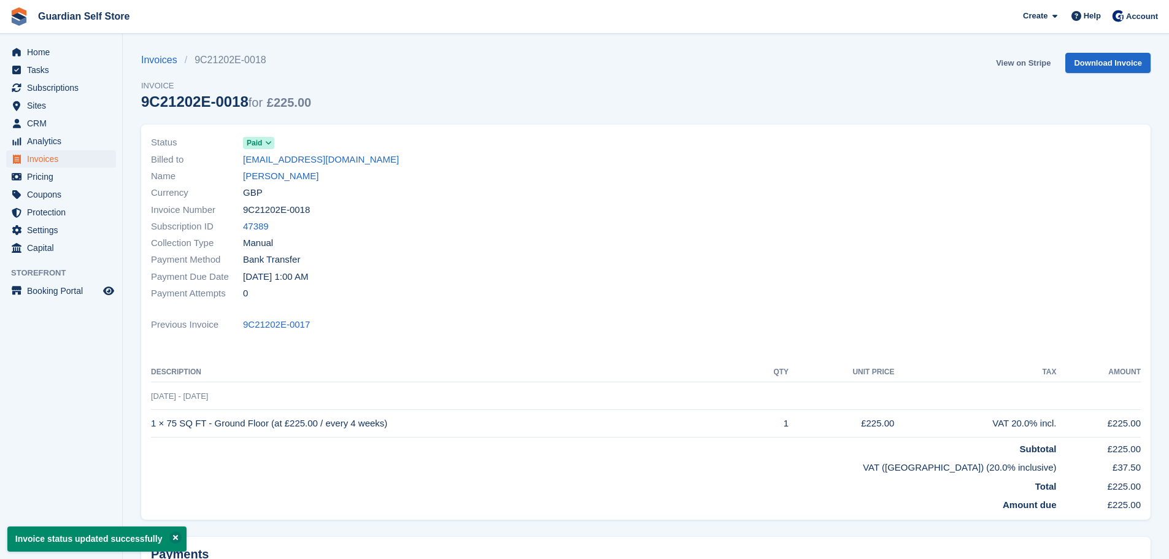
click at [1009, 60] on link "View on Stripe" at bounding box center [1023, 63] width 64 height 20
click at [45, 55] on span "Home" at bounding box center [64, 52] width 74 height 17
